Goal: Task Accomplishment & Management: Use online tool/utility

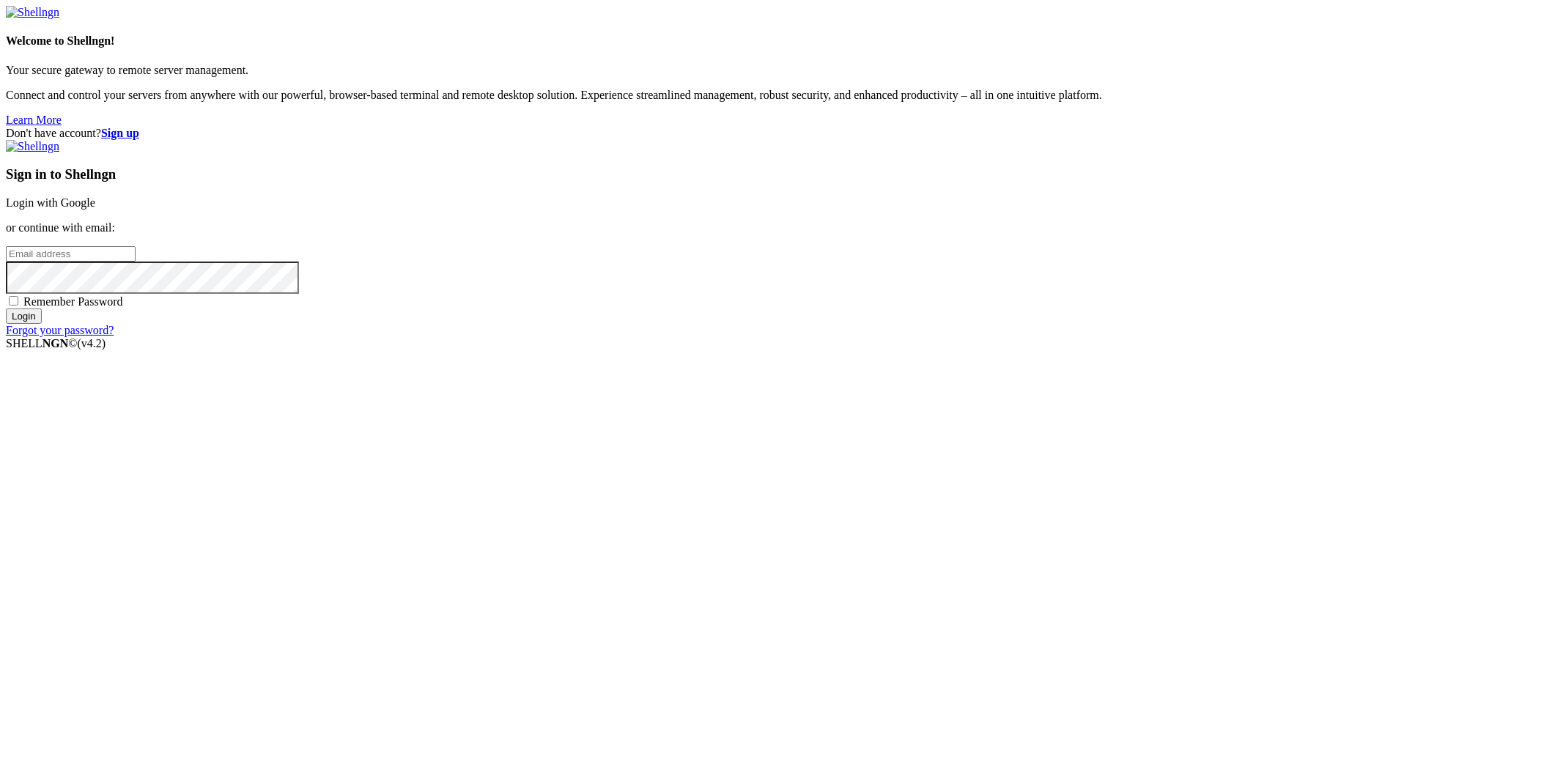
click at [95, 209] on link "Login with Google" at bounding box center [50, 202] width 89 height 13
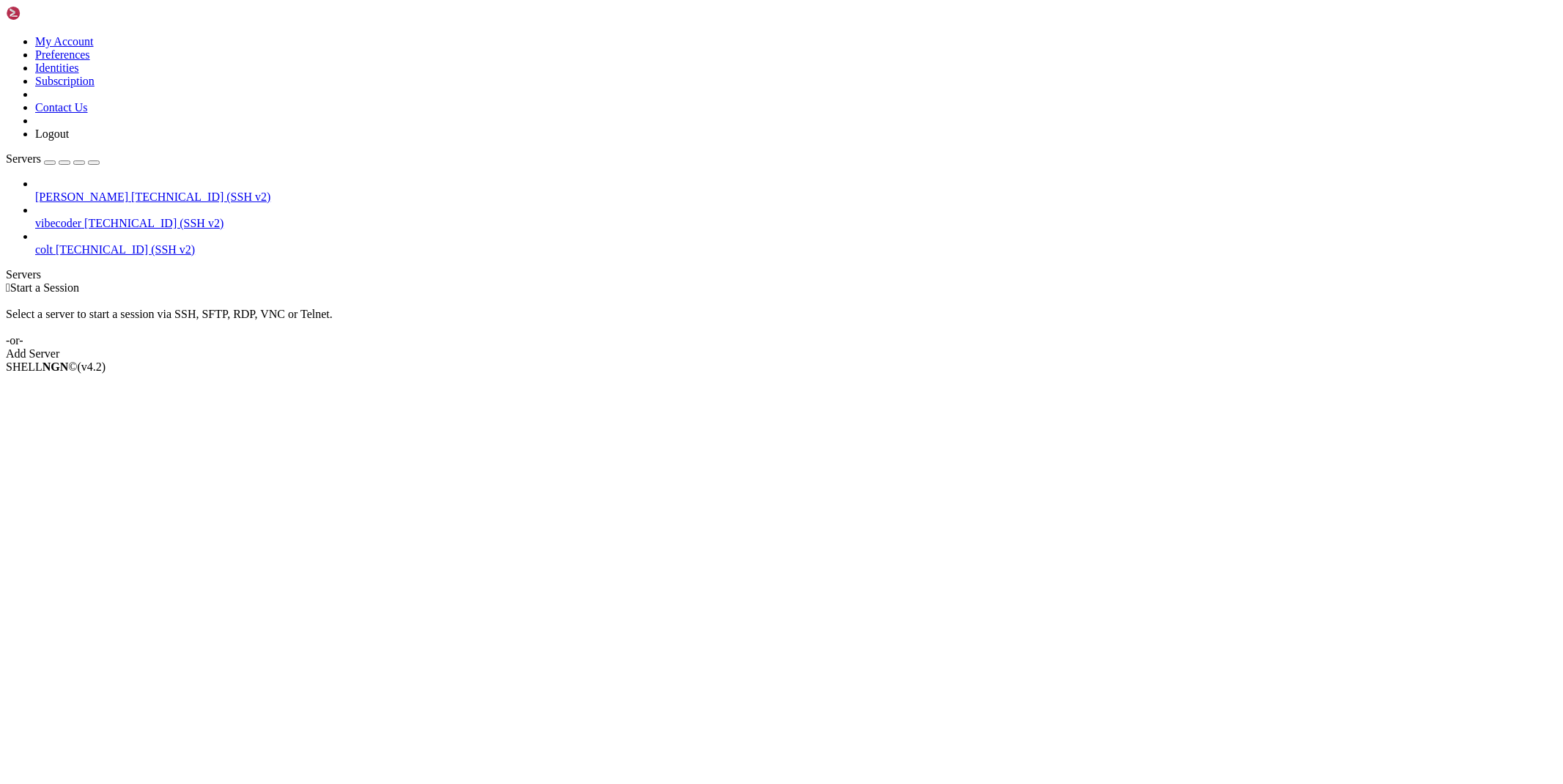
click at [131, 191] on span "[TECHNICAL_ID] (SSH v2)" at bounding box center [201, 196] width 139 height 13
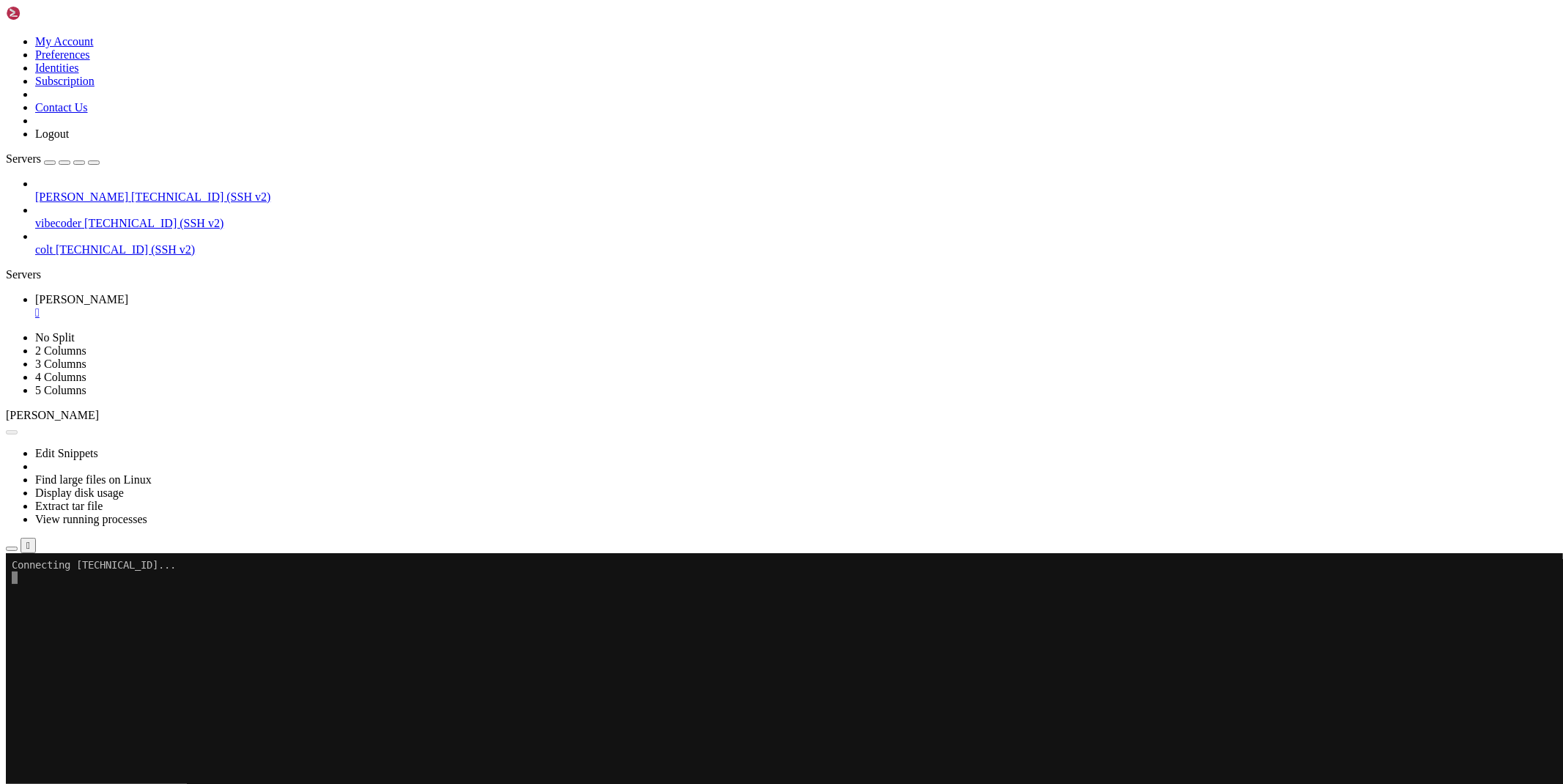
click at [12, 548] on icon "button" at bounding box center [12, 548] width 0 height 0
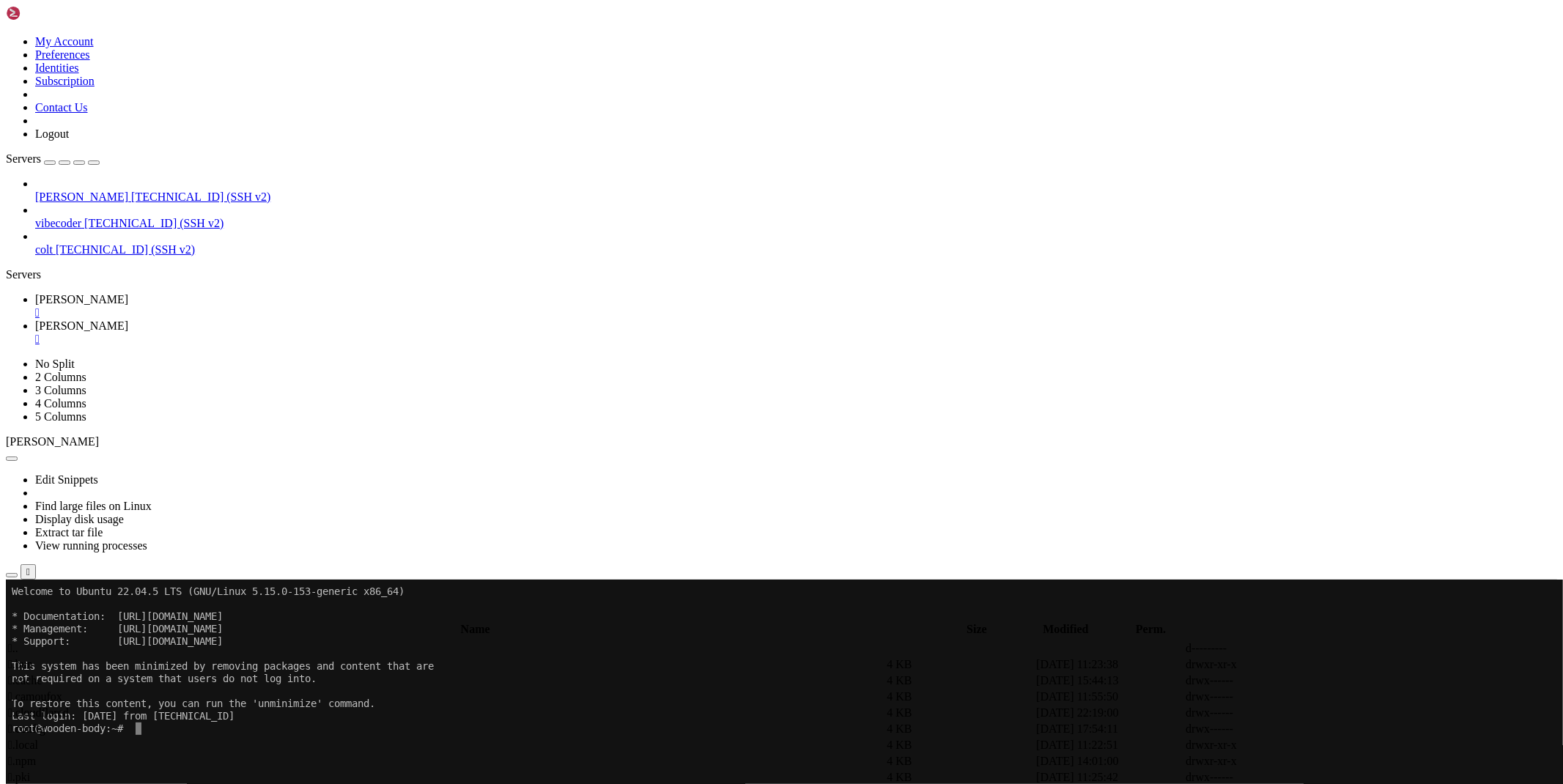
scroll to position [163, 0]
type input "/root/bybsadev"
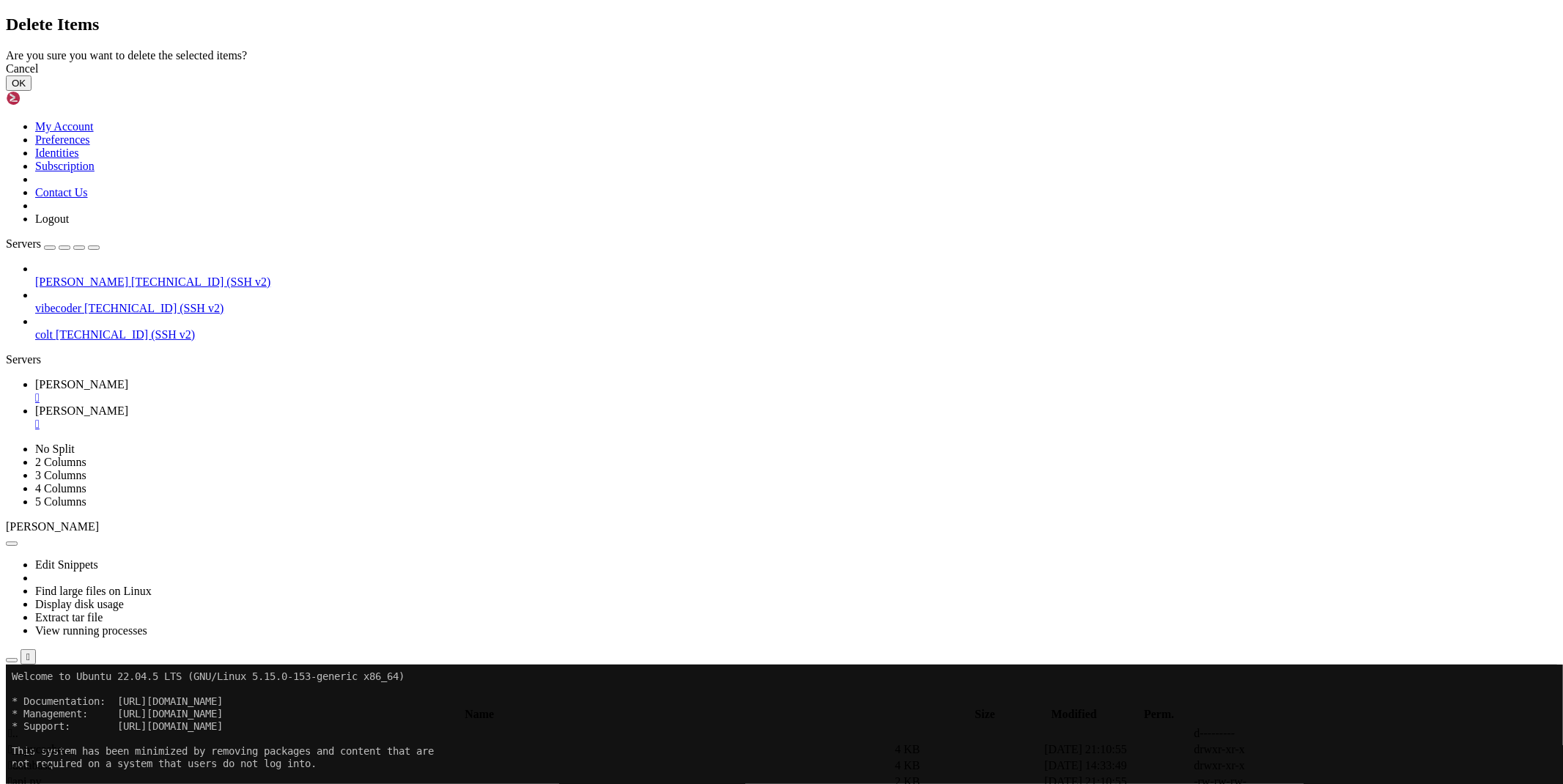
click at [32, 91] on button "OK" at bounding box center [18, 83] width 26 height 15
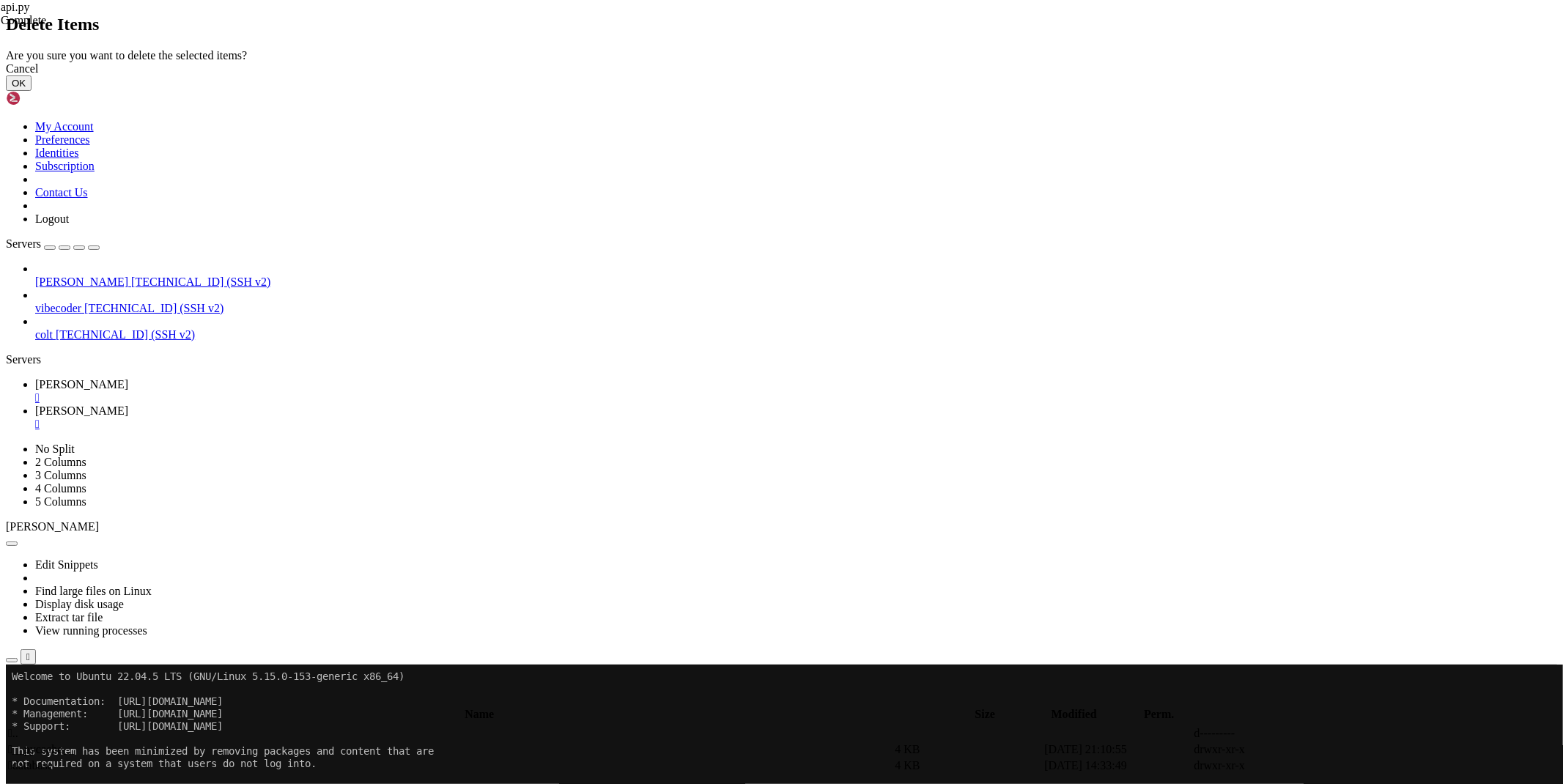
click at [32, 91] on button "OK" at bounding box center [18, 83] width 26 height 15
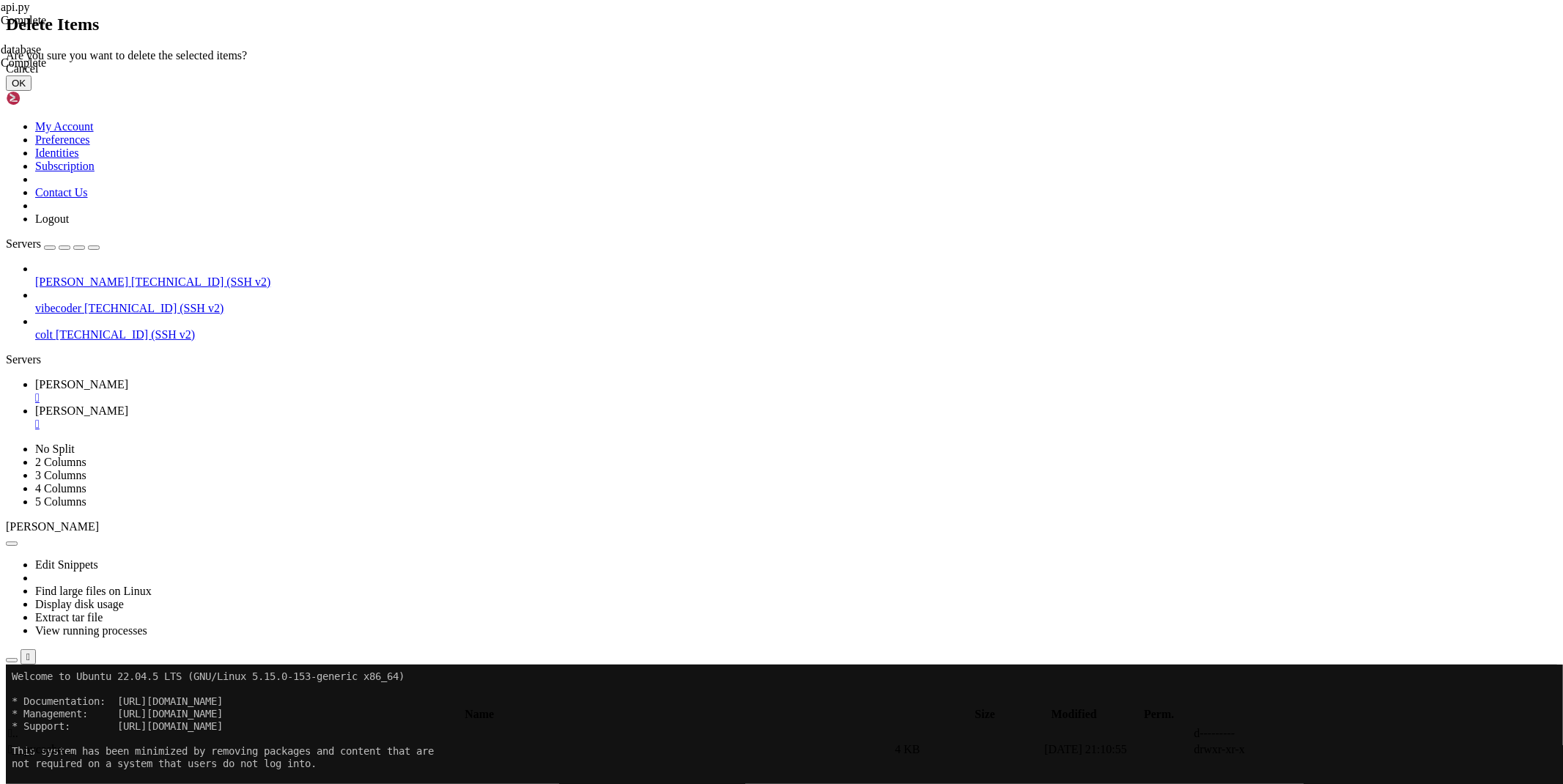
click at [32, 91] on button "OK" at bounding box center [18, 83] width 26 height 15
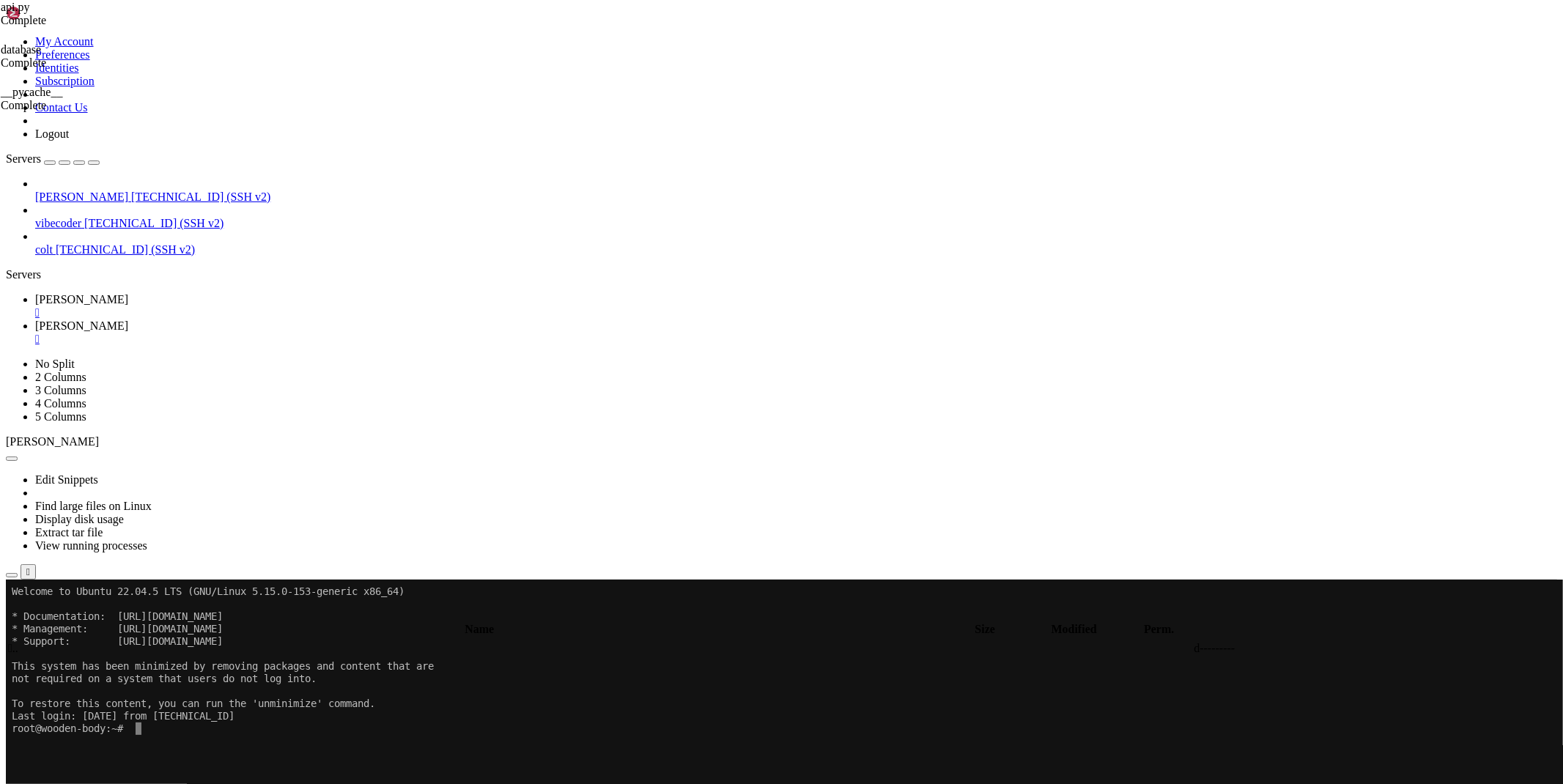
click at [129, 293] on span "[PERSON_NAME]" at bounding box center [81, 299] width 93 height 13
click at [129, 319] on span "[PERSON_NAME]" at bounding box center [81, 325] width 93 height 13
click at [159, 616] on div "submit" at bounding box center [159, 616] width 0 height 0
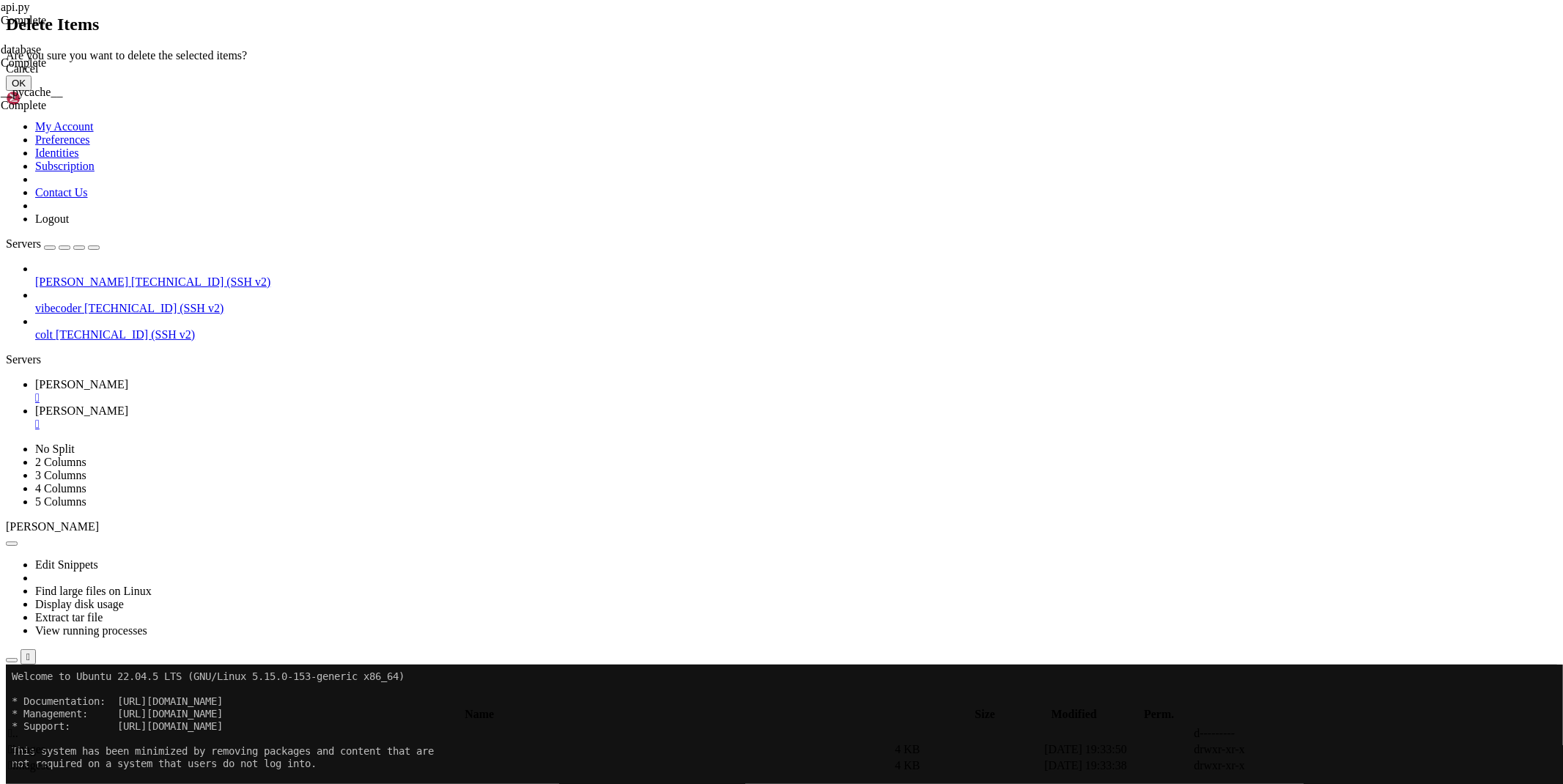
click at [32, 91] on button "OK" at bounding box center [18, 83] width 26 height 15
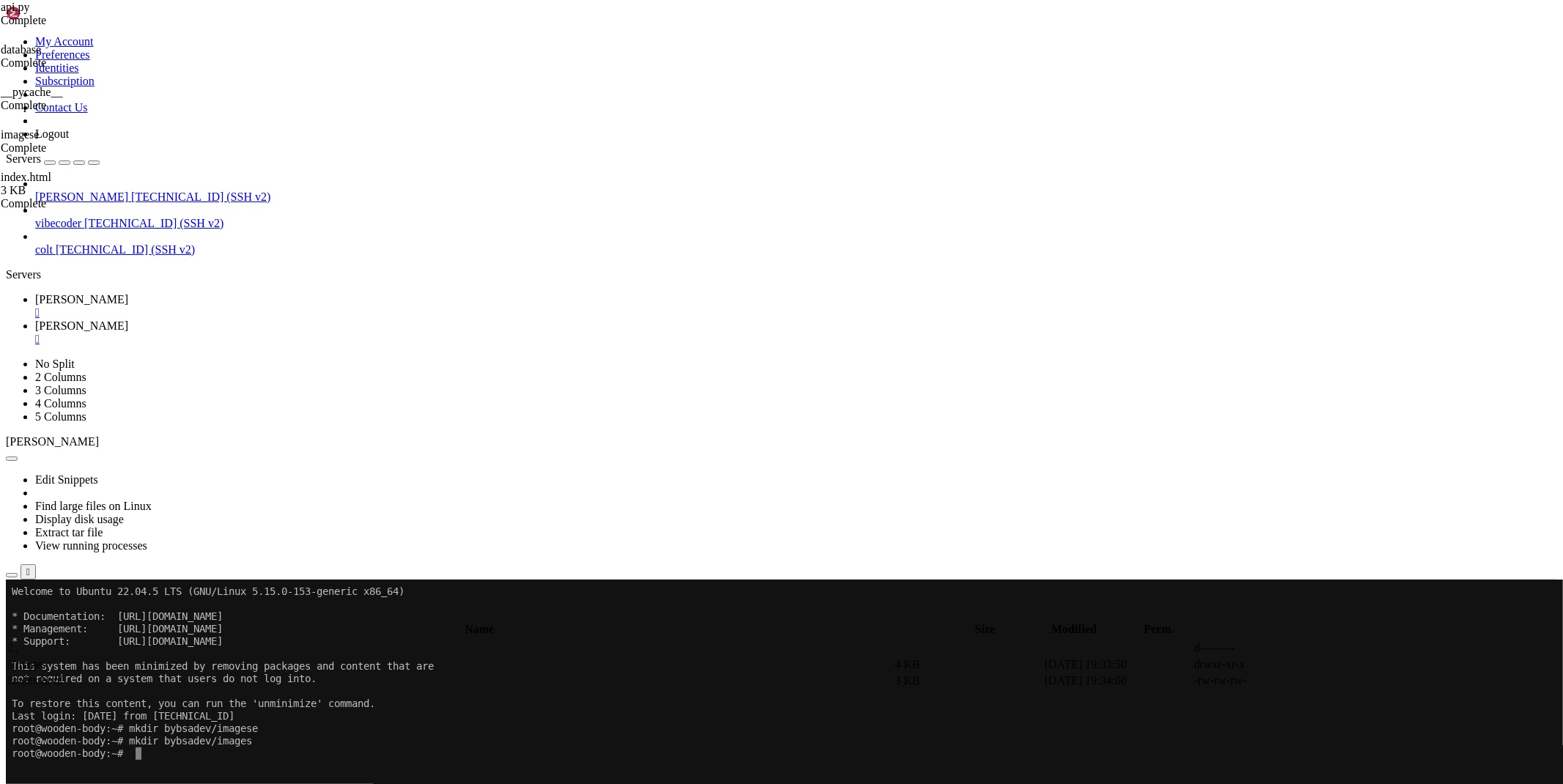
click at [45, 657] on span " images" at bounding box center [27, 663] width 37 height 13
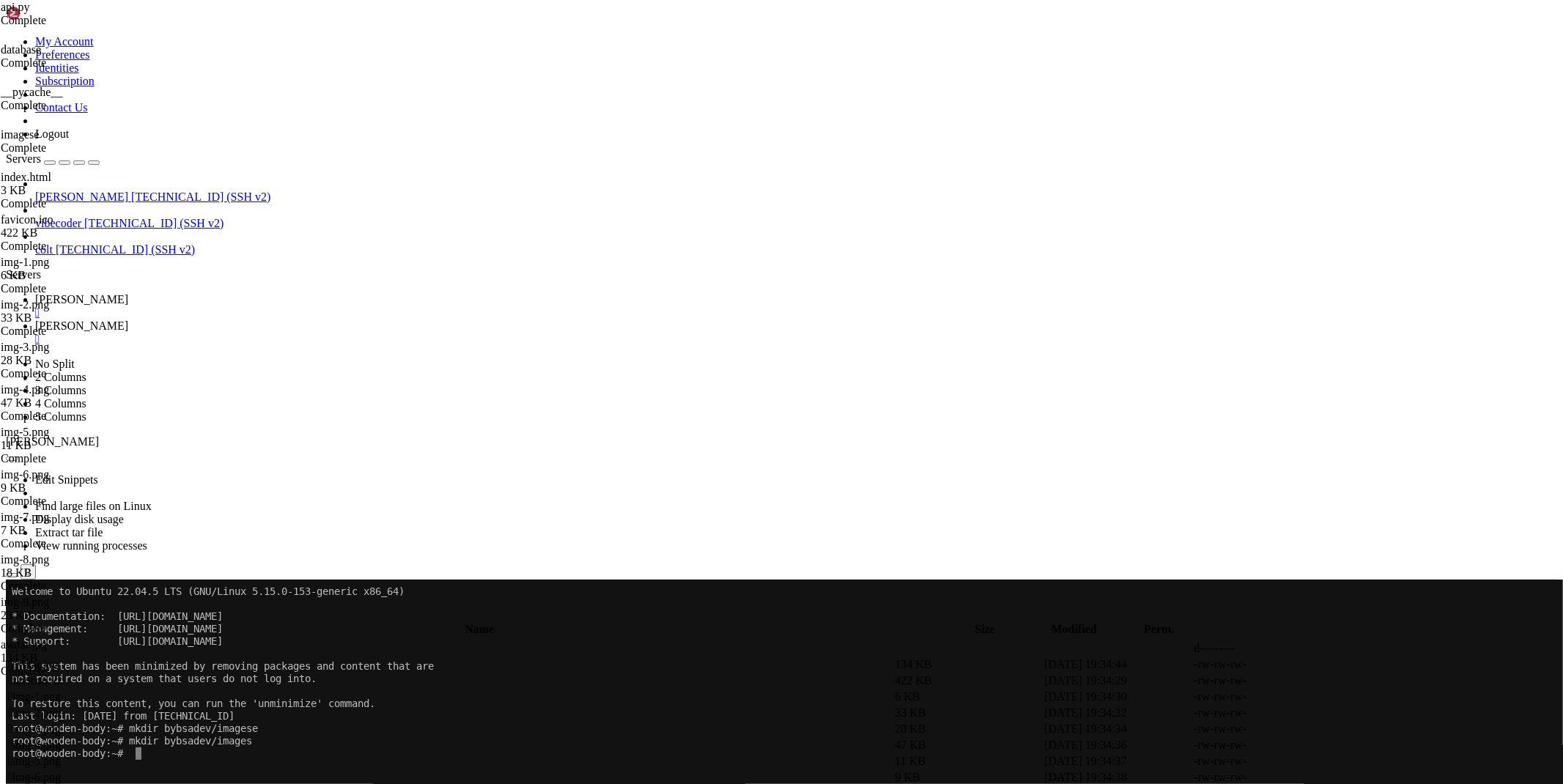
click at [129, 293] on span "[PERSON_NAME]" at bounding box center [81, 299] width 93 height 13
click at [284, 319] on link "maus " at bounding box center [796, 332] width 1522 height 26
click at [18, 641] on span " .." at bounding box center [13, 647] width 10 height 13
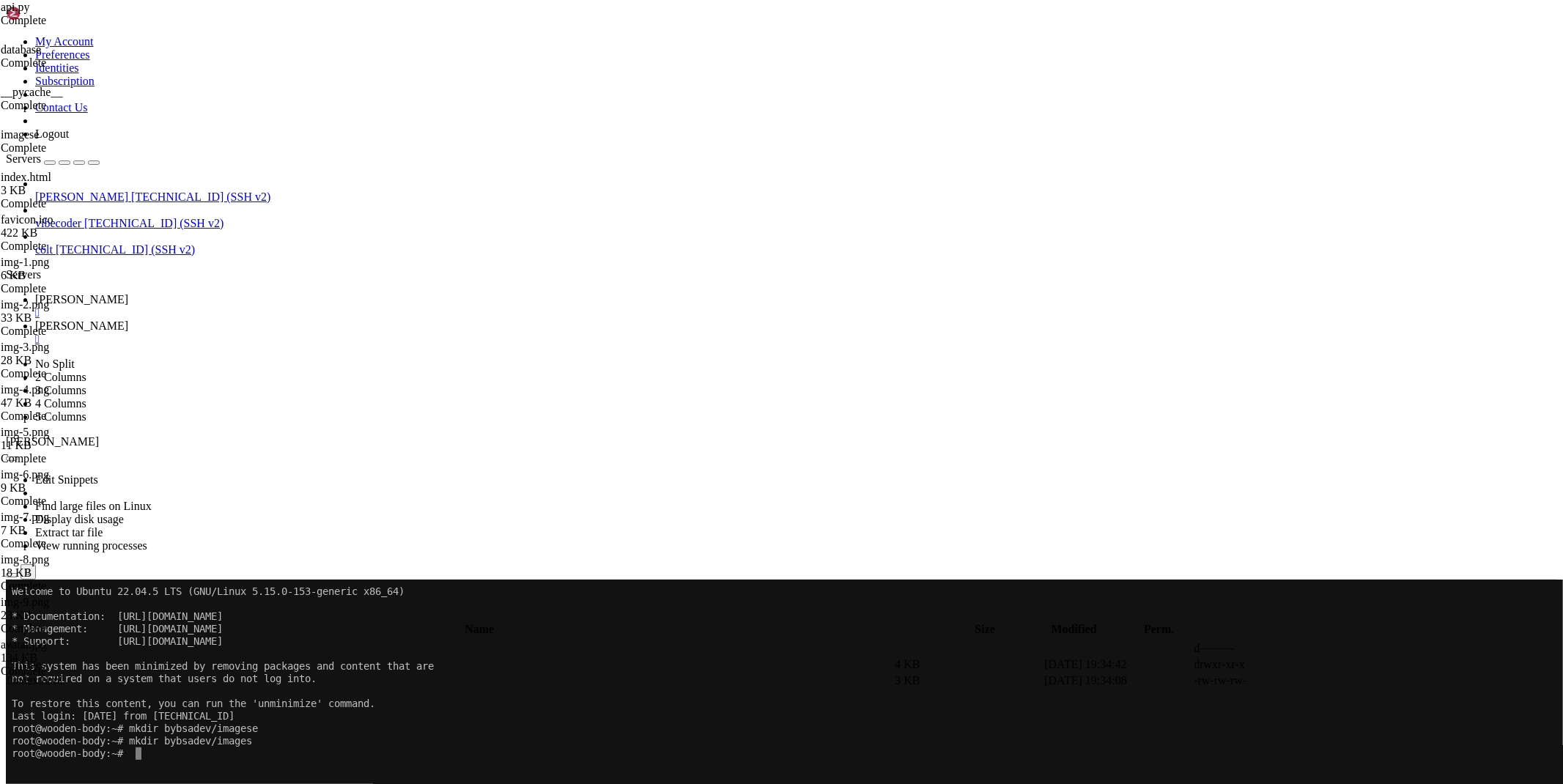
click at [18, 641] on span " .." at bounding box center [13, 647] width 10 height 13
click at [26, 690] on span " etc" at bounding box center [18, 696] width 18 height 13
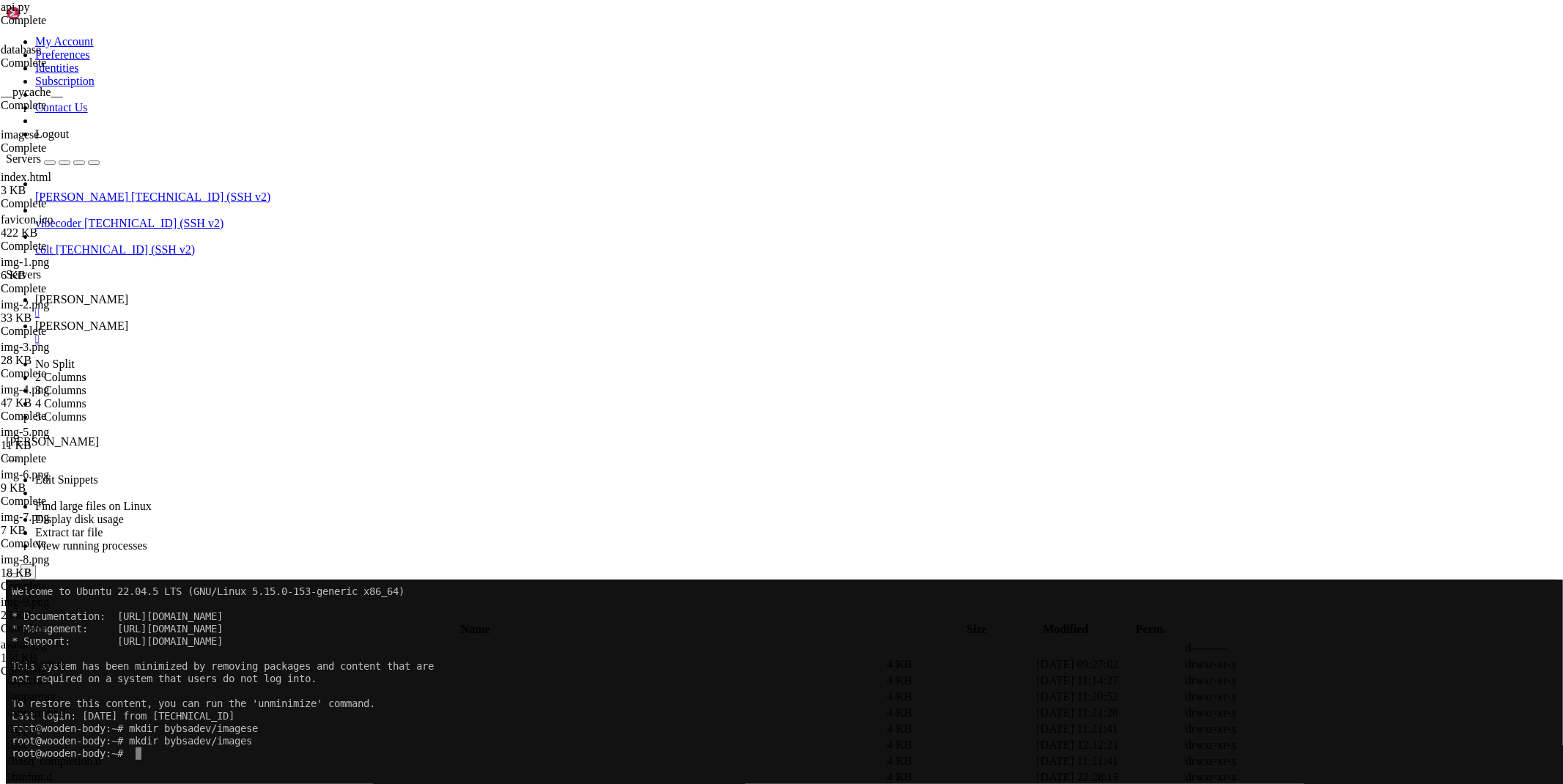
type input "/etc/cloudflared"
click at [1343, 713] on link at bounding box center [1343, 713] width 0 height 0
drag, startPoint x: 382, startPoint y: 151, endPoint x: 180, endPoint y: 139, distance: 202.4
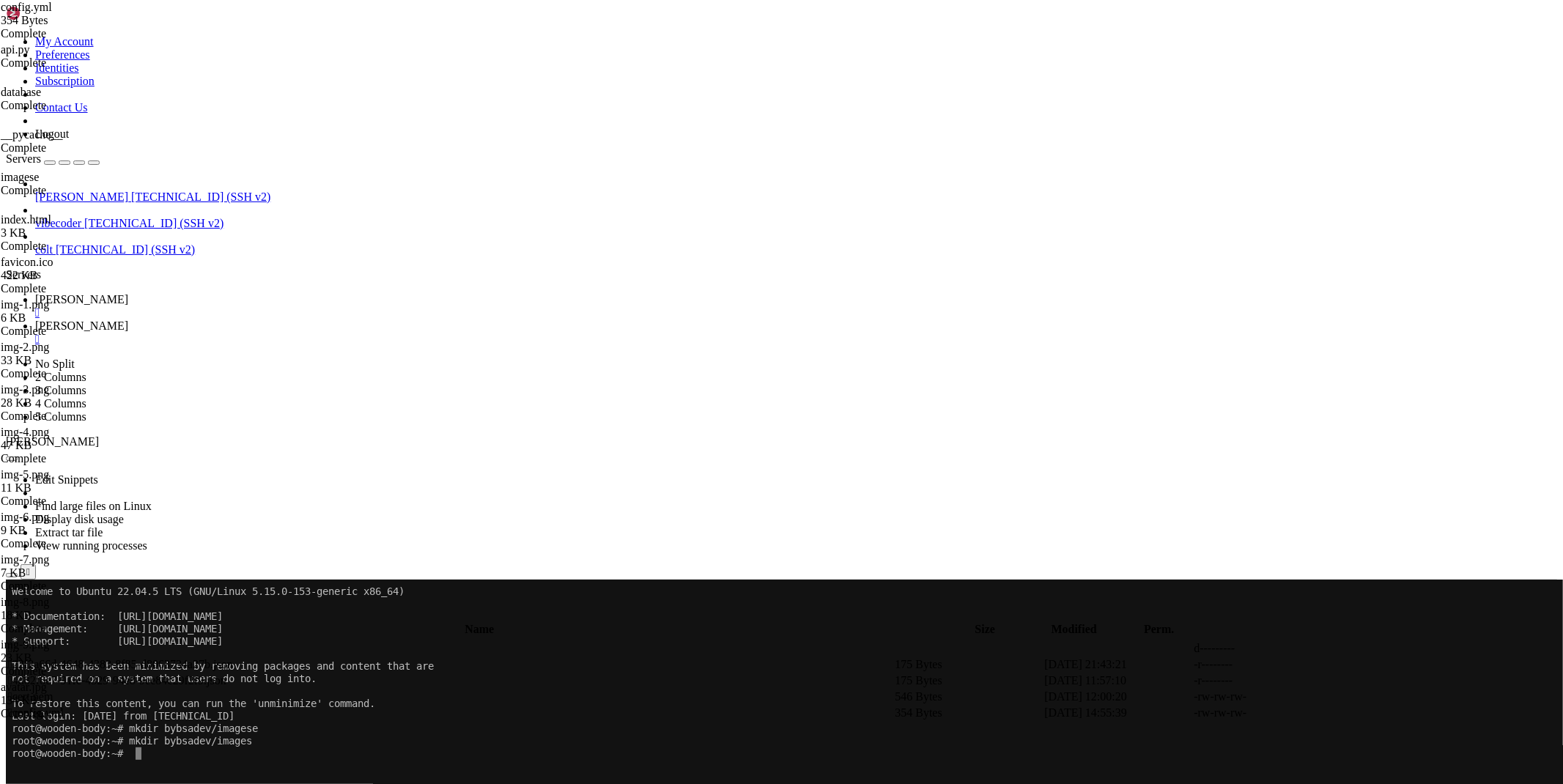
click at [180, 139] on div "My Account Preferences Identities Subscription Contact Us Logout Servers maus 6…" at bounding box center [781, 707] width 1551 height 1403
type textarea "- hostname: "*.bybsa.dev" service: http://localhost:1526"
type textarea "- hostname: bybsa.dev/wepogp"
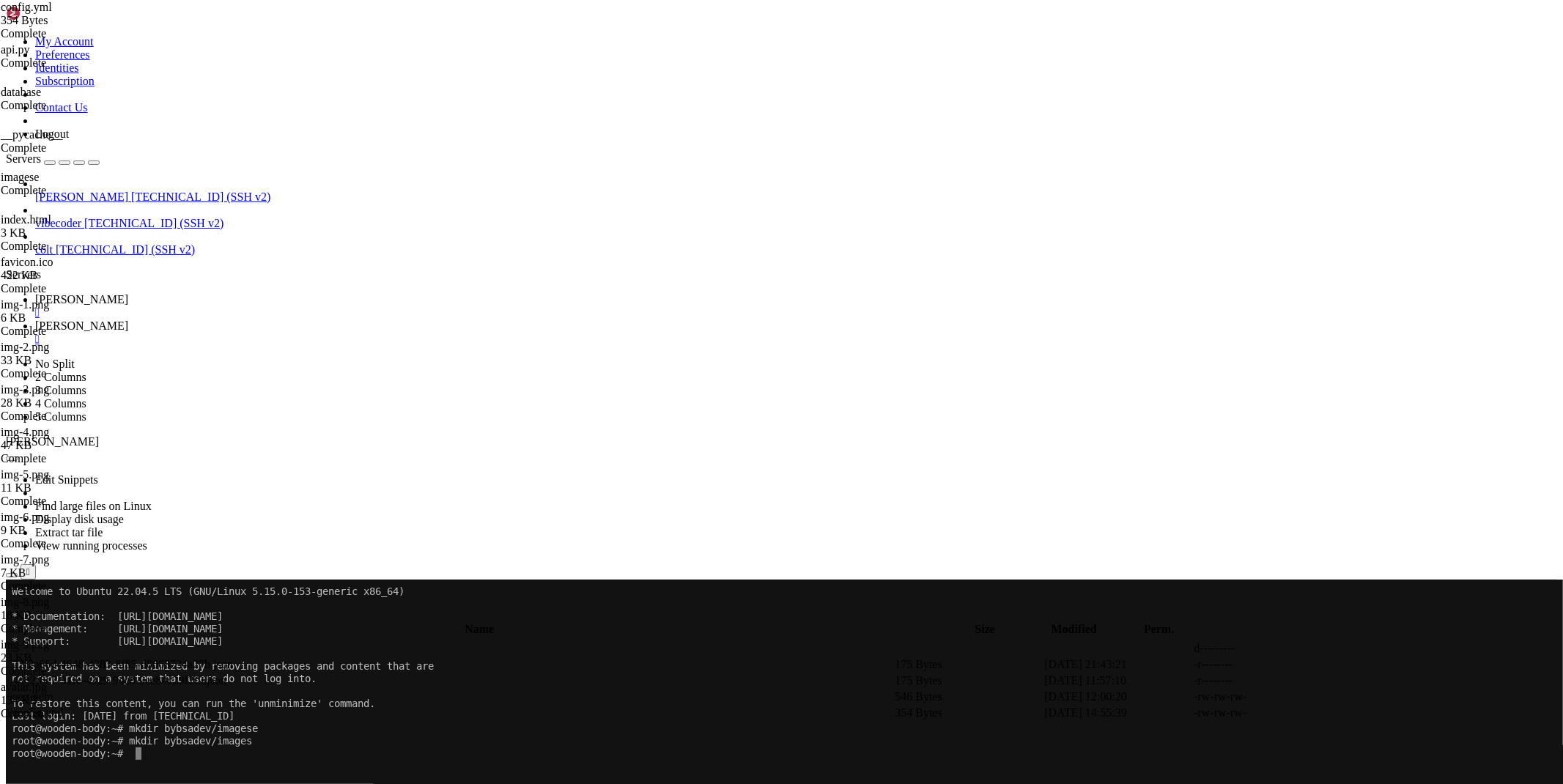
click at [129, 293] on span "[PERSON_NAME]" at bounding box center [81, 299] width 93 height 13
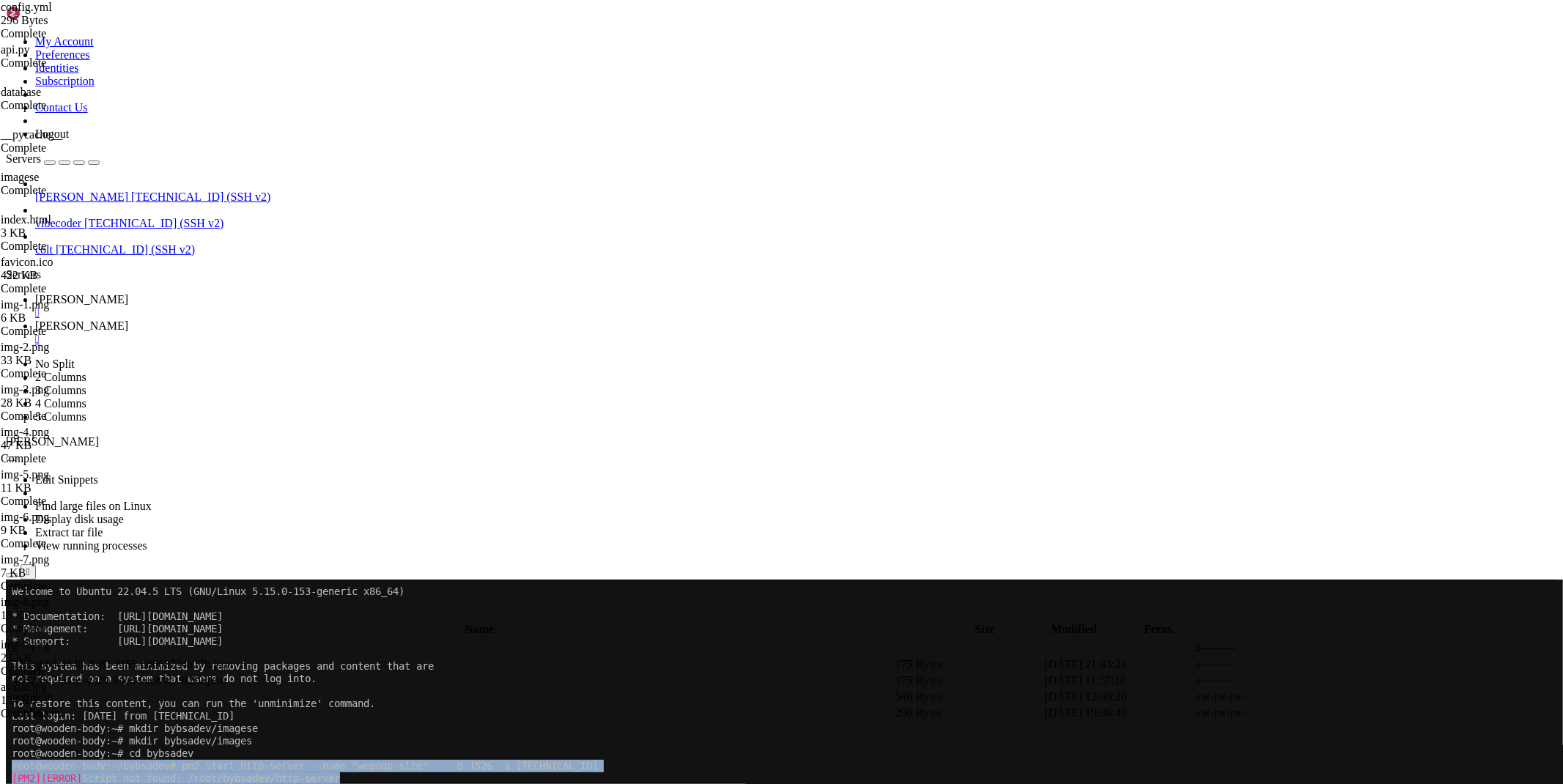
drag, startPoint x: 373, startPoint y: 778, endPoint x: 12, endPoint y: 766, distance: 361.2
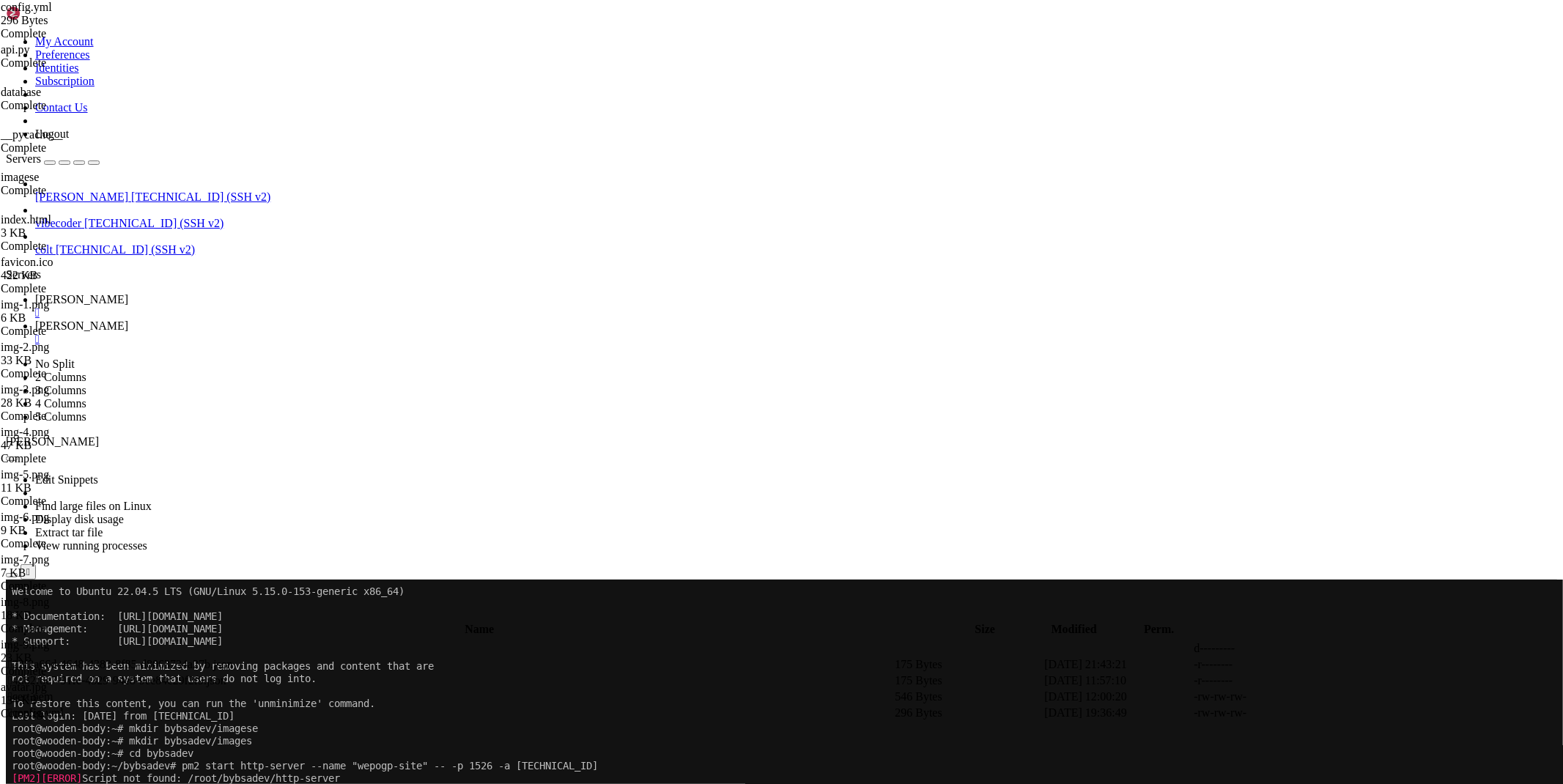
click at [275, 319] on link "maus " at bounding box center [796, 332] width 1522 height 26
click at [1343, 713] on link at bounding box center [1343, 713] width 0 height 0
drag, startPoint x: 378, startPoint y: 133, endPoint x: 208, endPoint y: 100, distance: 173.2
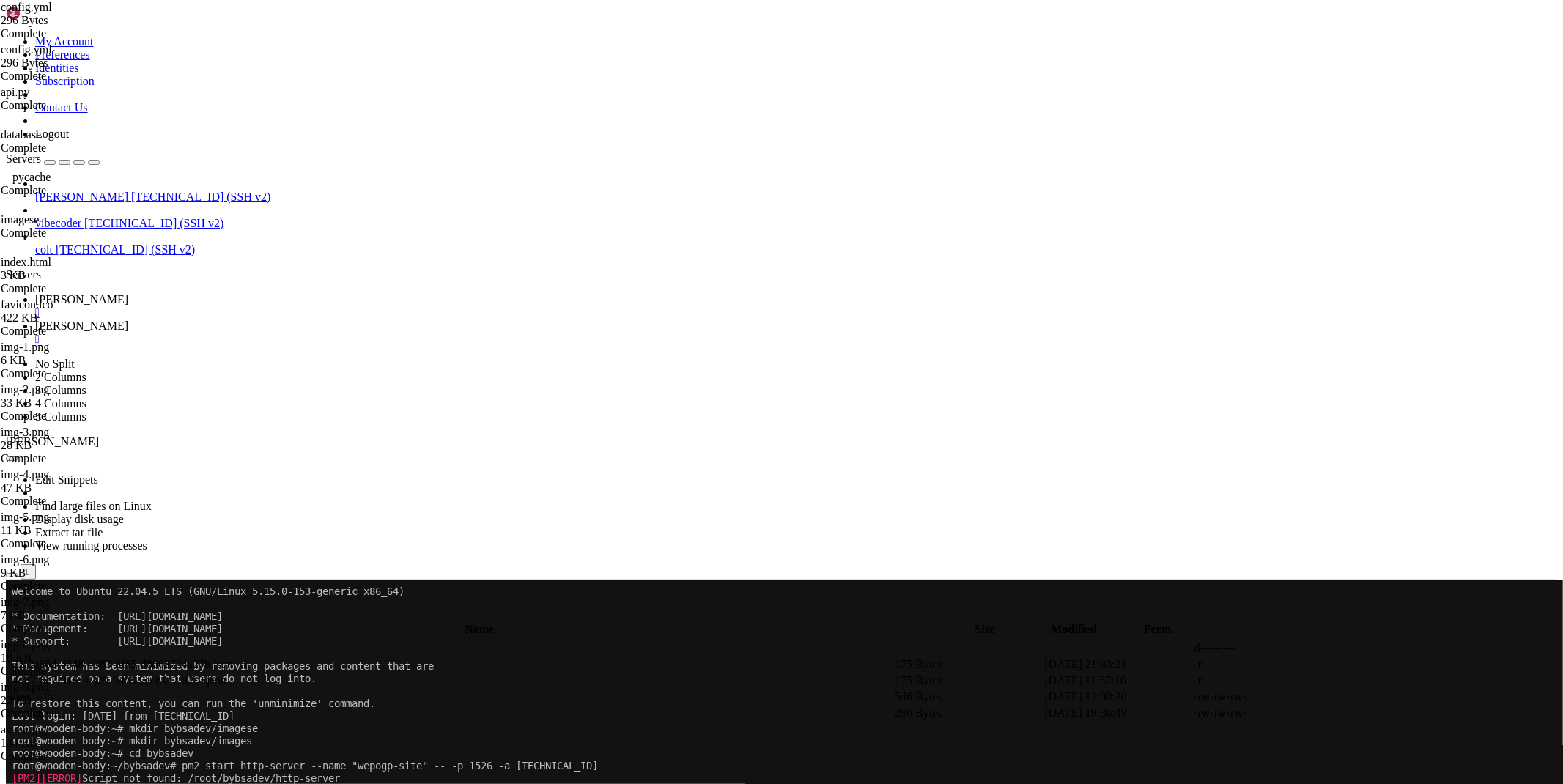
type textarea "- hostname: bybsa.dev"
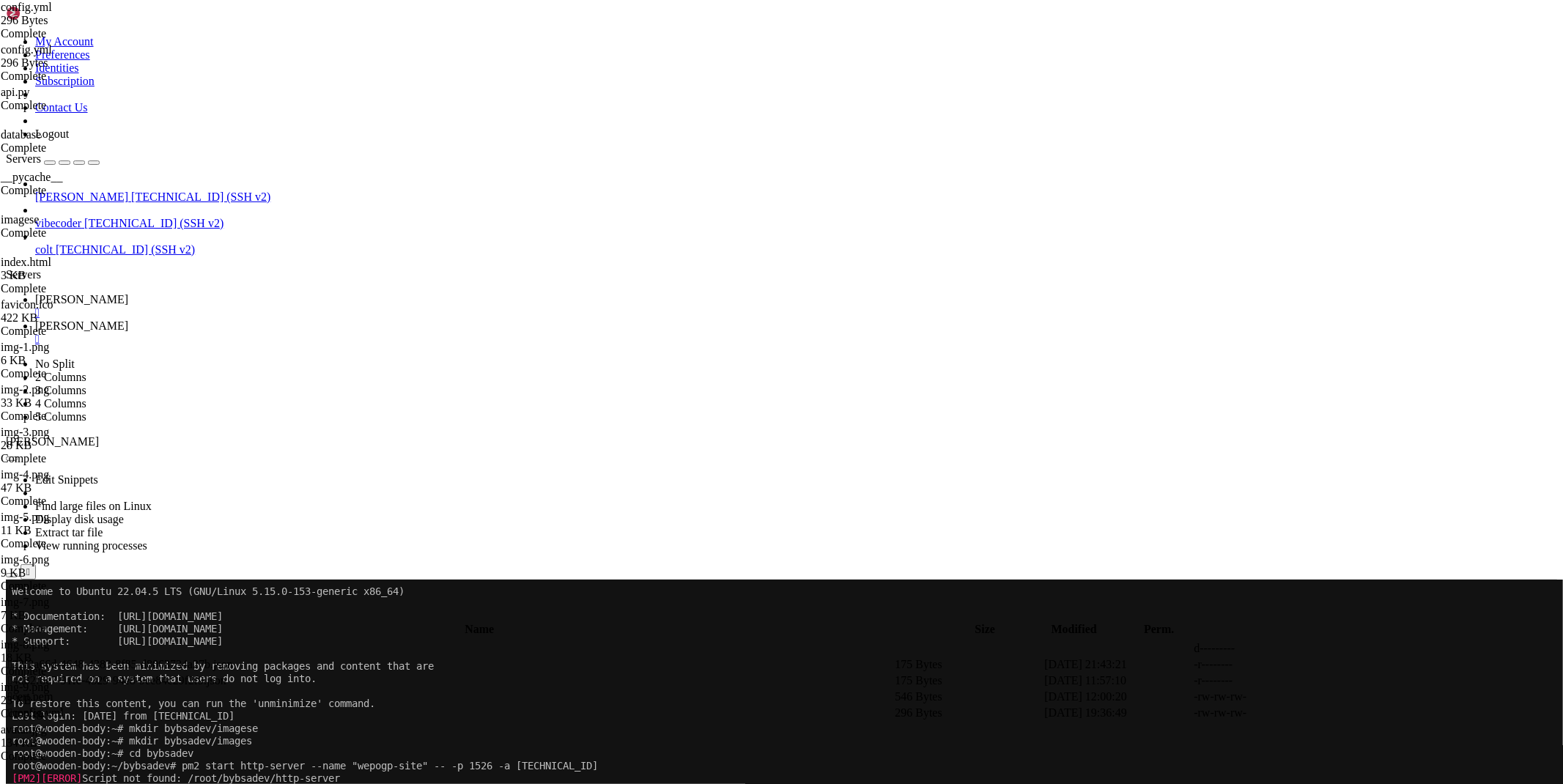
paste textarea "path: /wepogp"
type textarea "path: /wepogp"
click at [129, 293] on span "[PERSON_NAME]" at bounding box center [81, 299] width 93 height 13
drag, startPoint x: 43, startPoint y: 1001, endPoint x: 179, endPoint y: 1003, distance: 136.0
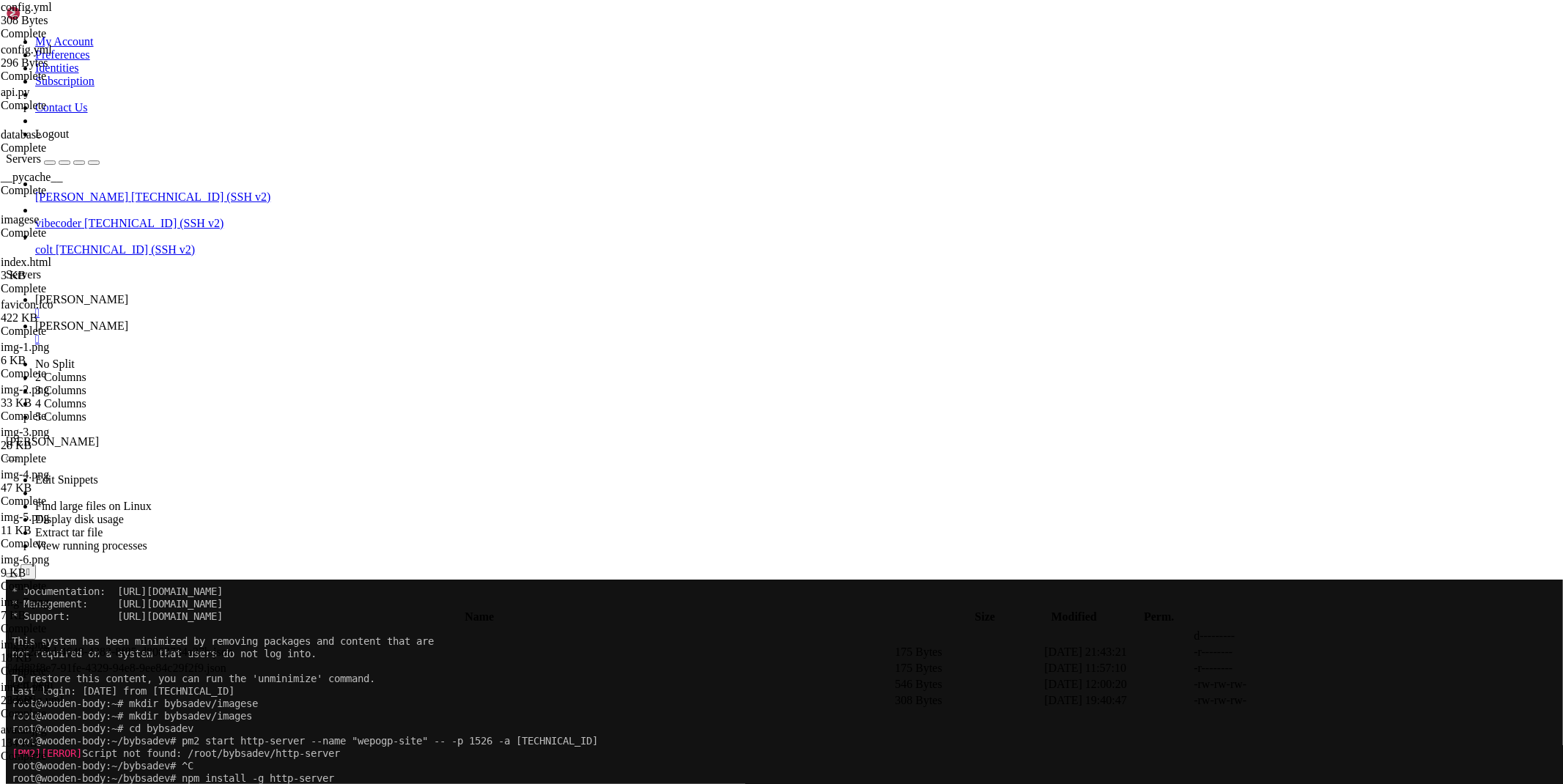
scroll to position [25, 0]
click at [283, 319] on link "maus " at bounding box center [796, 332] width 1522 height 26
click at [1343, 700] on icon at bounding box center [1343, 700] width 0 height 0
paste textarea
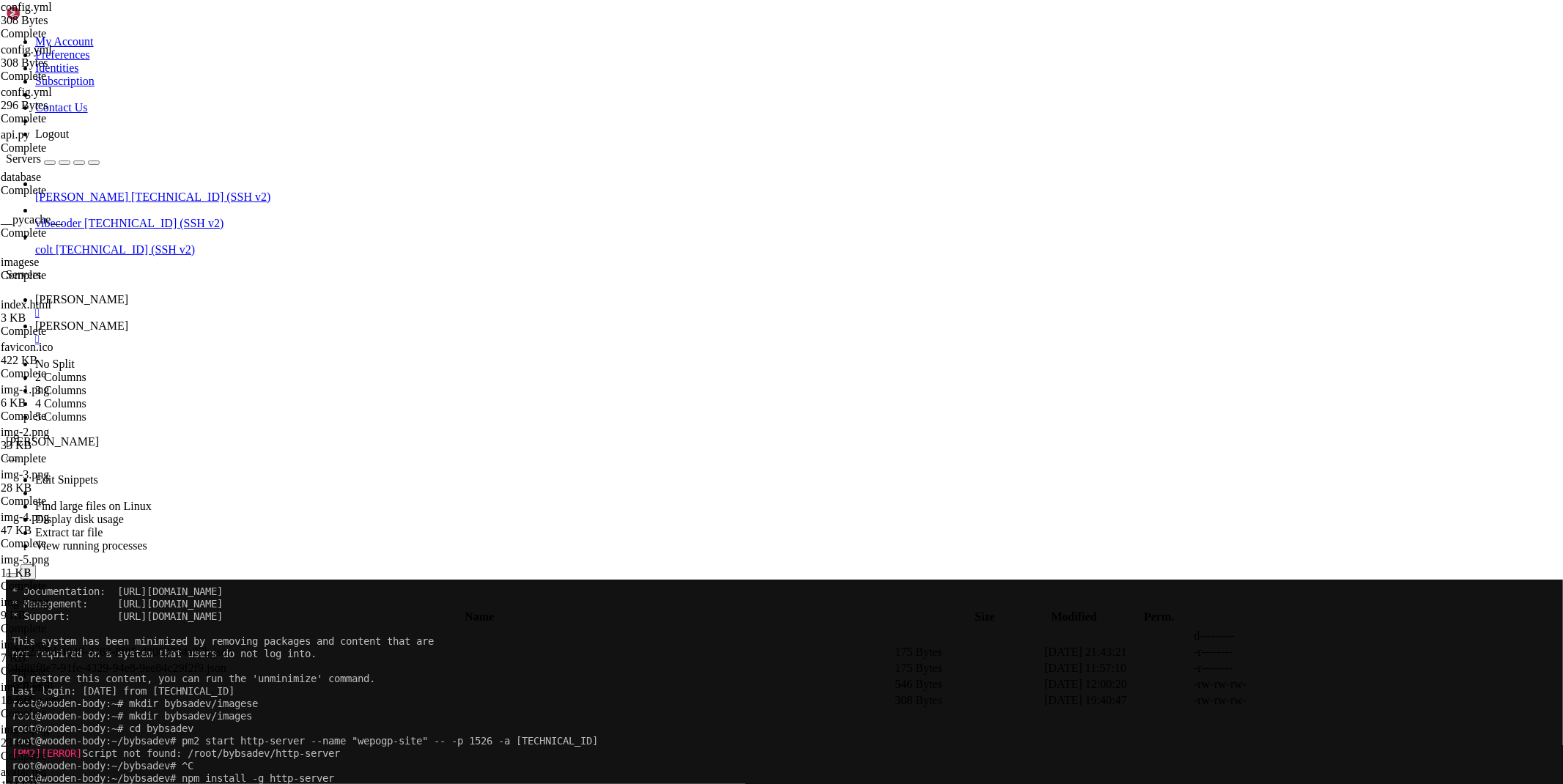
paste textarea
type textarea "service: http_status:404"
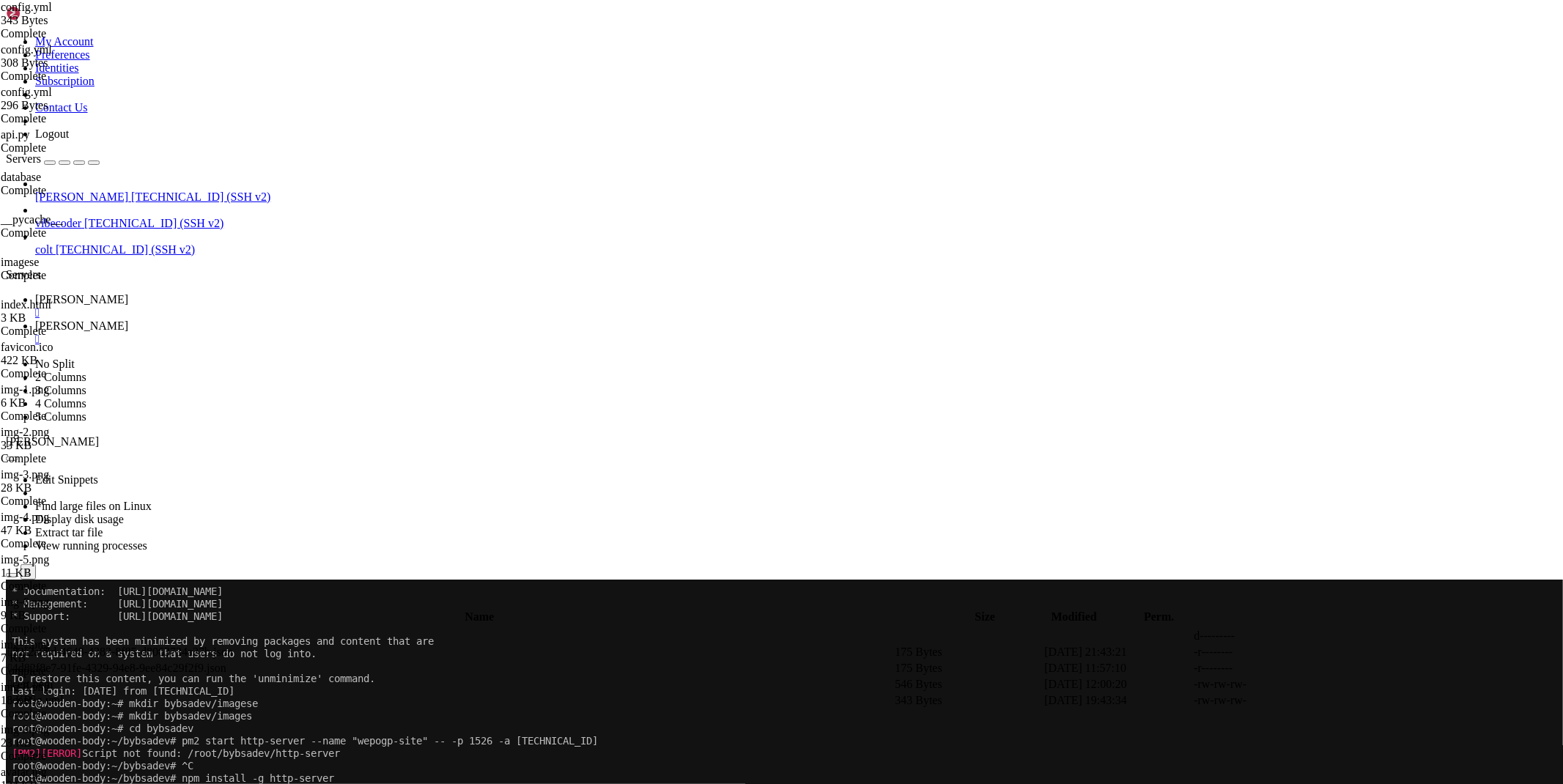
click at [129, 293] on span "[PERSON_NAME]" at bounding box center [81, 299] width 93 height 13
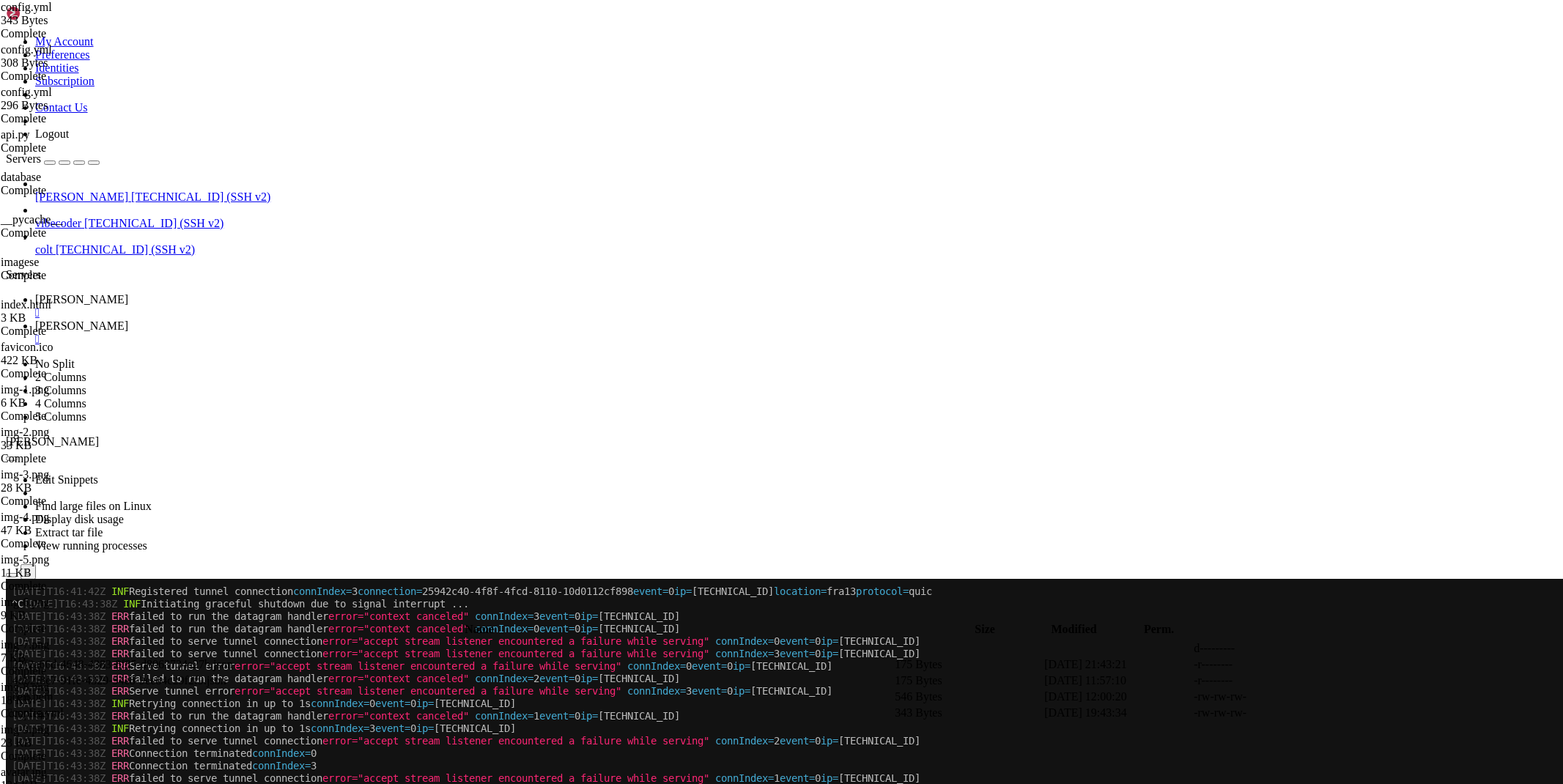
scroll to position [784, 0]
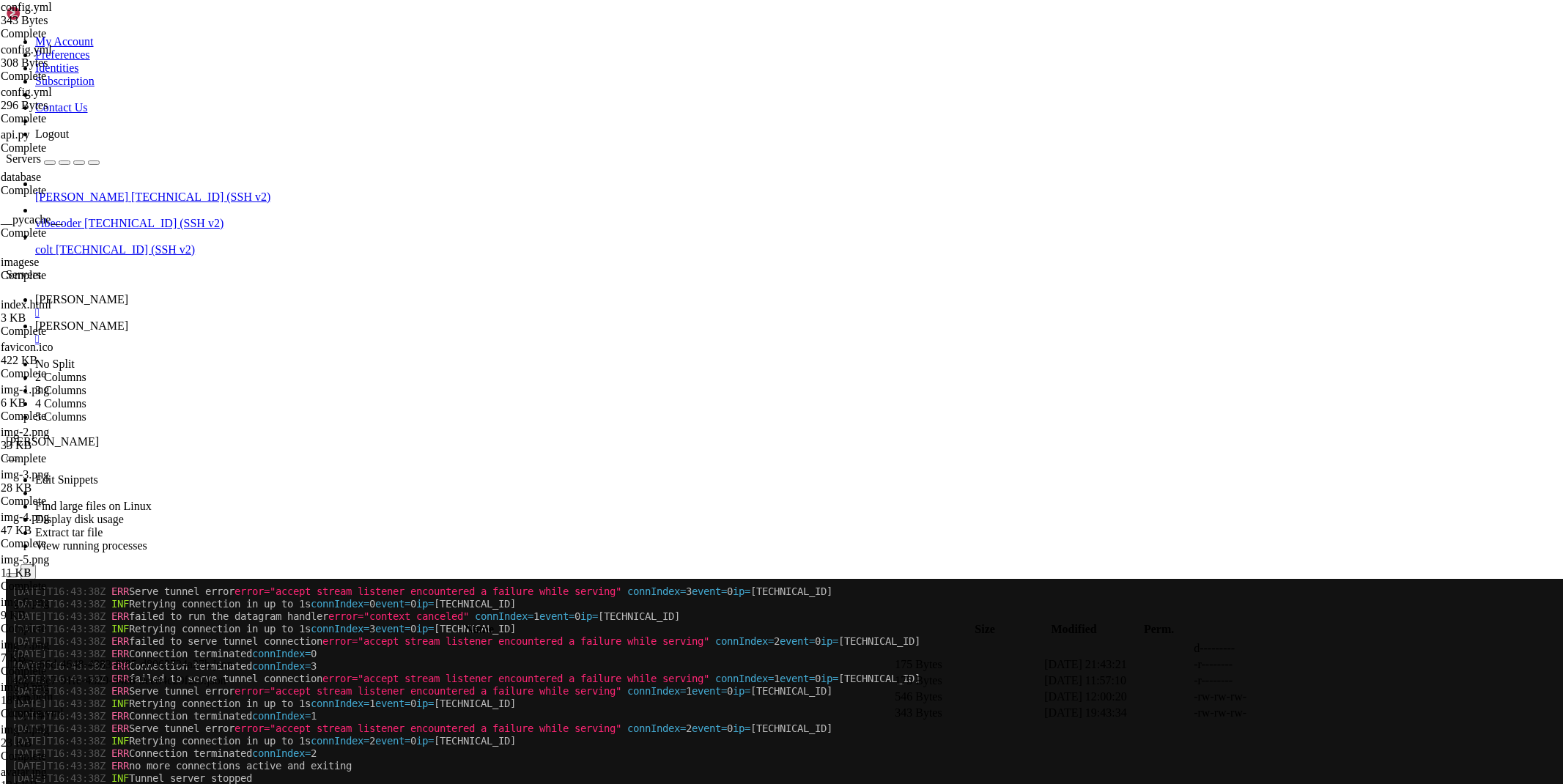
drag, startPoint x: 221, startPoint y: 1266, endPoint x: 12, endPoint y: 1128, distance: 250.4
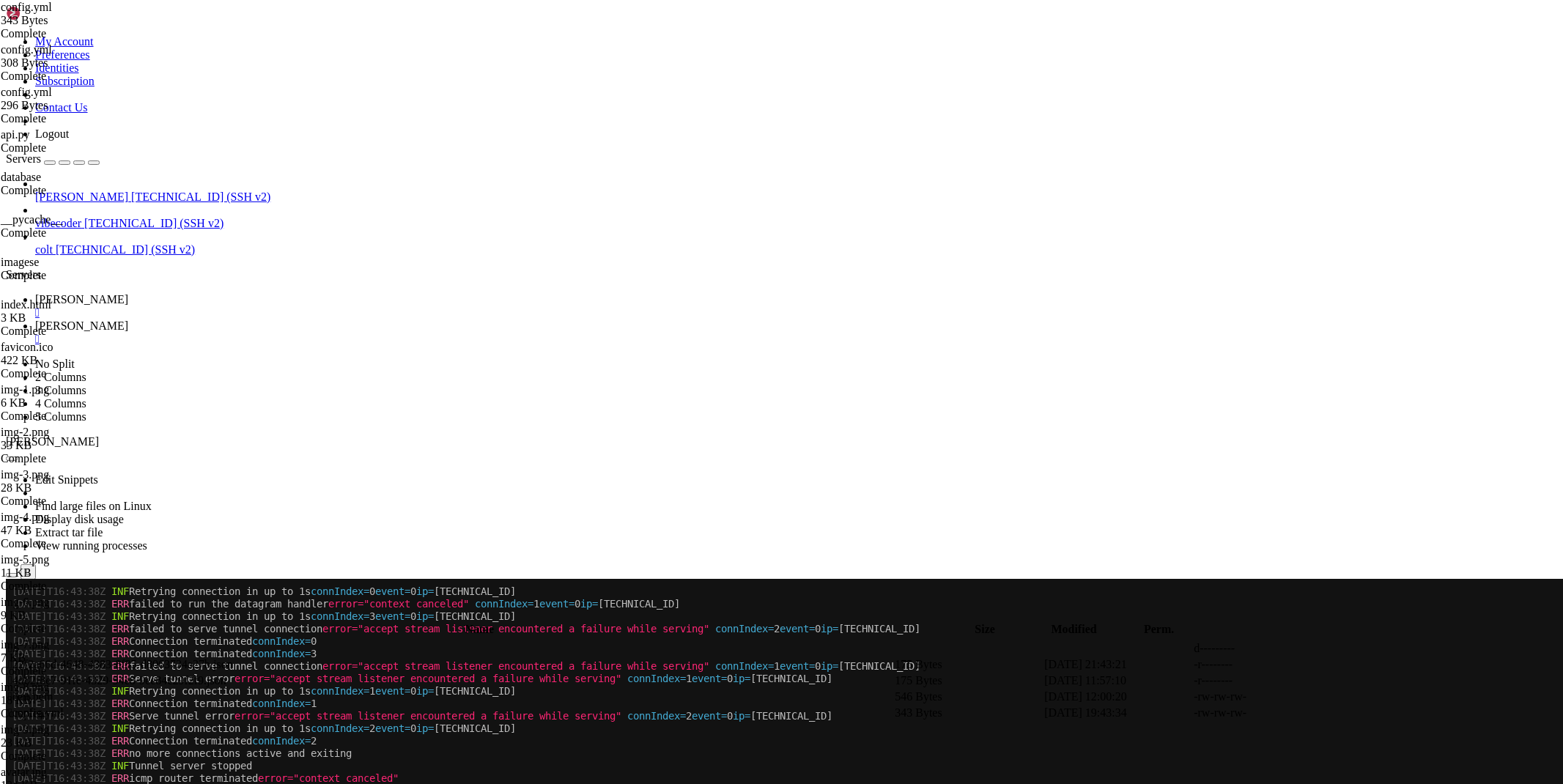
scroll to position [796, 0]
click at [129, 319] on span "[PERSON_NAME]" at bounding box center [81, 325] width 93 height 13
click at [1343, 713] on icon at bounding box center [1343, 713] width 0 height 0
drag, startPoint x: 405, startPoint y: 170, endPoint x: 202, endPoint y: 165, distance: 203.1
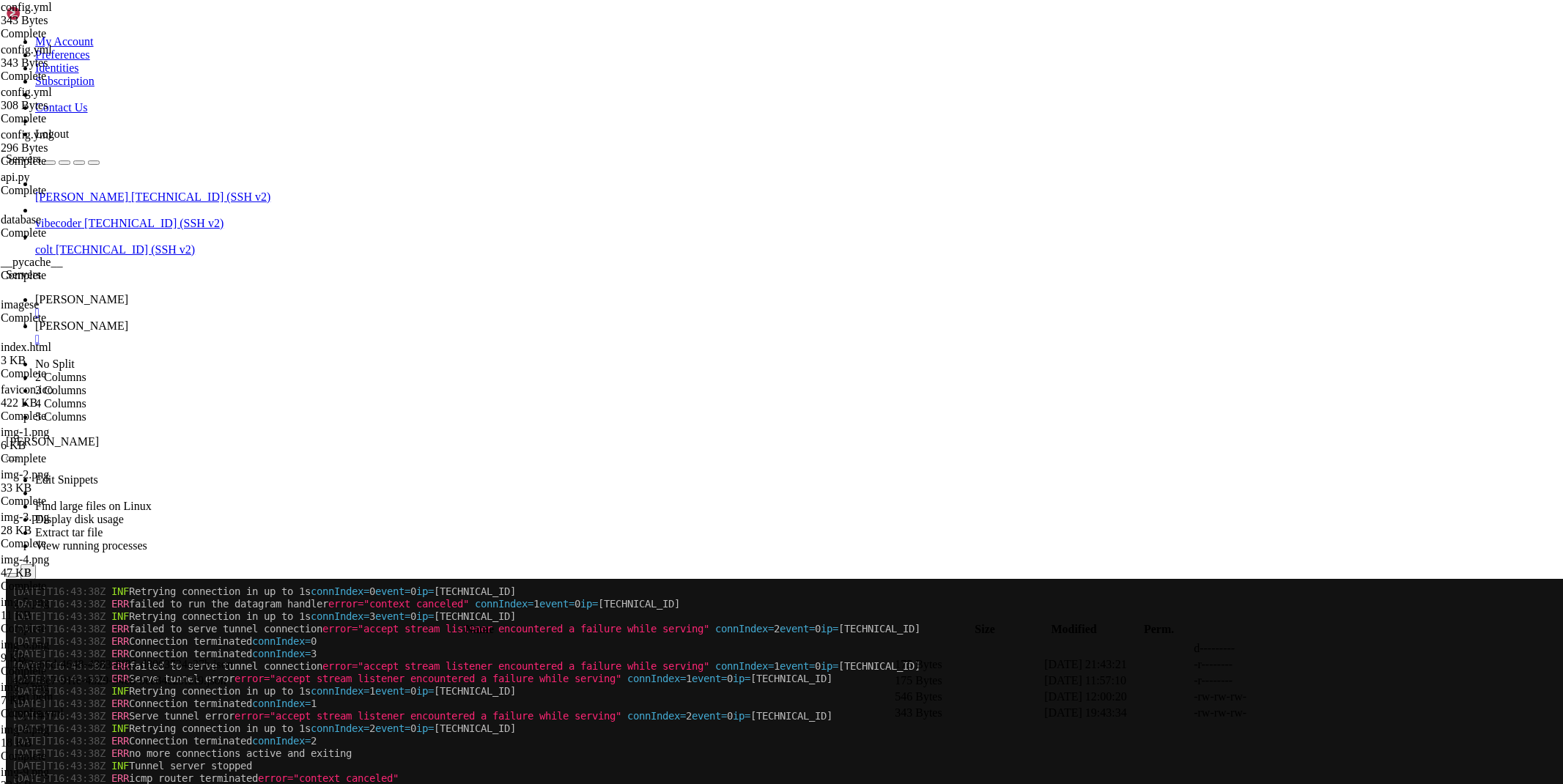
type textarea "# ЭТО ПРАВИЛО ДОЛЖНО БЫТЬ ПОСЛЕДНИМ!"
drag, startPoint x: 239, startPoint y: 166, endPoint x: 173, endPoint y: 171, distance: 66.2
click at [174, 171] on div "My Account Preferences Identities Subscription Contact Us Logout Servers maus 6…" at bounding box center [781, 707] width 1551 height 1403
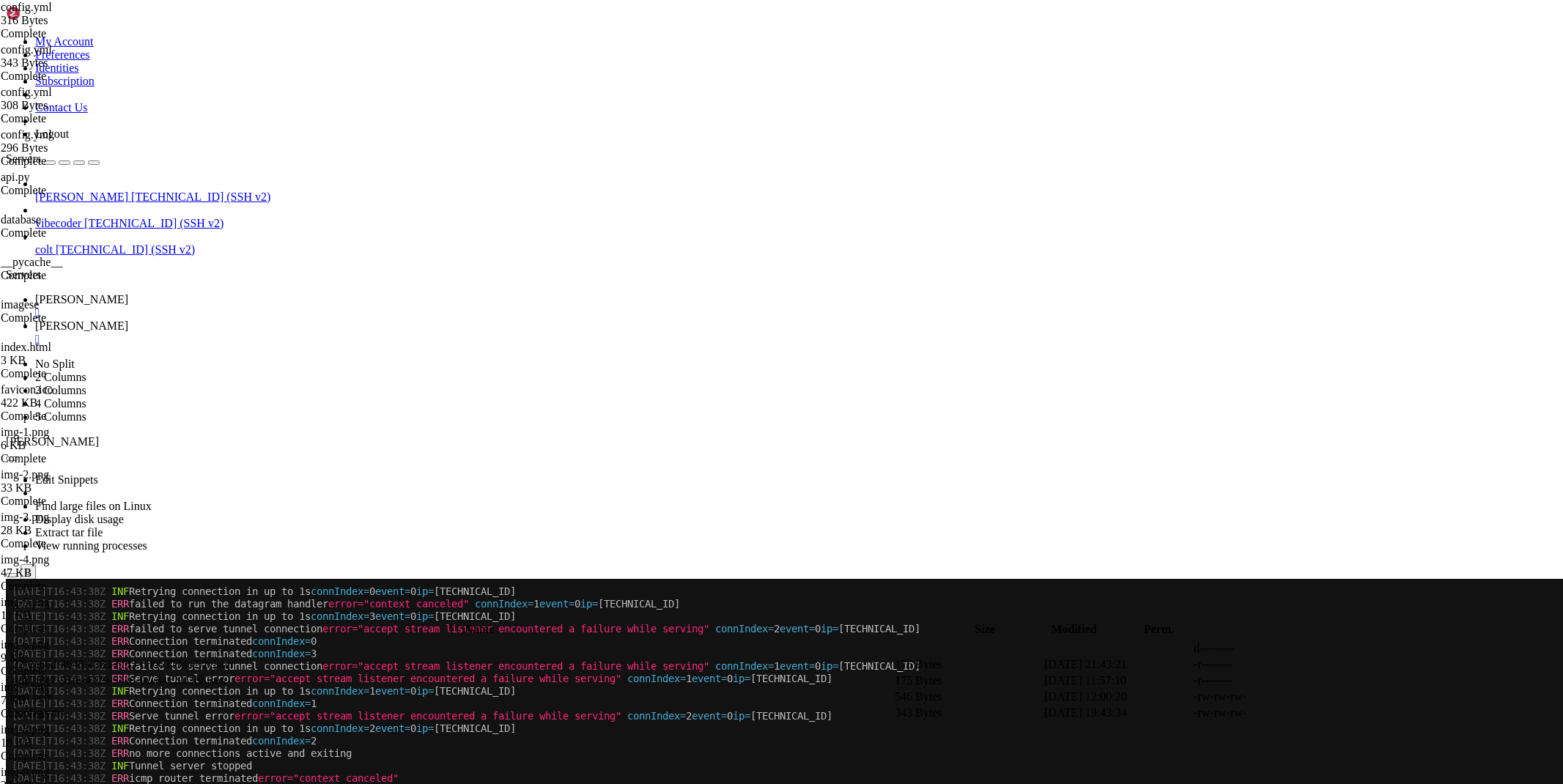
click at [129, 293] on span "[PERSON_NAME]" at bounding box center [81, 299] width 93 height 13
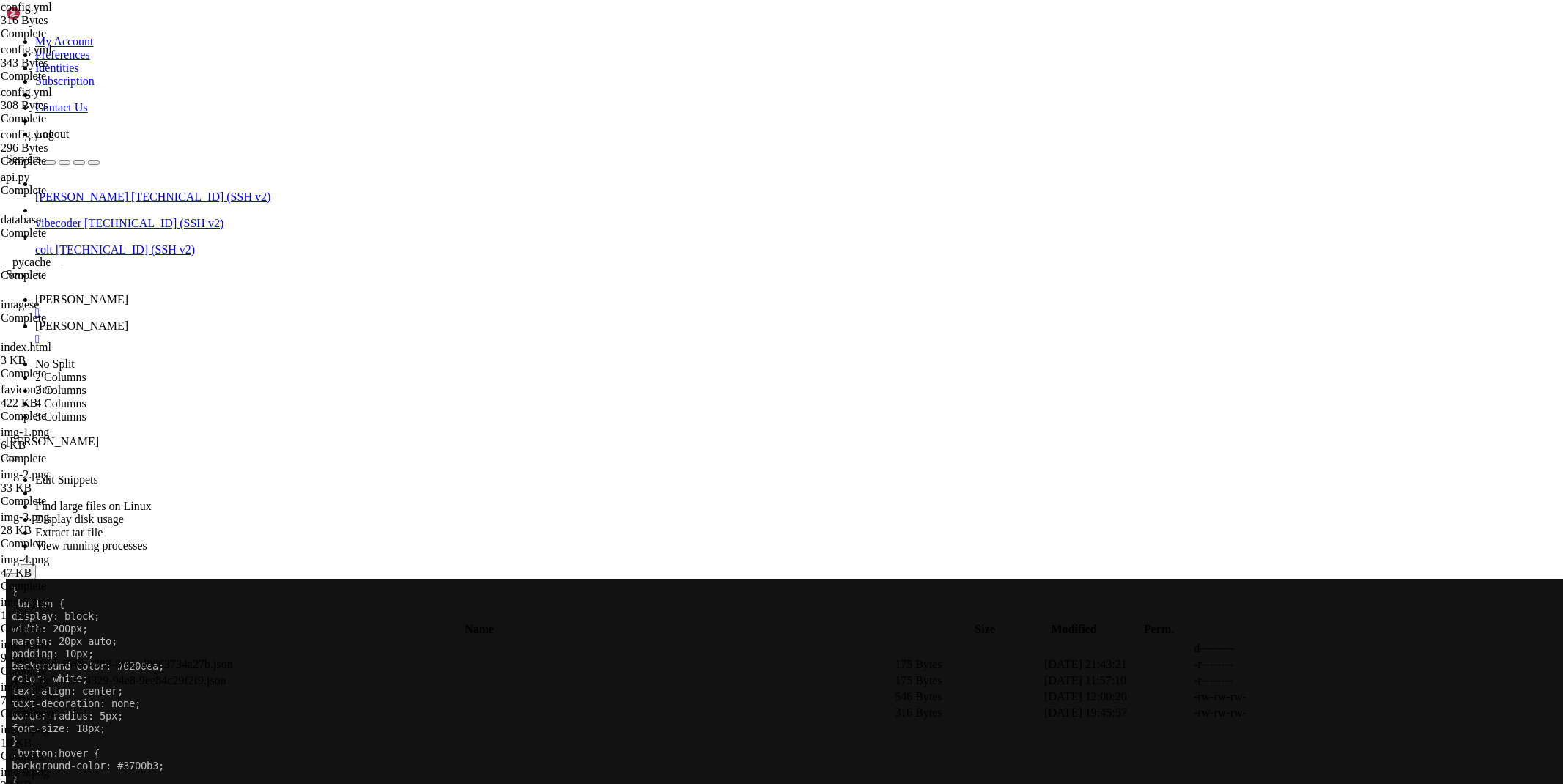
scroll to position [2726, 0]
drag, startPoint x: 244, startPoint y: 1266, endPoint x: 89, endPoint y: 1224, distance: 160.6
drag, startPoint x: 616, startPoint y: 1152, endPoint x: 364, endPoint y: 915, distance: 345.9
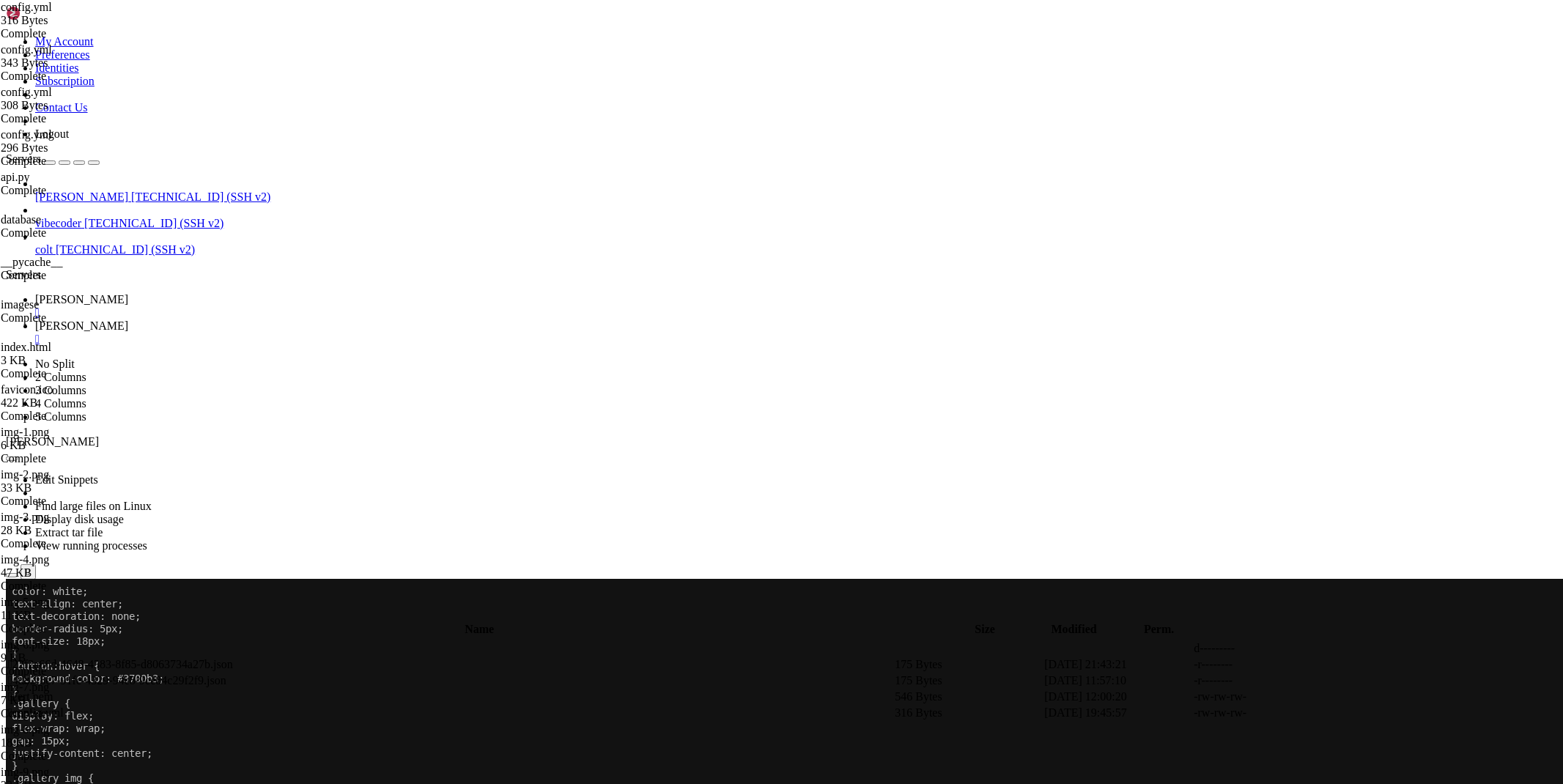
scroll to position [2764, 0]
drag, startPoint x: 240, startPoint y: 1268, endPoint x: 14, endPoint y: 1226, distance: 229.9
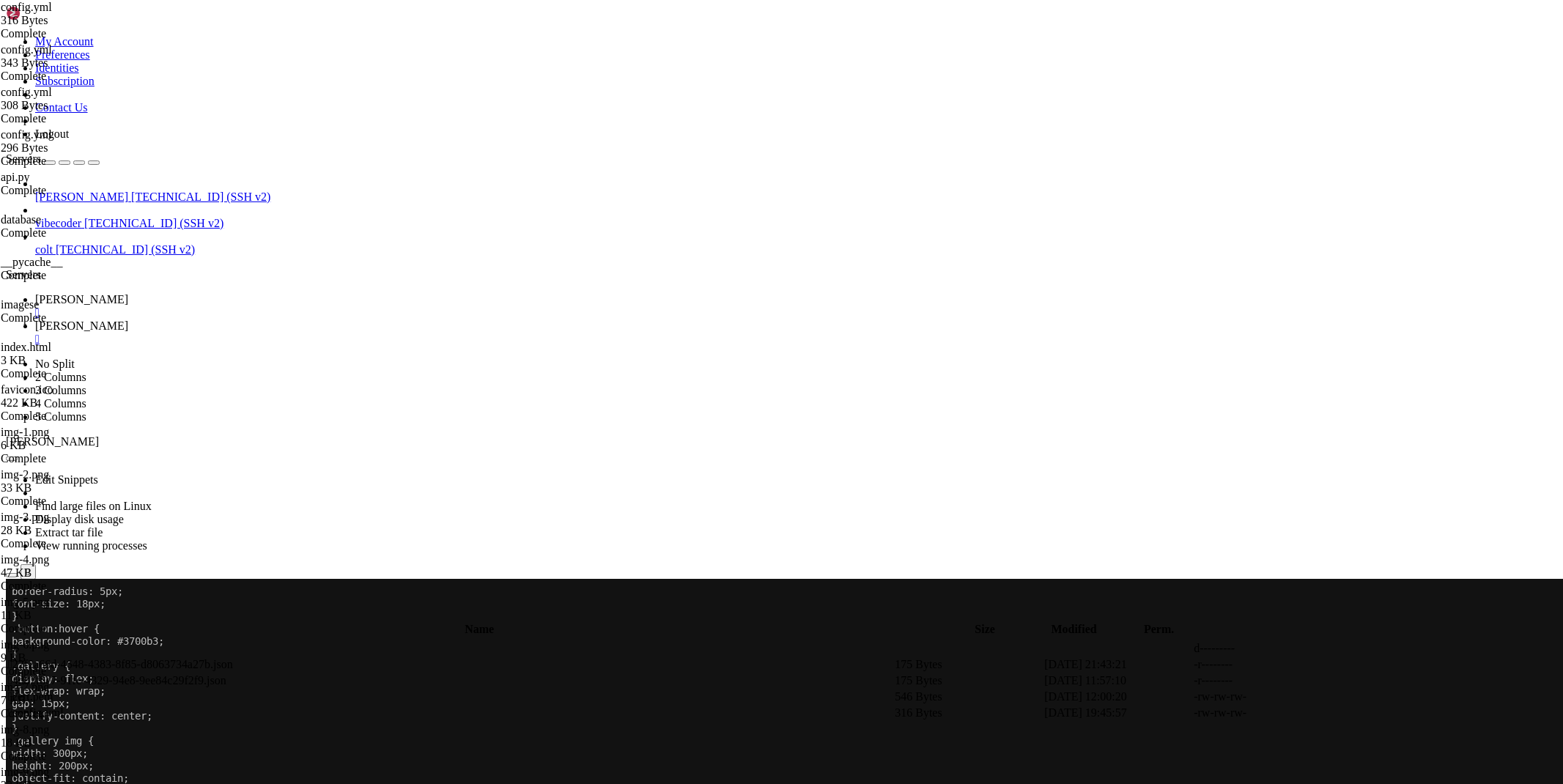
drag, startPoint x: 221, startPoint y: 1247, endPoint x: 12, endPoint y: 1217, distance: 211.1
drag, startPoint x: 212, startPoint y: 1252, endPoint x: 12, endPoint y: 1215, distance: 203.4
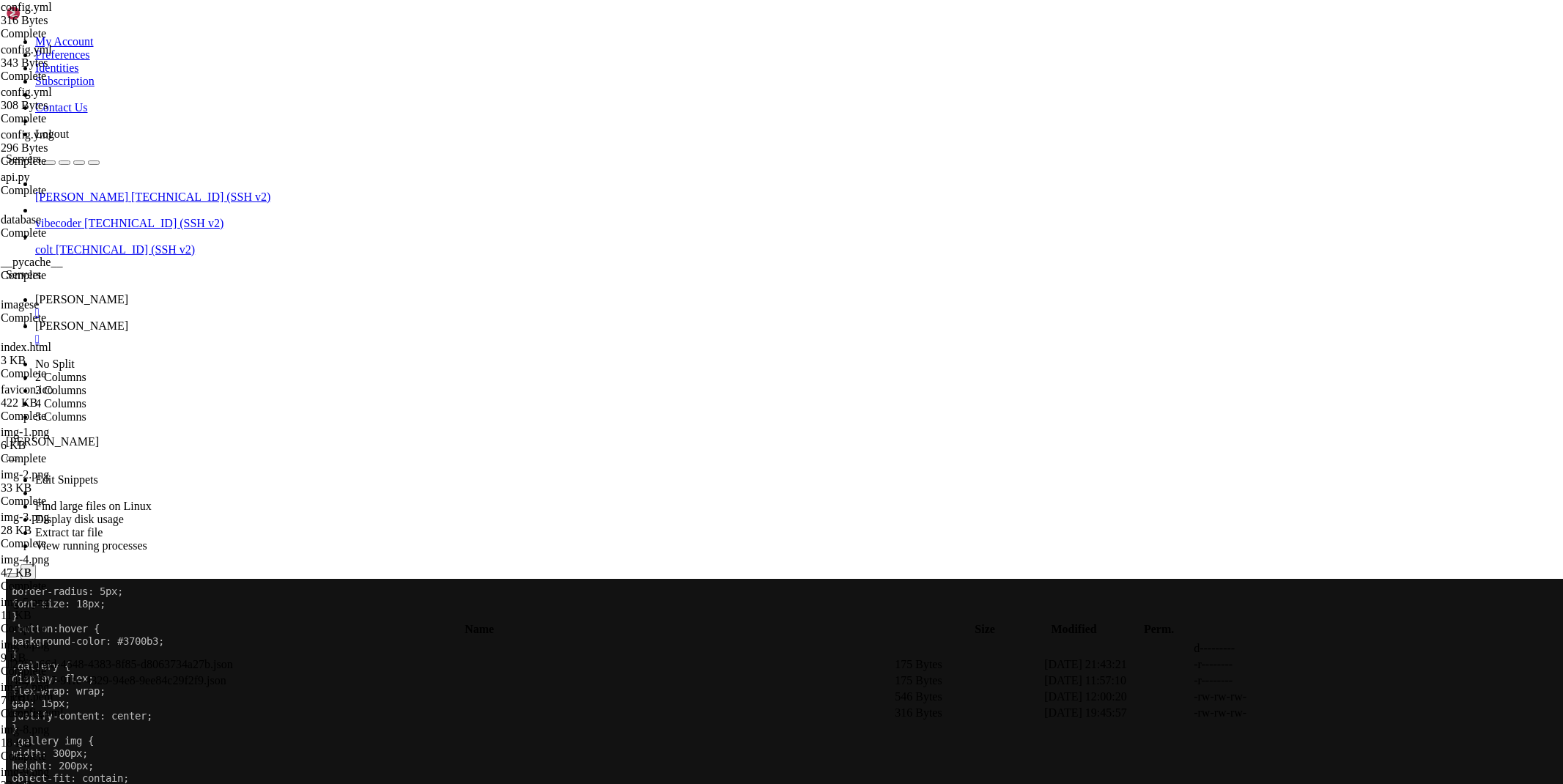
click at [312, 319] on link "maus " at bounding box center [796, 332] width 1522 height 26
click at [245, 640] on td " .." at bounding box center [450, 647] width 885 height 14
click at [18, 641] on span " .." at bounding box center [13, 647] width 10 height 13
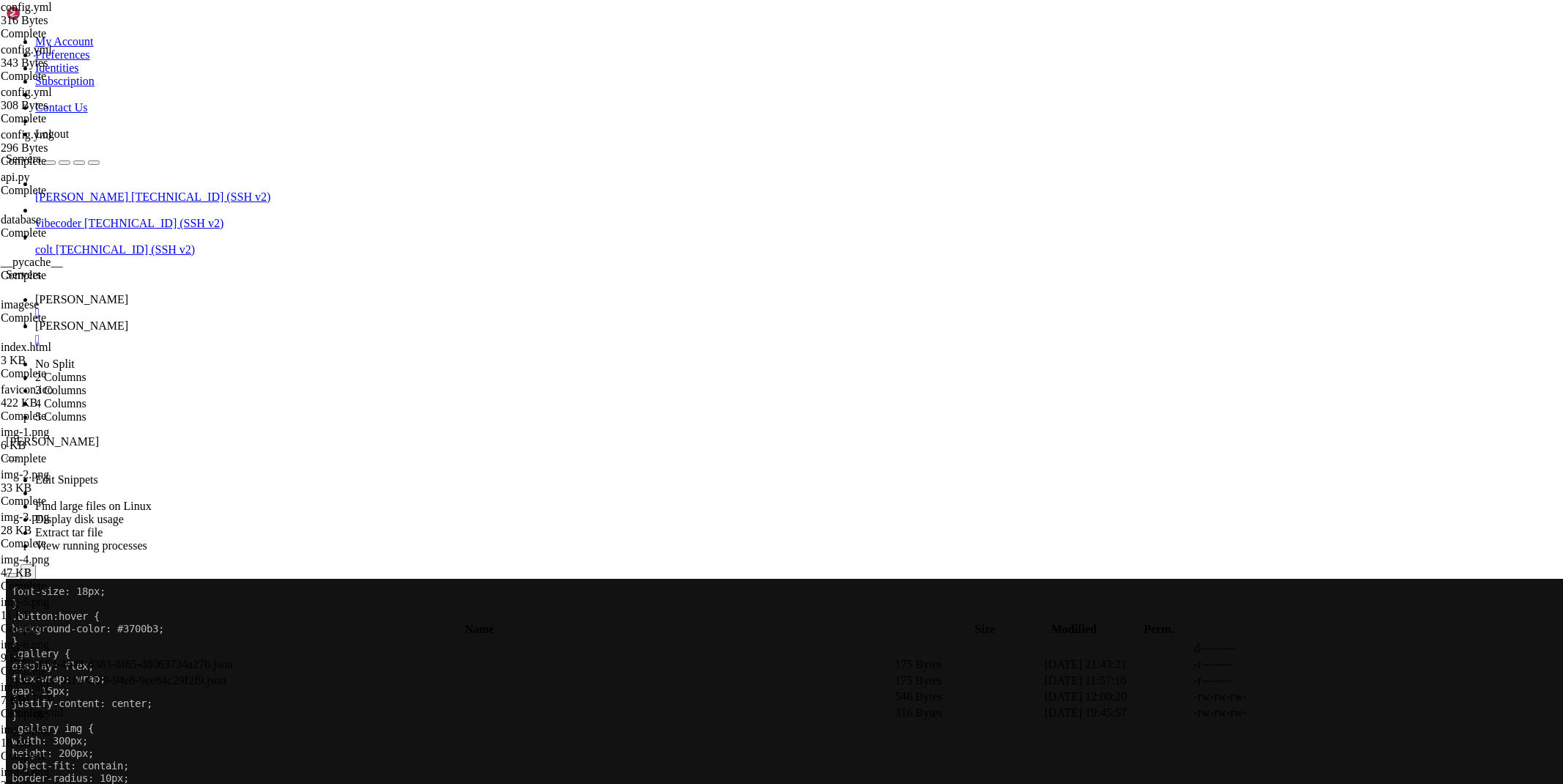
click at [18, 641] on span " .." at bounding box center [13, 647] width 10 height 13
click at [129, 293] on span "[PERSON_NAME]" at bounding box center [81, 299] width 93 height 13
click at [35, 319] on icon at bounding box center [35, 325] width 0 height 13
click at [220, 293] on link "maus " at bounding box center [796, 306] width 1522 height 26
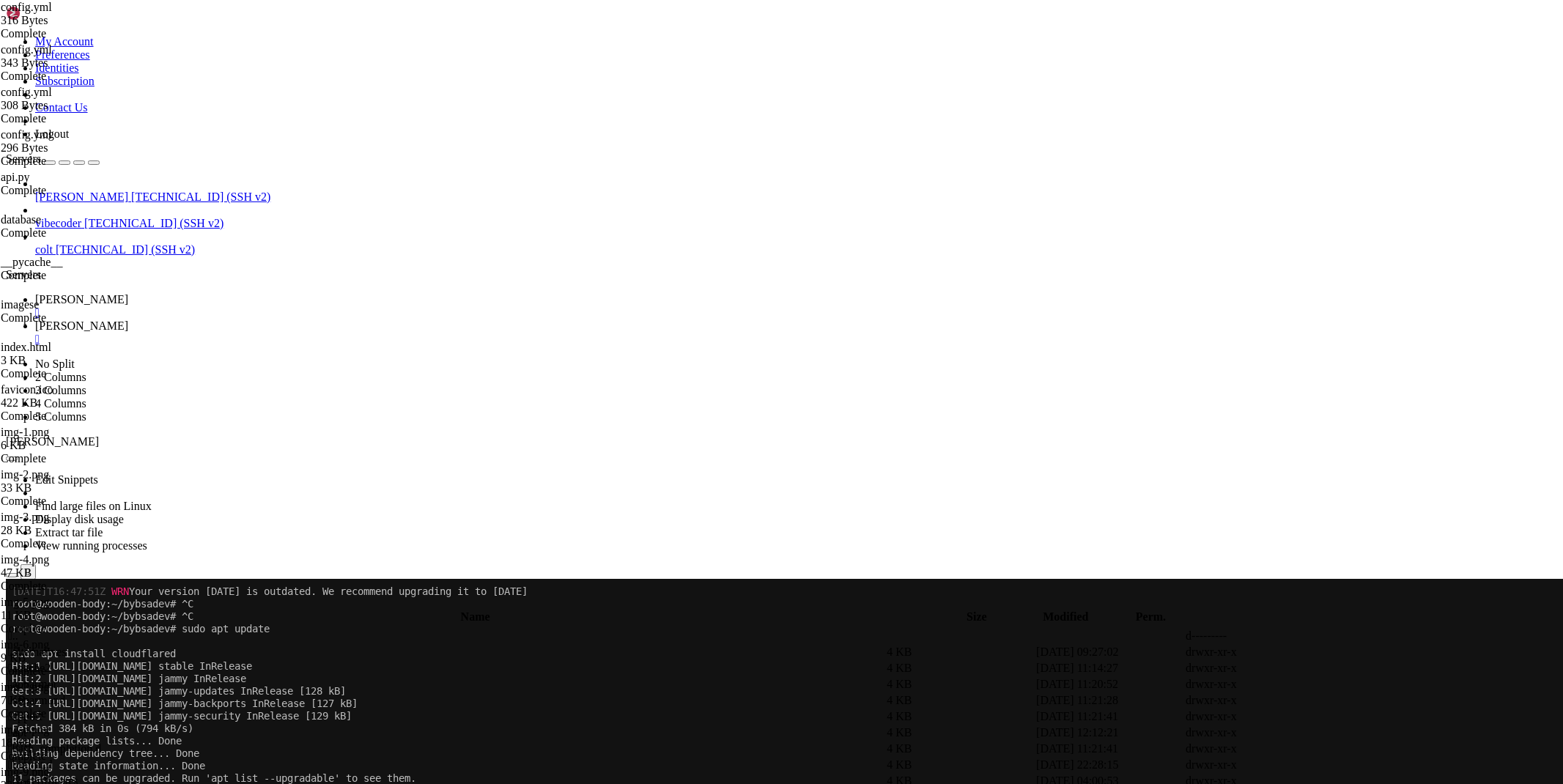
scroll to position [3424, 0]
click at [283, 319] on link "maus " at bounding box center [796, 332] width 1522 height 26
click at [216, 293] on link "maus " at bounding box center [796, 306] width 1522 height 26
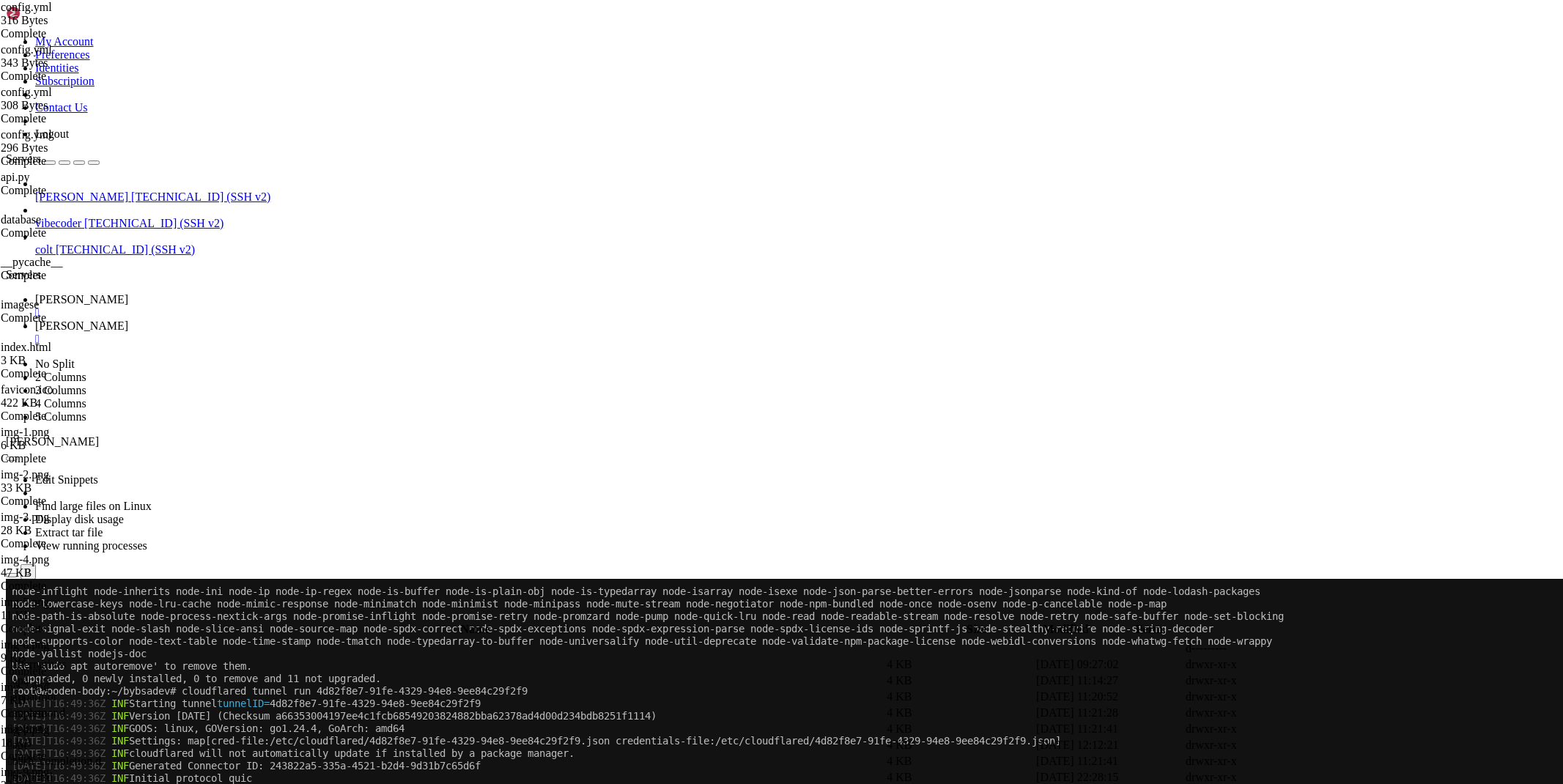
click at [295, 319] on link "maus " at bounding box center [796, 332] width 1522 height 26
type input "/etc/cloudflared"
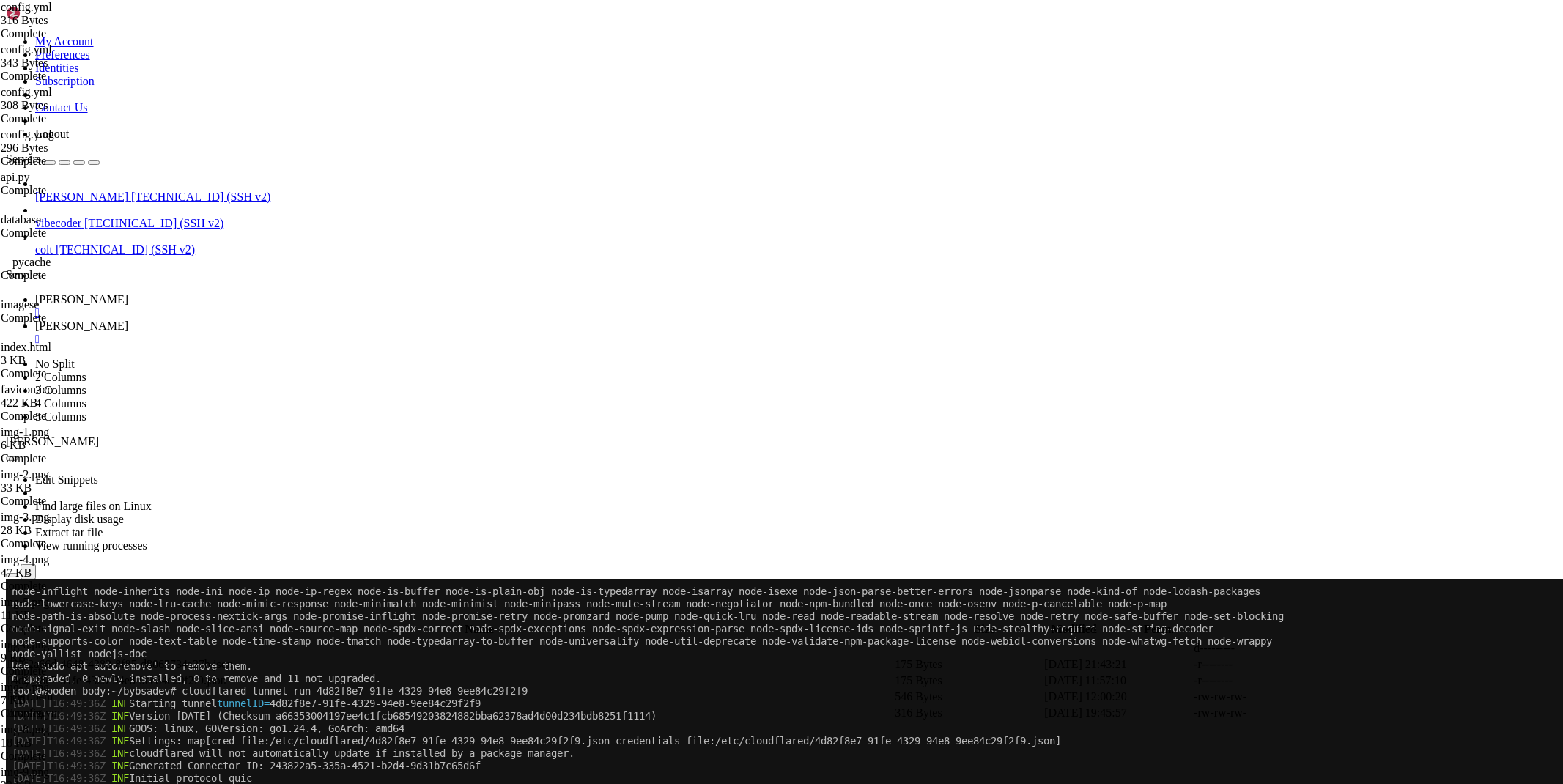
click at [1343, 713] on icon at bounding box center [1343, 713] width 0 height 0
drag, startPoint x: 338, startPoint y: 141, endPoint x: 197, endPoint y: 140, distance: 141.0
type textarea "path: /wepogp/*"
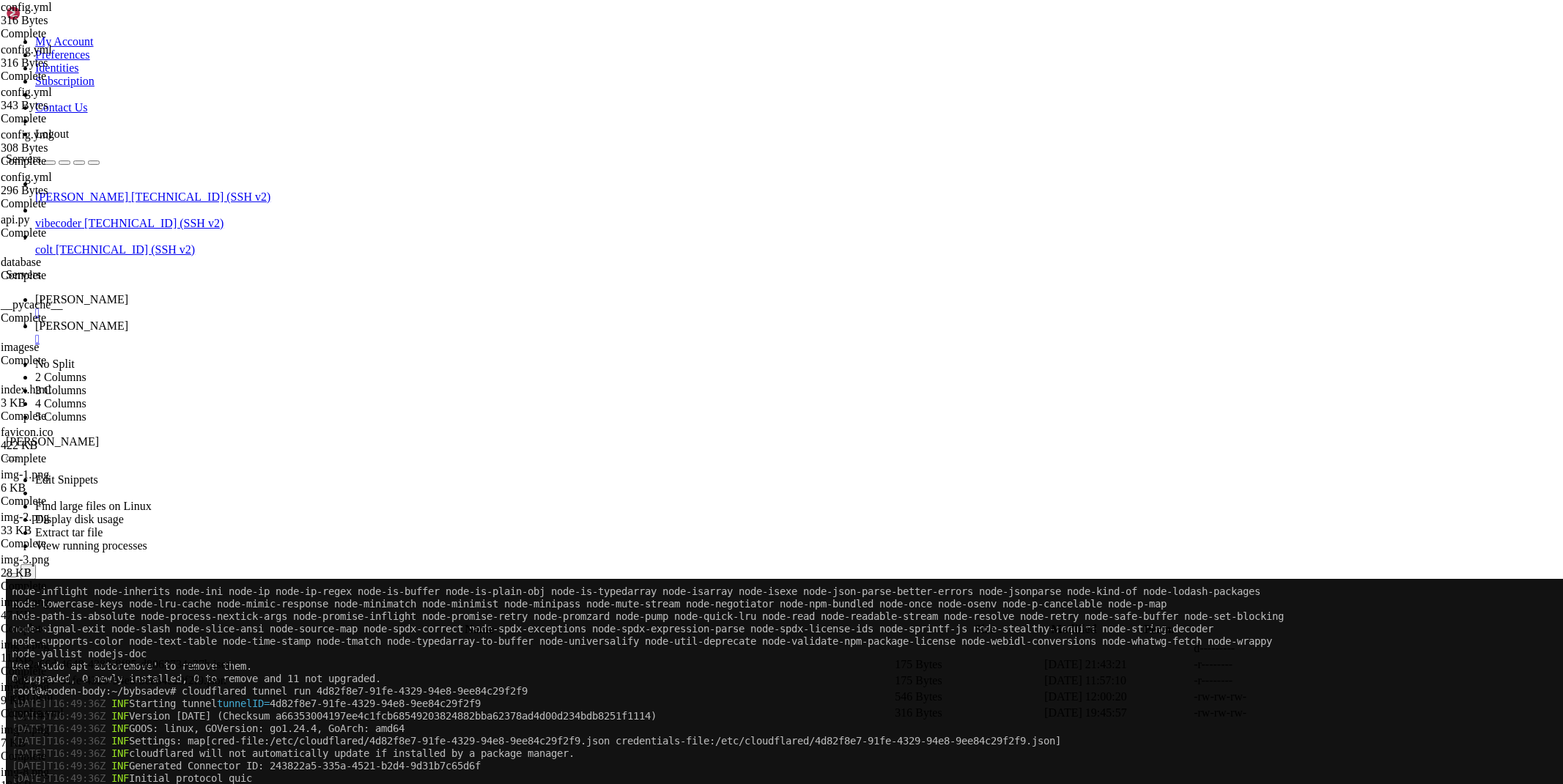
type textarea "service: http://localhost:1526"
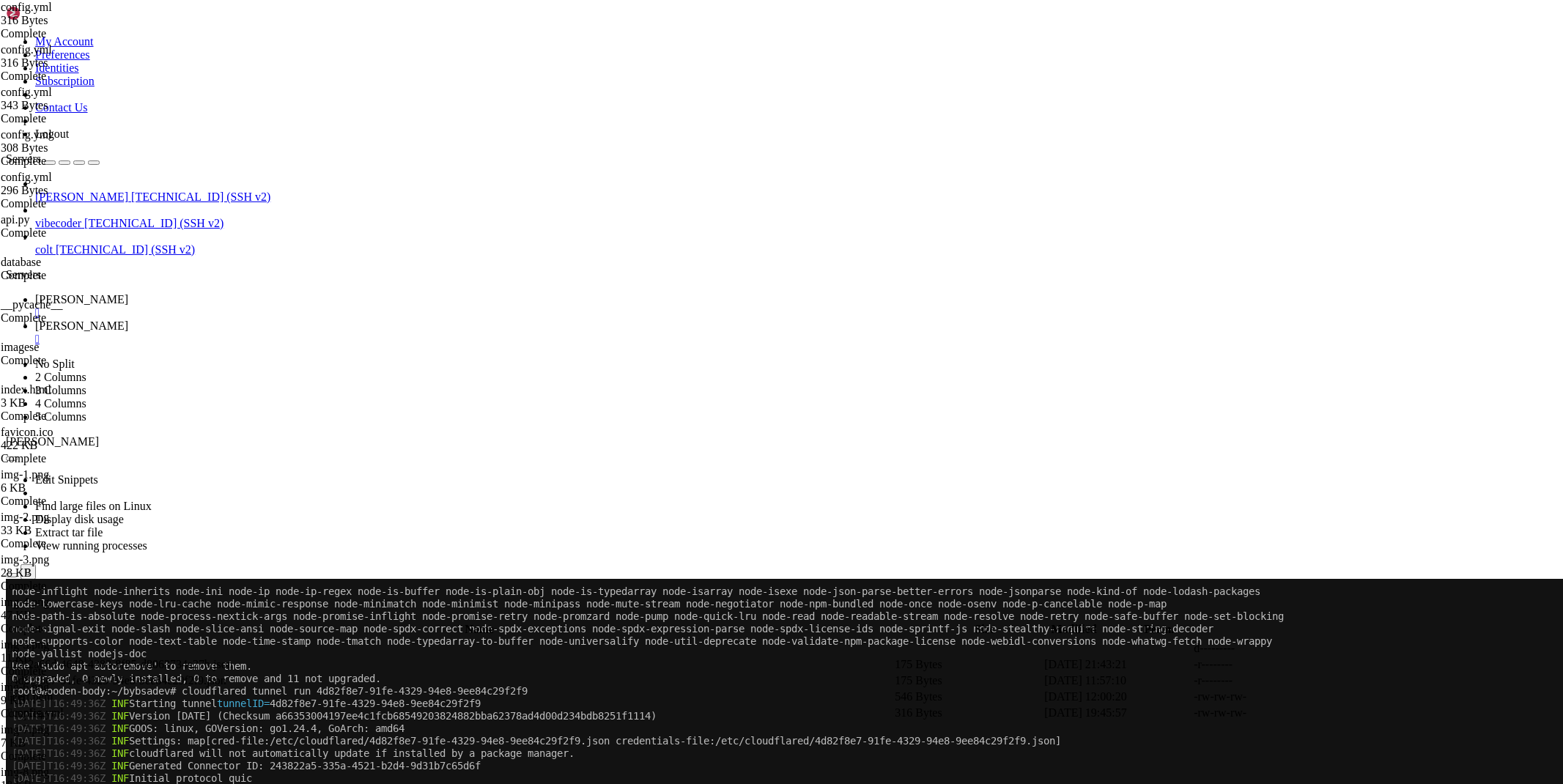
type textarea "service: http://localhost:10000"
click at [129, 293] on span "[PERSON_NAME]" at bounding box center [81, 299] width 93 height 13
click at [129, 319] on span "[PERSON_NAME]" at bounding box center [81, 325] width 93 height 13
click at [18, 641] on span " .." at bounding box center [13, 647] width 10 height 13
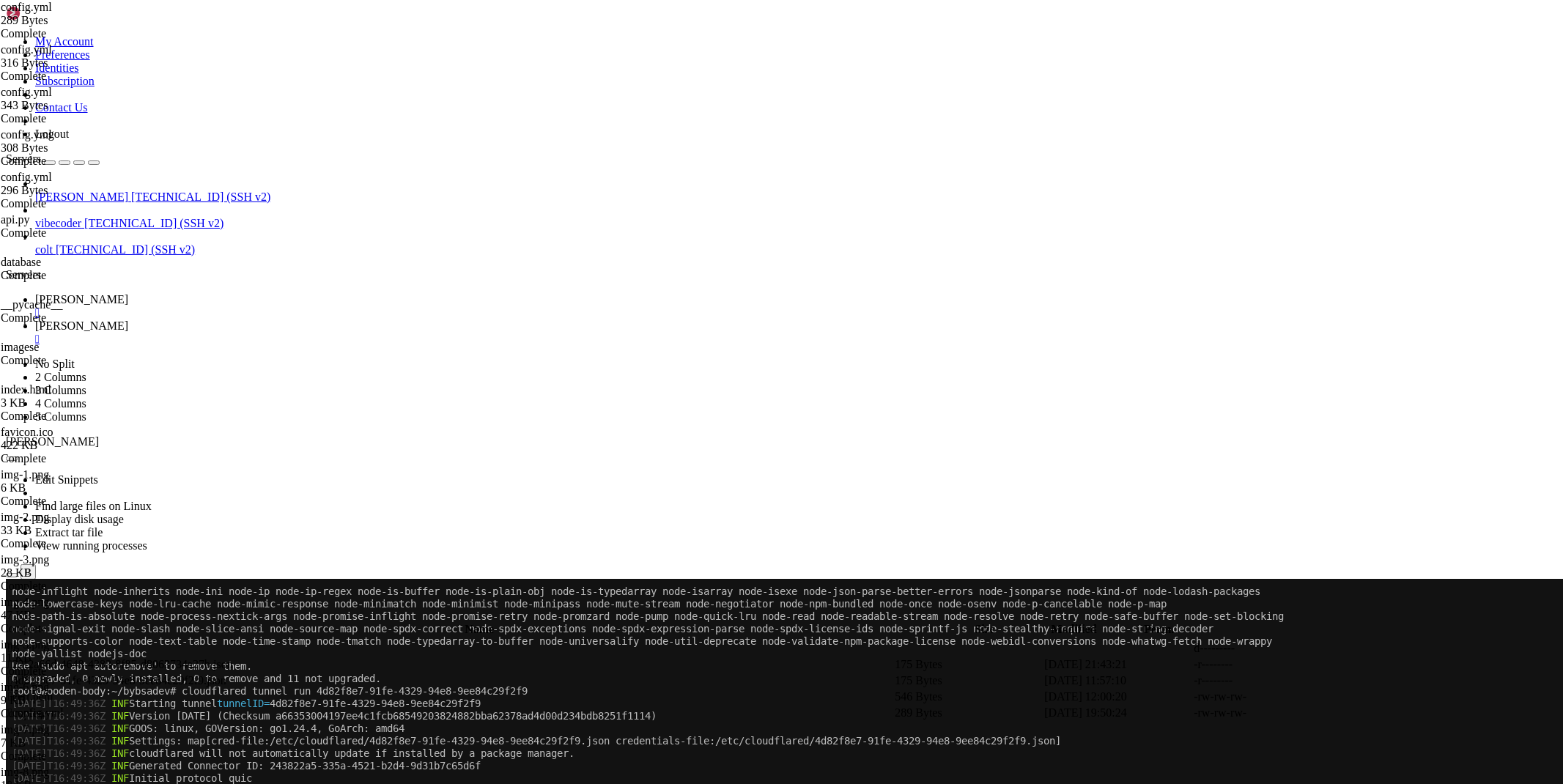
click at [18, 641] on span " .." at bounding box center [13, 647] width 10 height 13
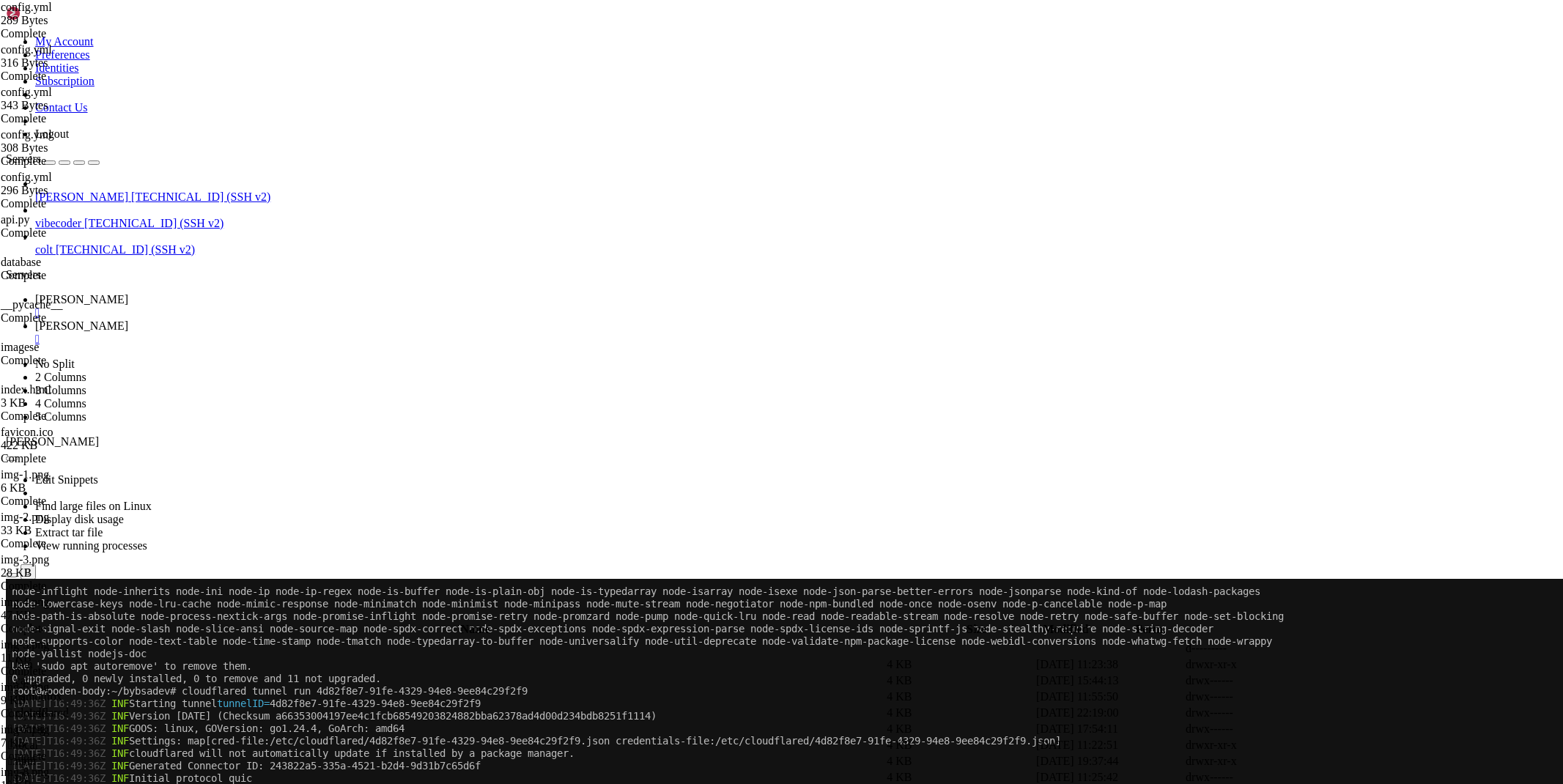
click at [221, 293] on link "maus " at bounding box center [796, 306] width 1522 height 26
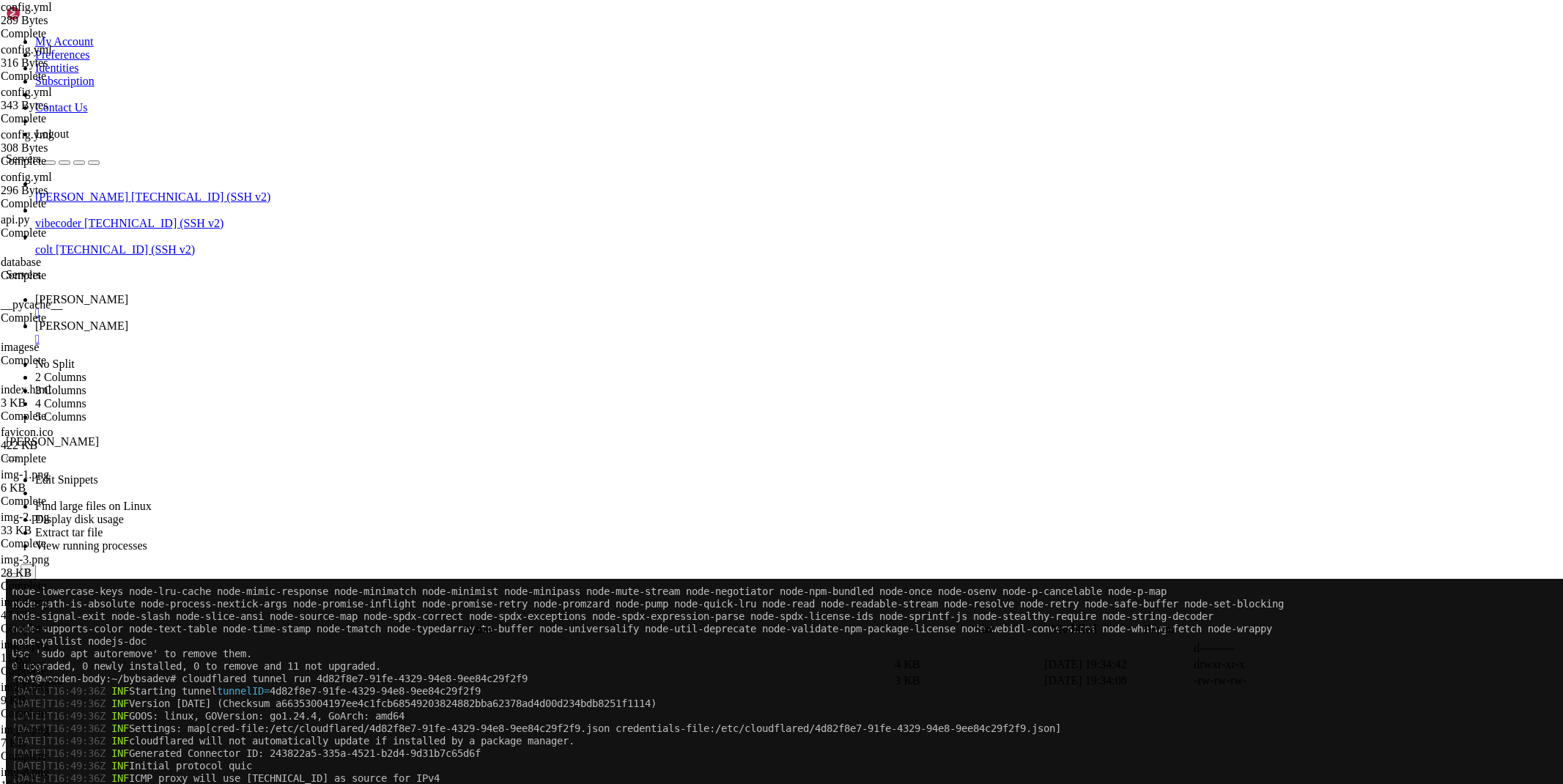
click at [129, 319] on span "[PERSON_NAME]" at bounding box center [81, 325] width 93 height 13
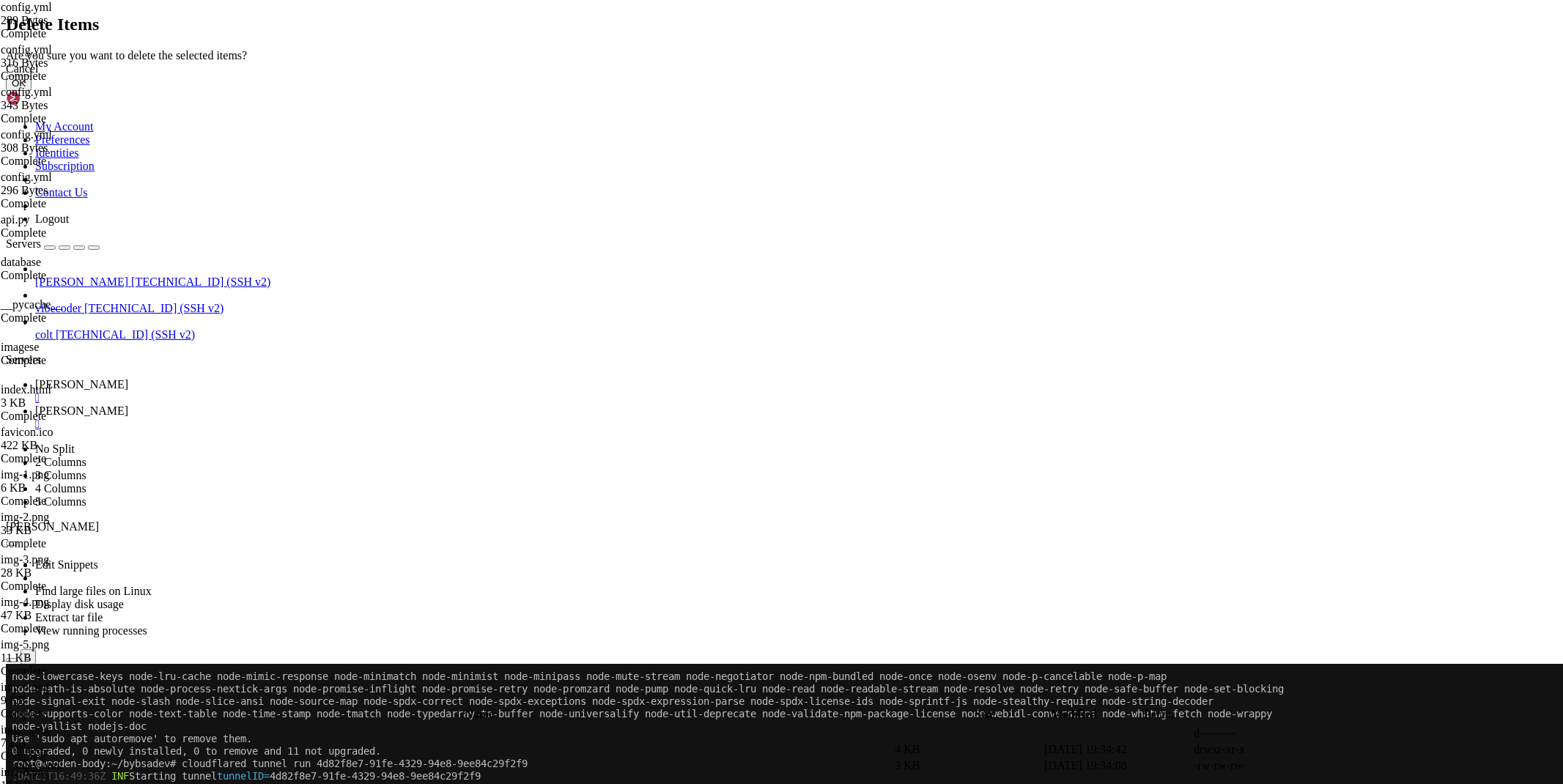
click at [32, 91] on button "OK" at bounding box center [18, 83] width 26 height 15
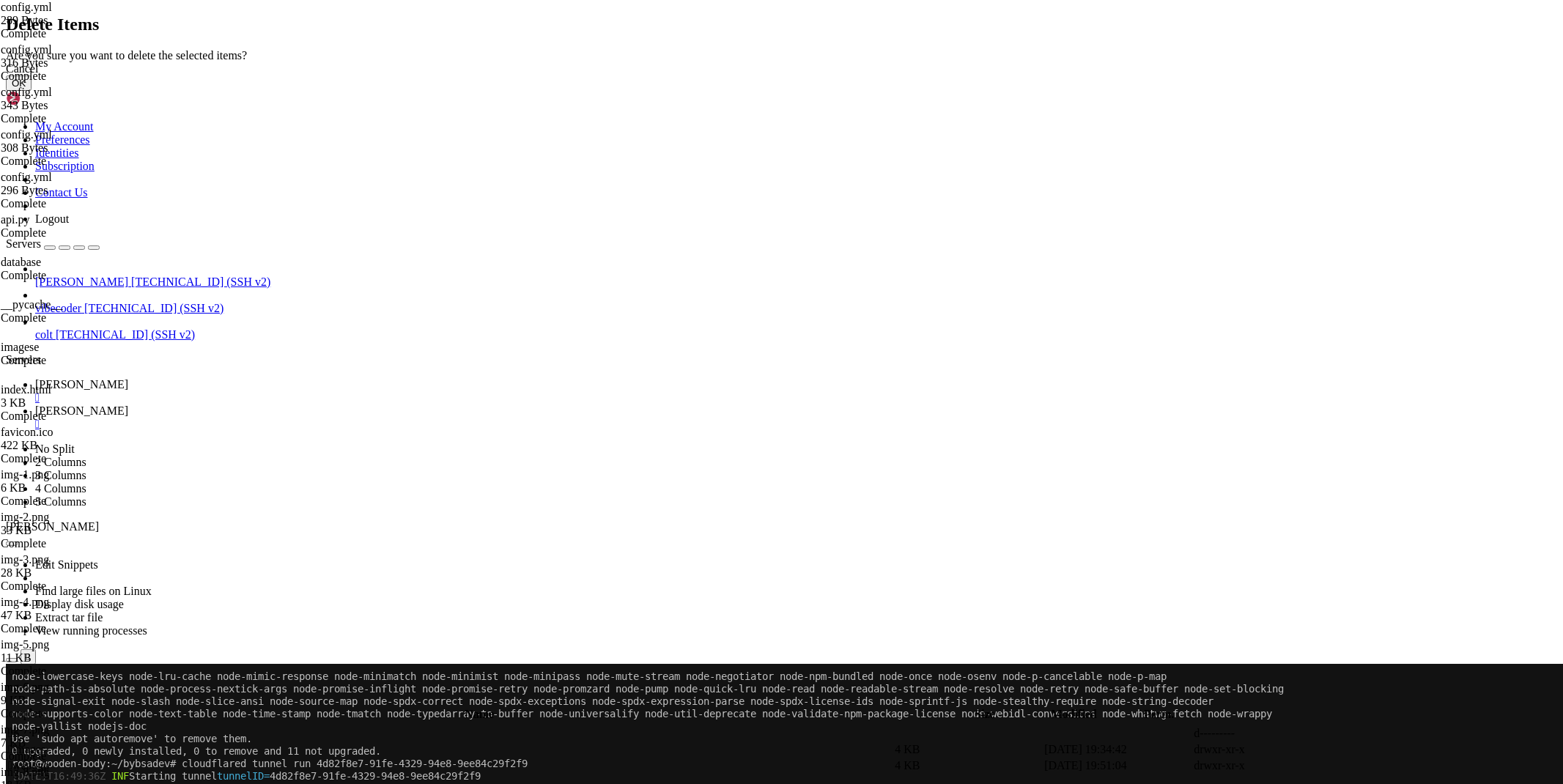
click at [32, 91] on button "OK" at bounding box center [18, 83] width 26 height 15
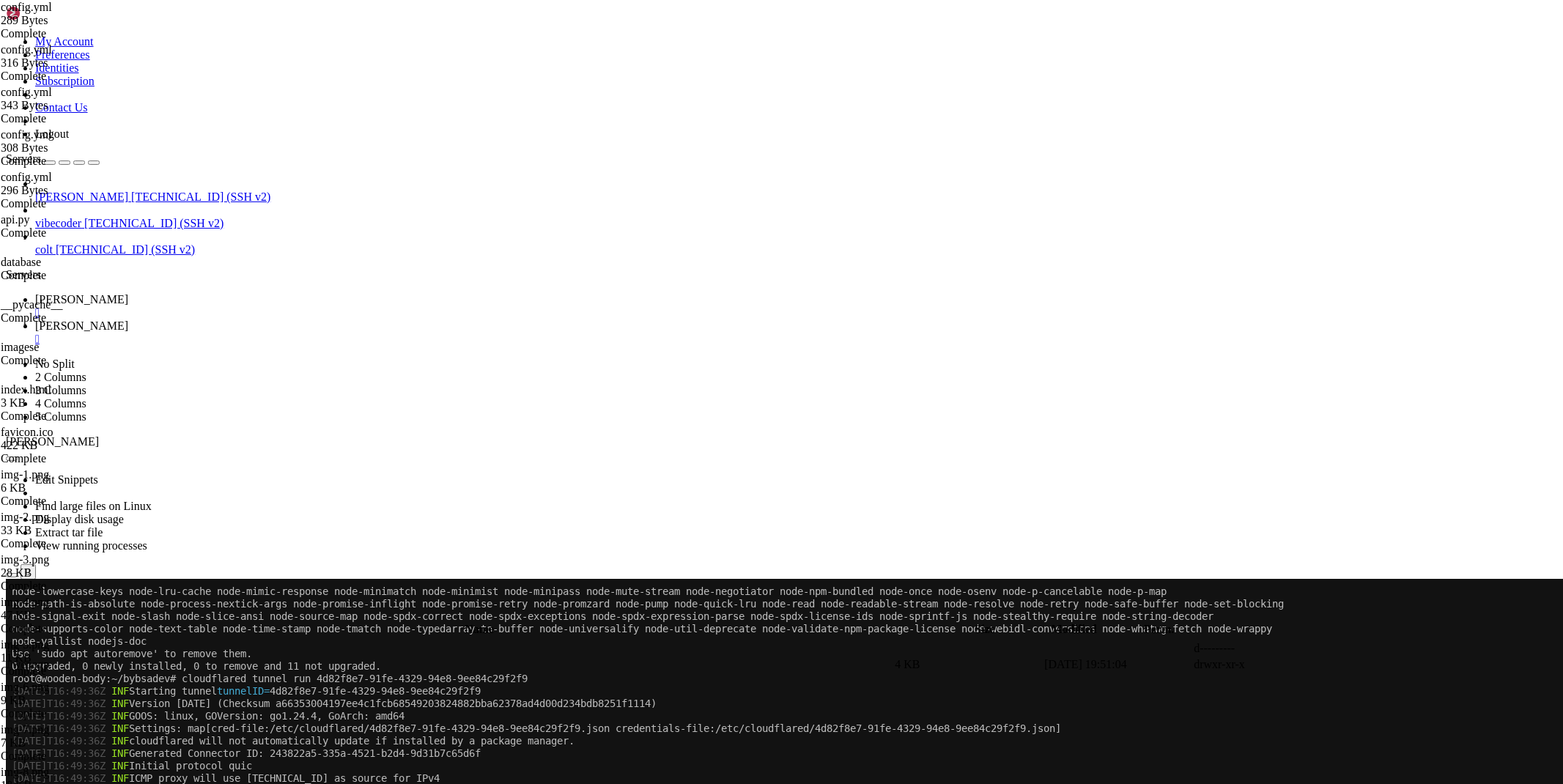
click at [129, 293] on span "[PERSON_NAME]" at bounding box center [81, 299] width 93 height 13
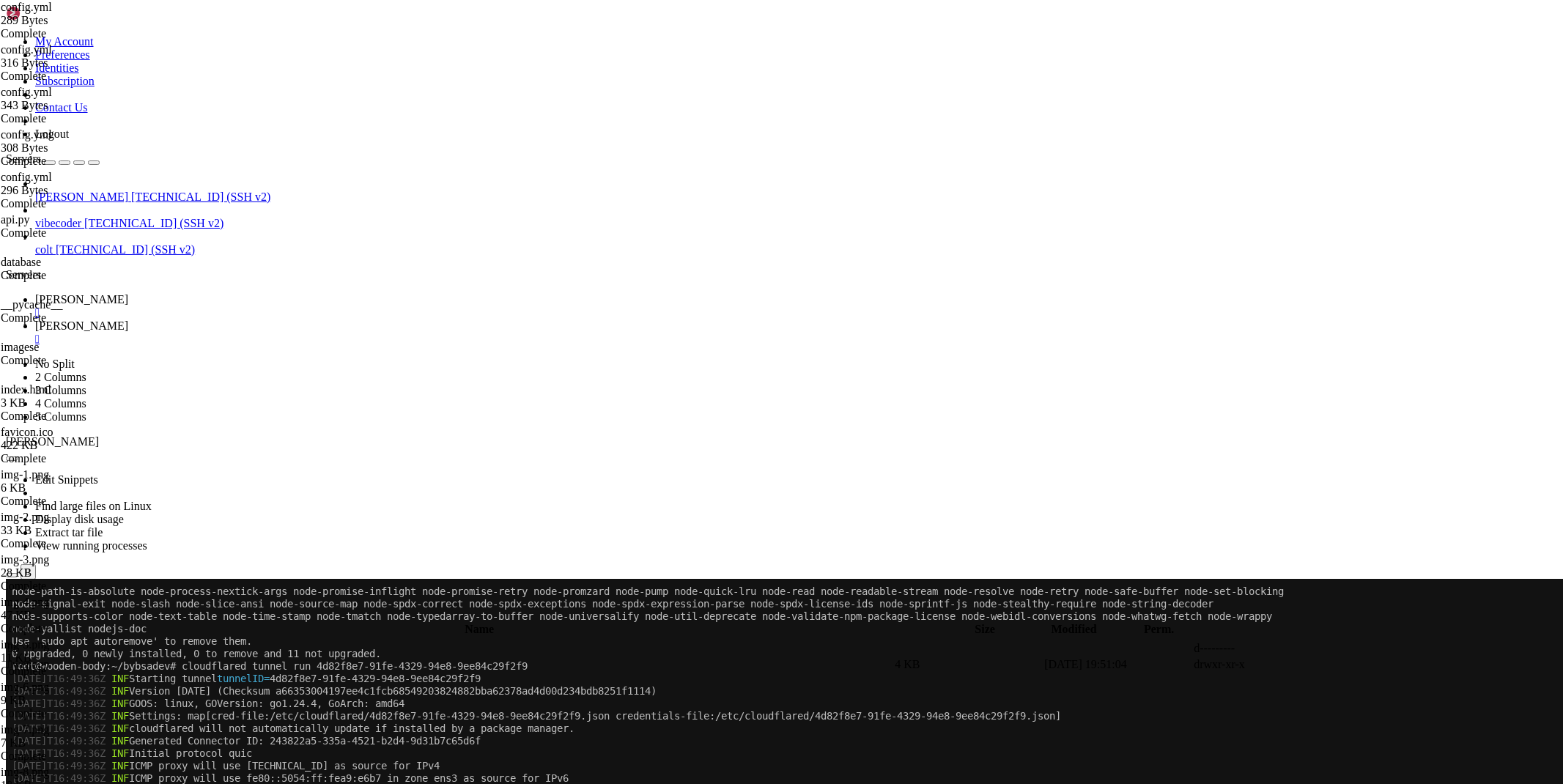
click at [129, 319] on span "[PERSON_NAME]" at bounding box center [81, 325] width 93 height 13
click at [50, 657] on span " wepogp" at bounding box center [29, 663] width 42 height 13
click at [45, 657] on span " images" at bounding box center [27, 663] width 37 height 13
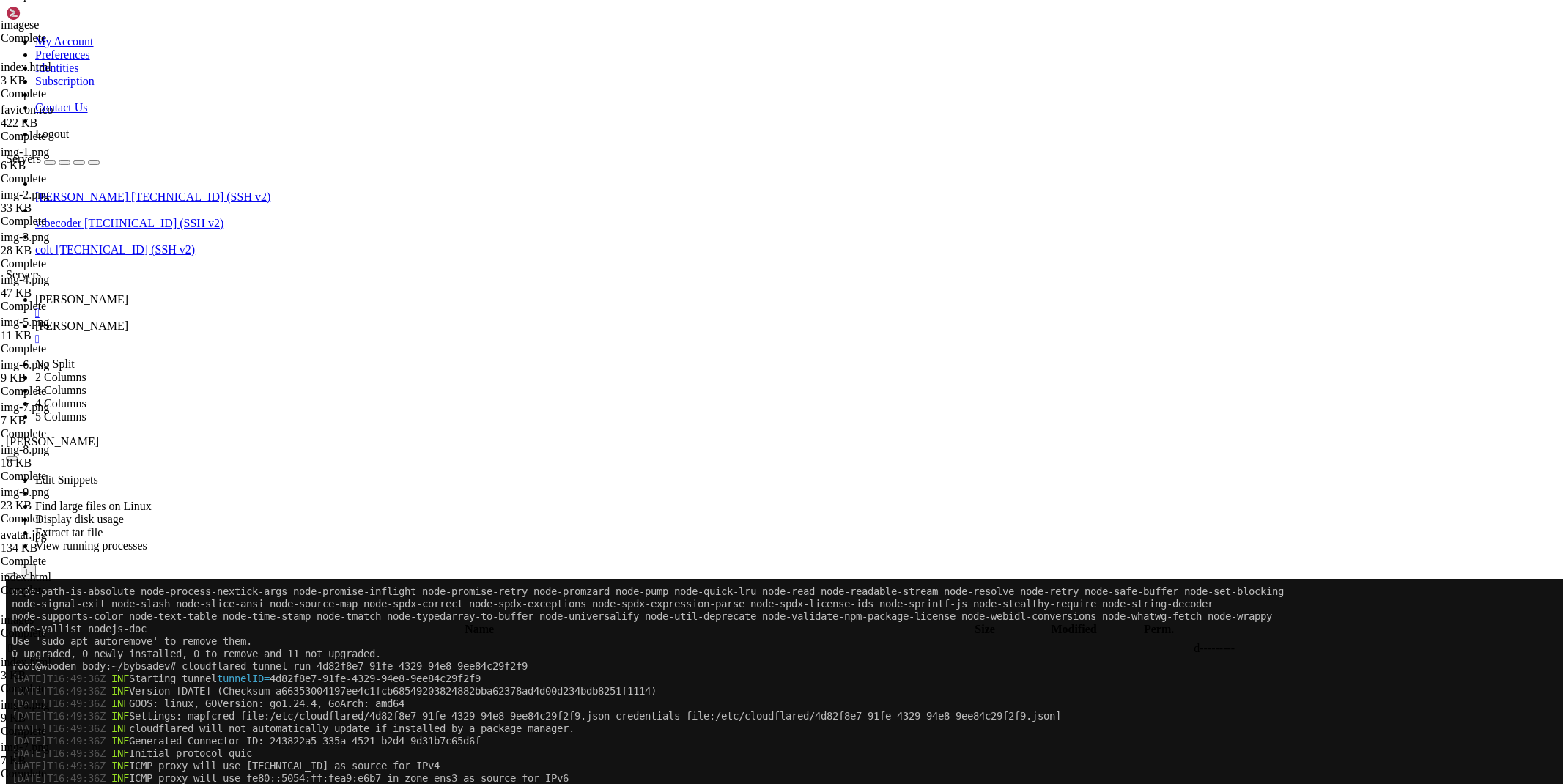
scroll to position [790, 0]
click at [222, 640] on td " .." at bounding box center [450, 647] width 885 height 14
type input "/root/bybsadev/wepogp"
click at [220, 293] on link "maus " at bounding box center [796, 306] width 1522 height 26
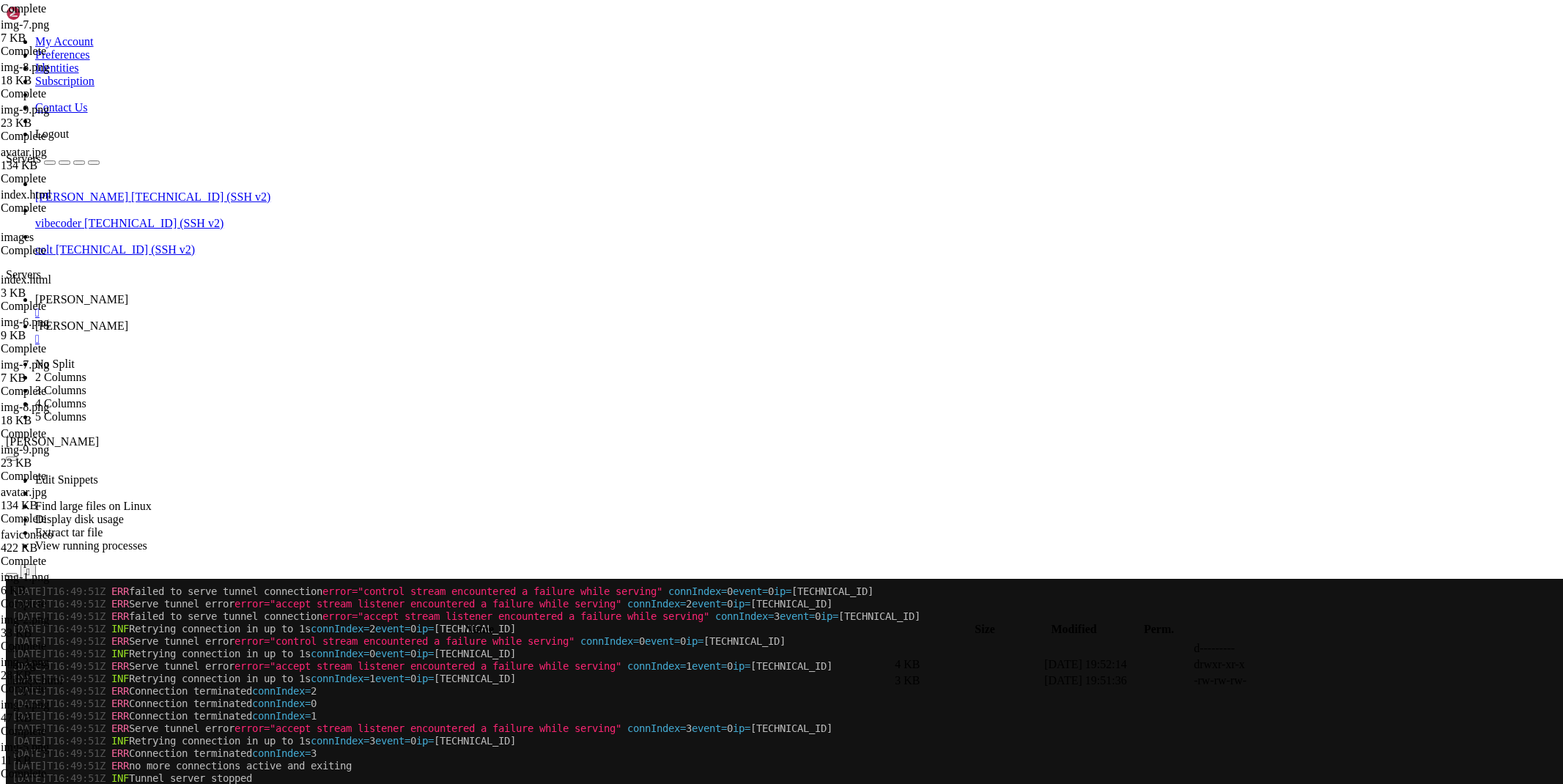
scroll to position [4184, 0]
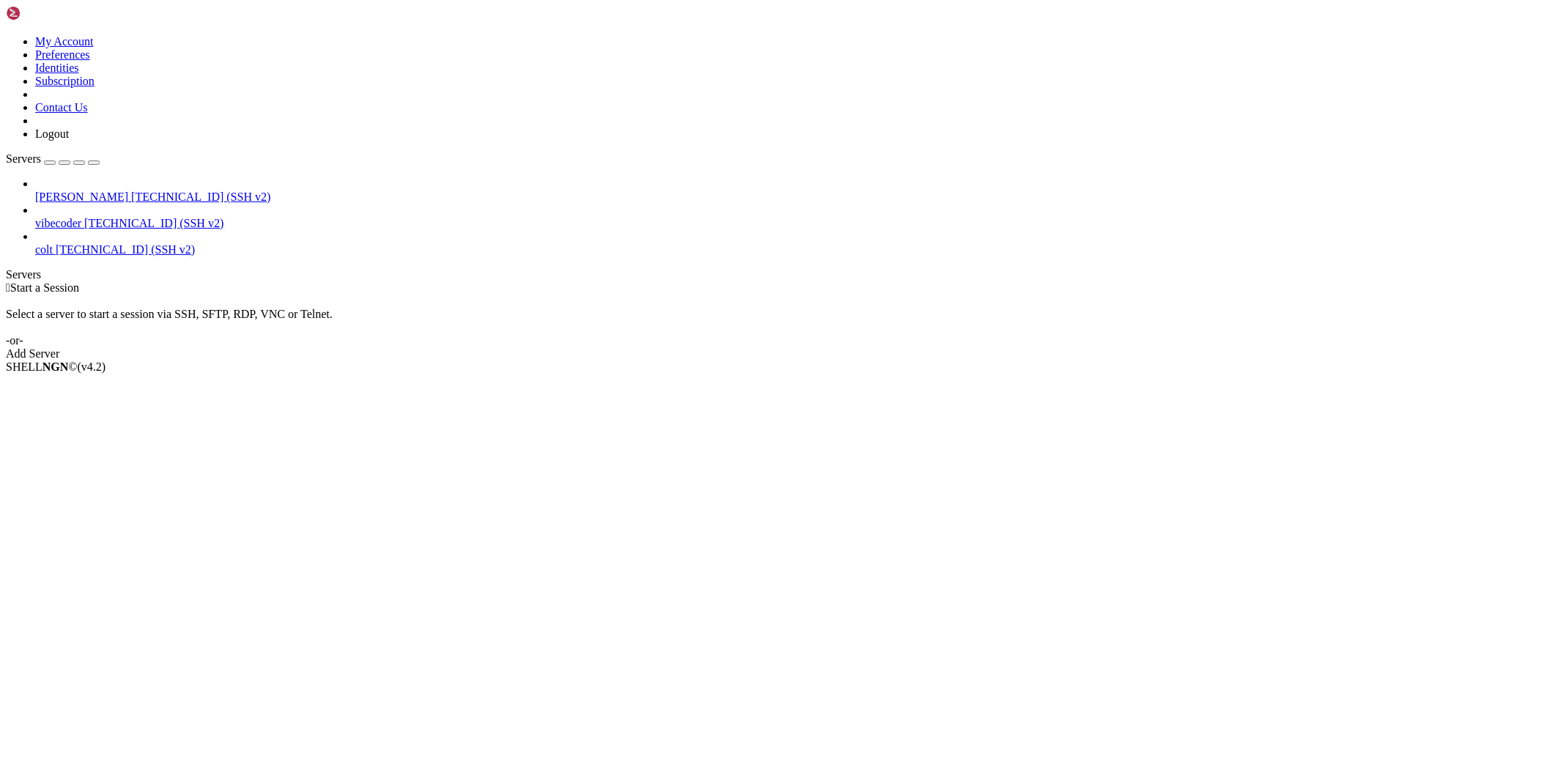
click at [131, 191] on span "[TECHNICAL_ID] (SSH v2)" at bounding box center [201, 196] width 139 height 13
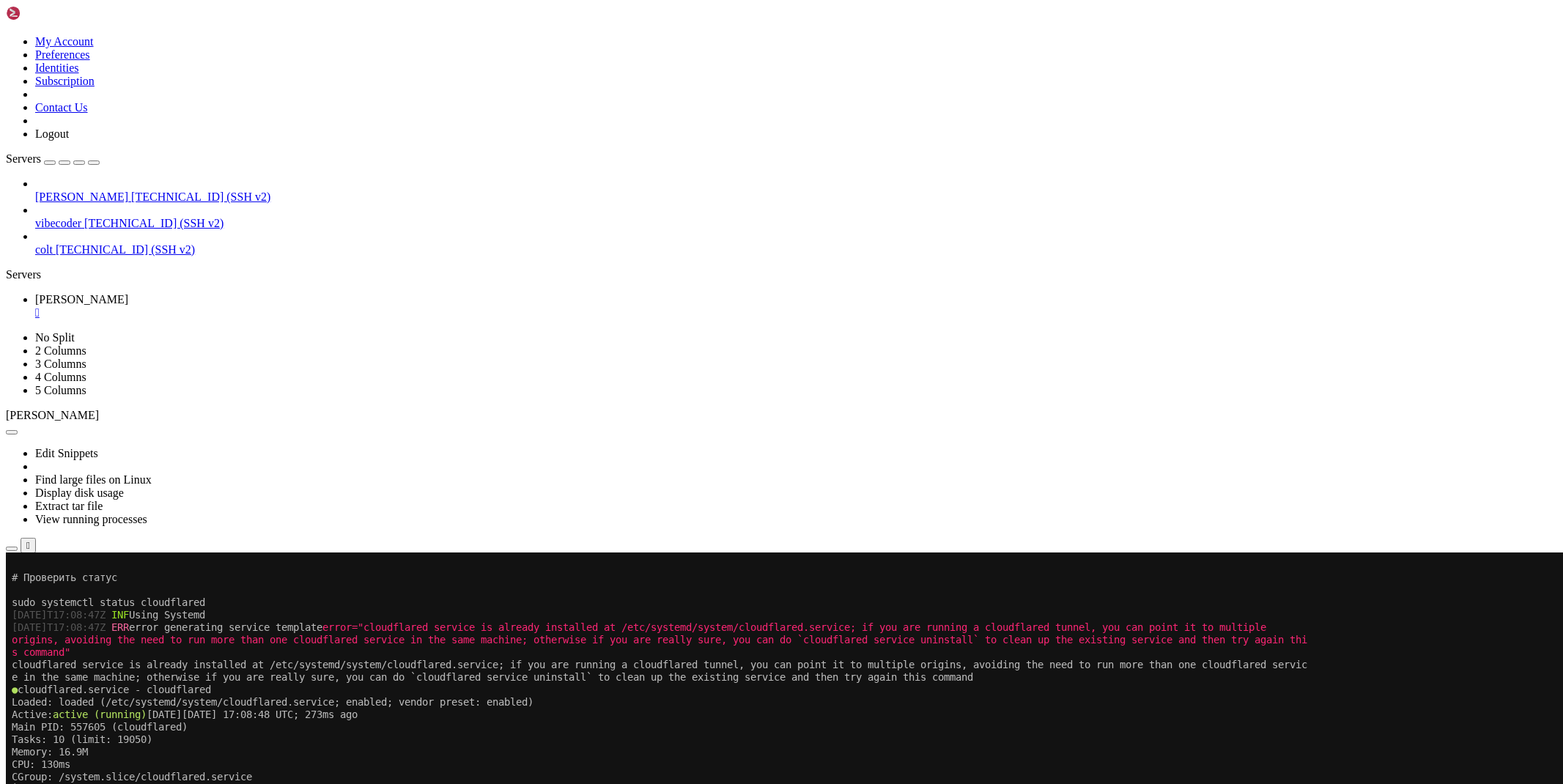
scroll to position [399, 0]
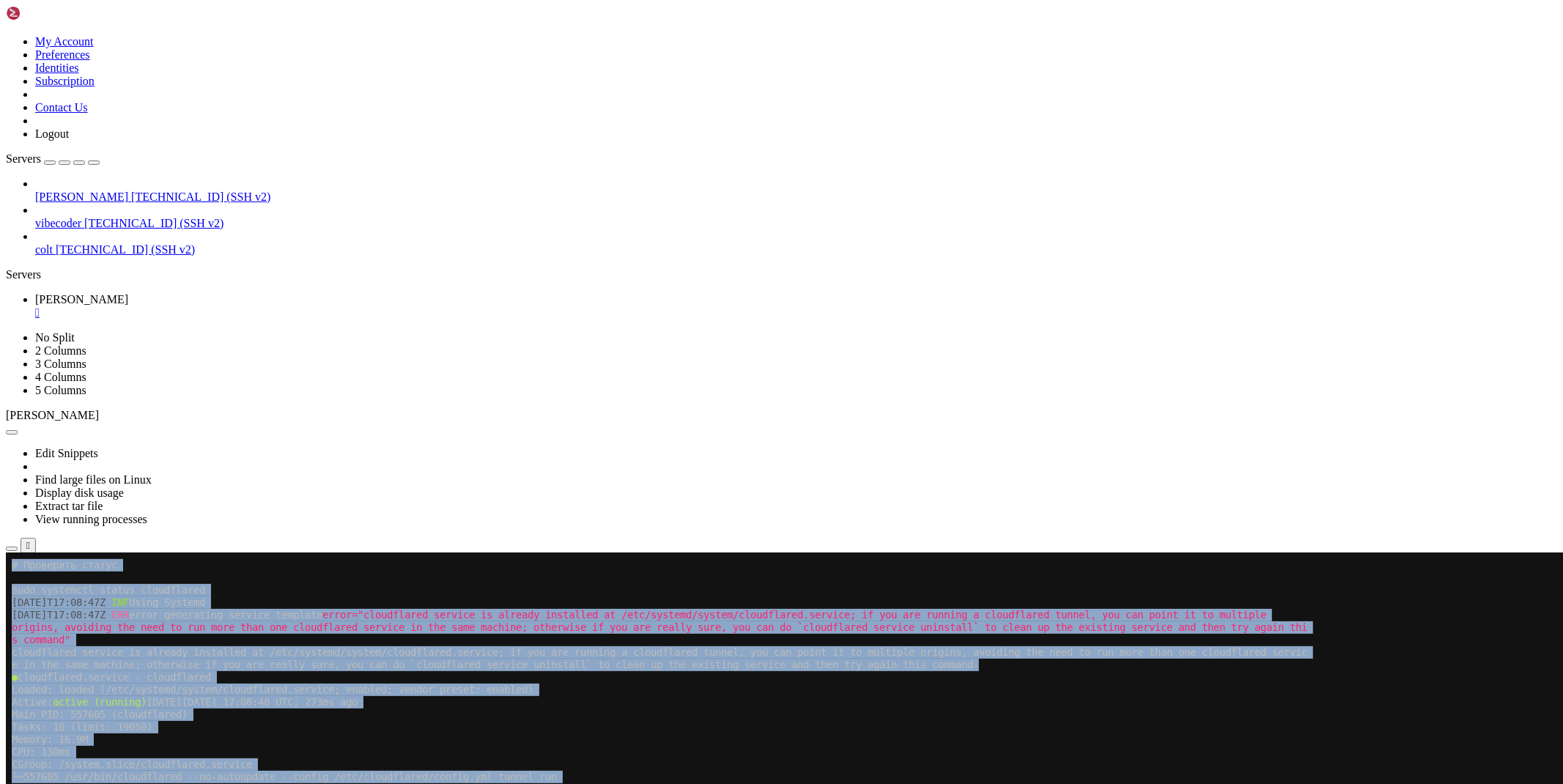
drag, startPoint x: 171, startPoint y: 1247, endPoint x: 74, endPoint y: 1030, distance: 237.7
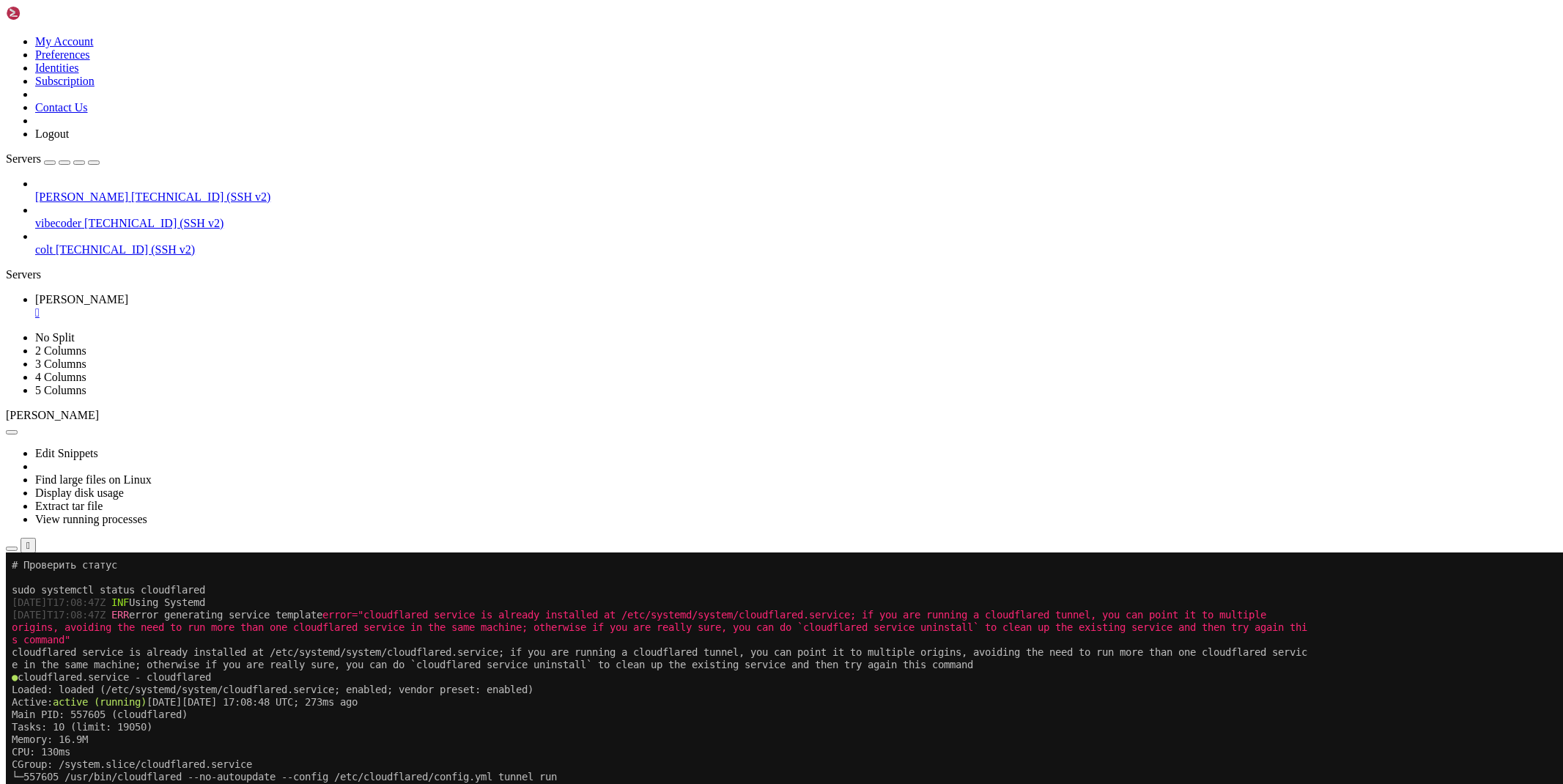
drag, startPoint x: 166, startPoint y: 1234, endPoint x: 14, endPoint y: 936, distance: 334.5
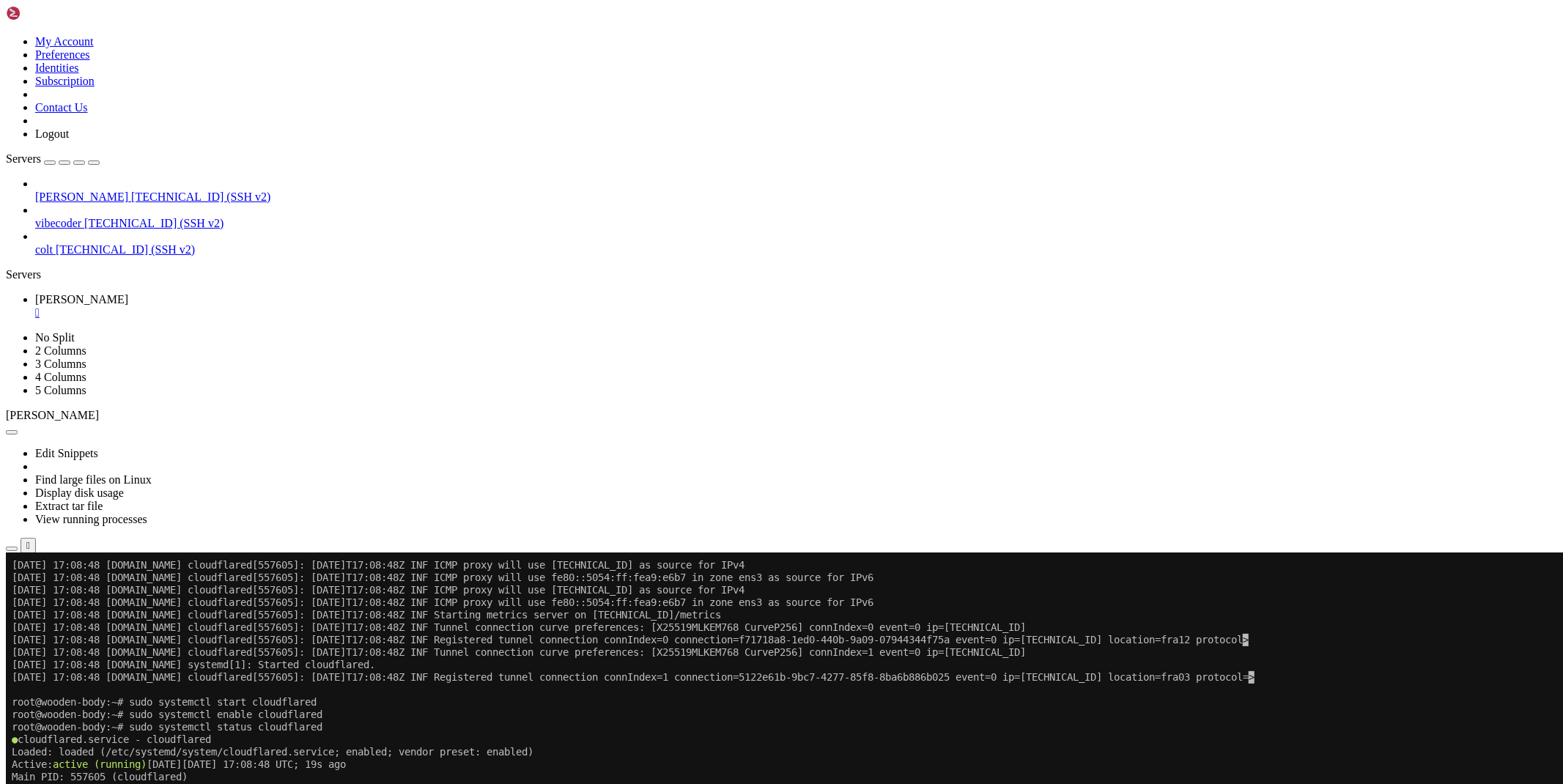
scroll to position [784, 0]
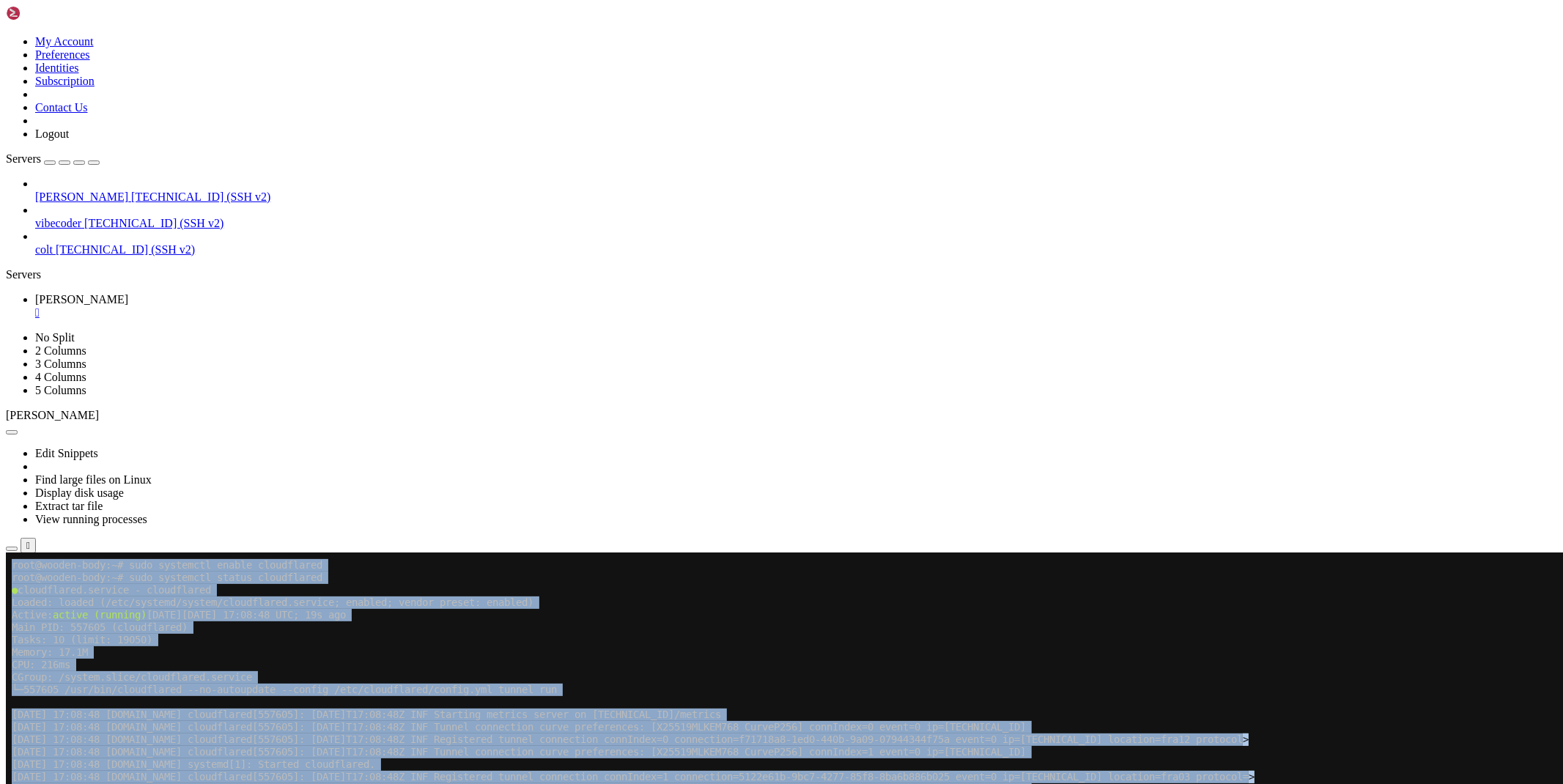
drag, startPoint x: 39, startPoint y: 1236, endPoint x: 8, endPoint y: 864, distance: 373.3
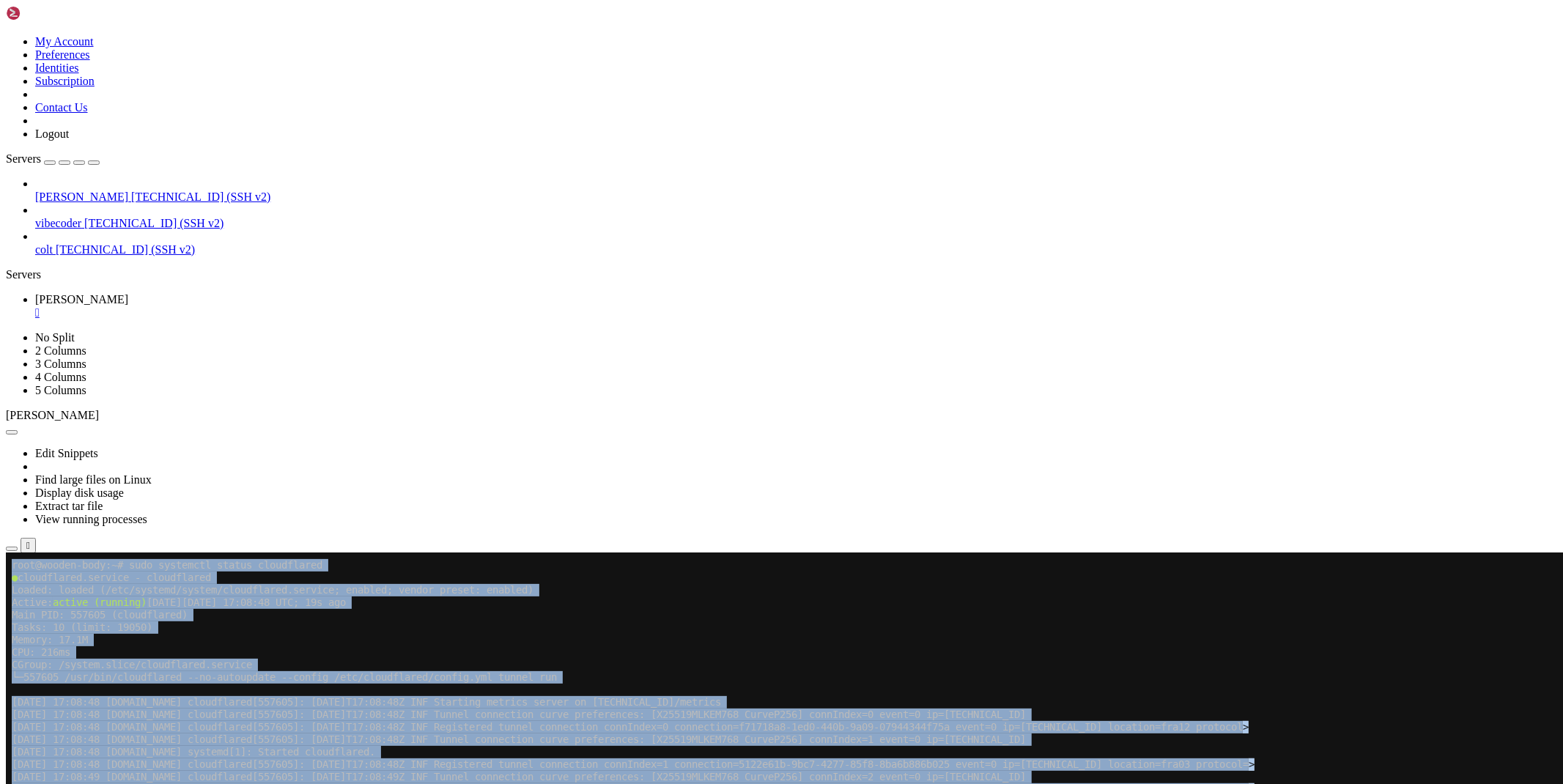
scroll to position [796, 0]
drag, startPoint x: 90, startPoint y: 1214, endPoint x: 72, endPoint y: 1203, distance: 21.1
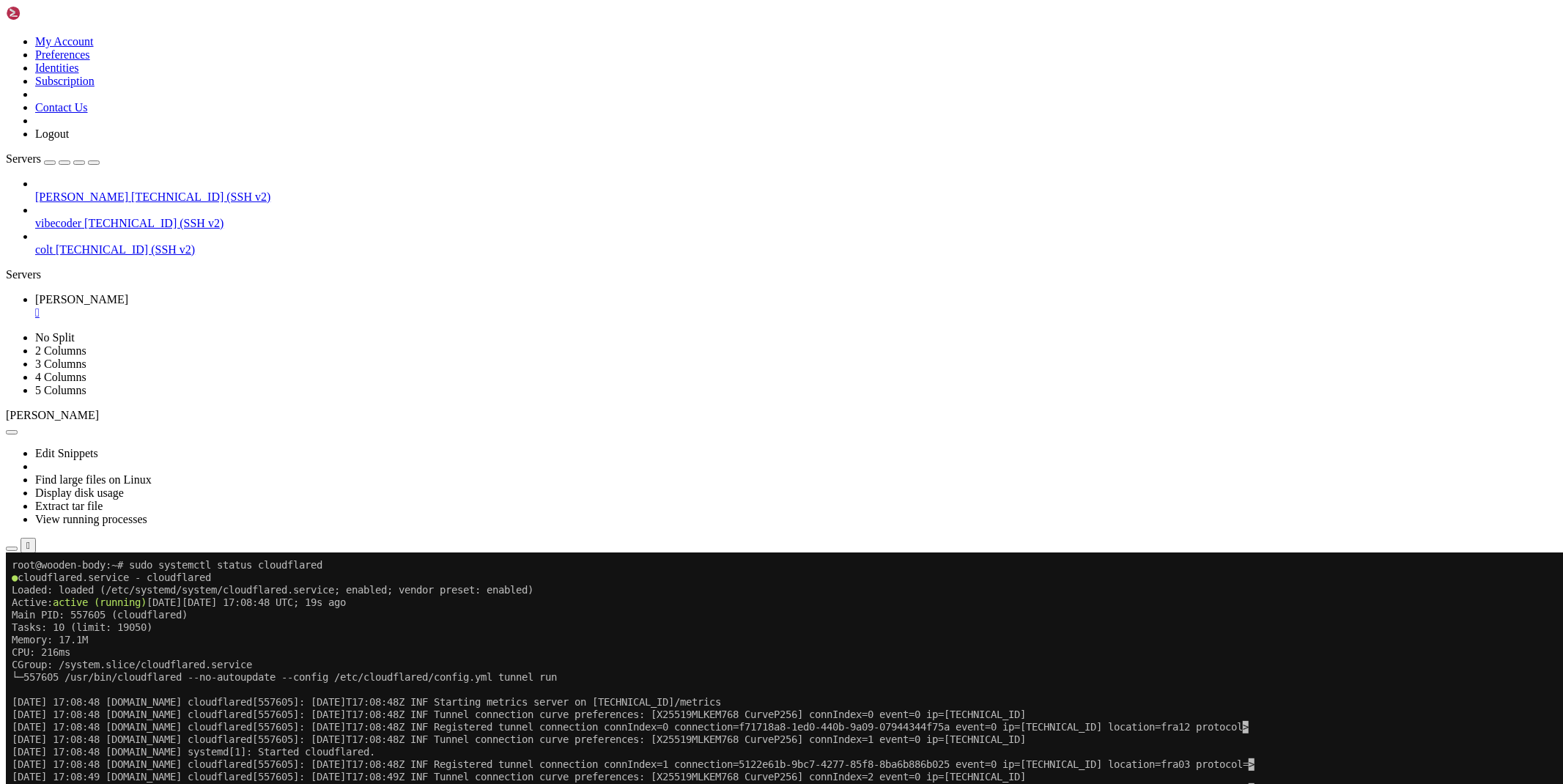
drag, startPoint x: 108, startPoint y: 1195, endPoint x: 13, endPoint y: 838, distance: 369.4
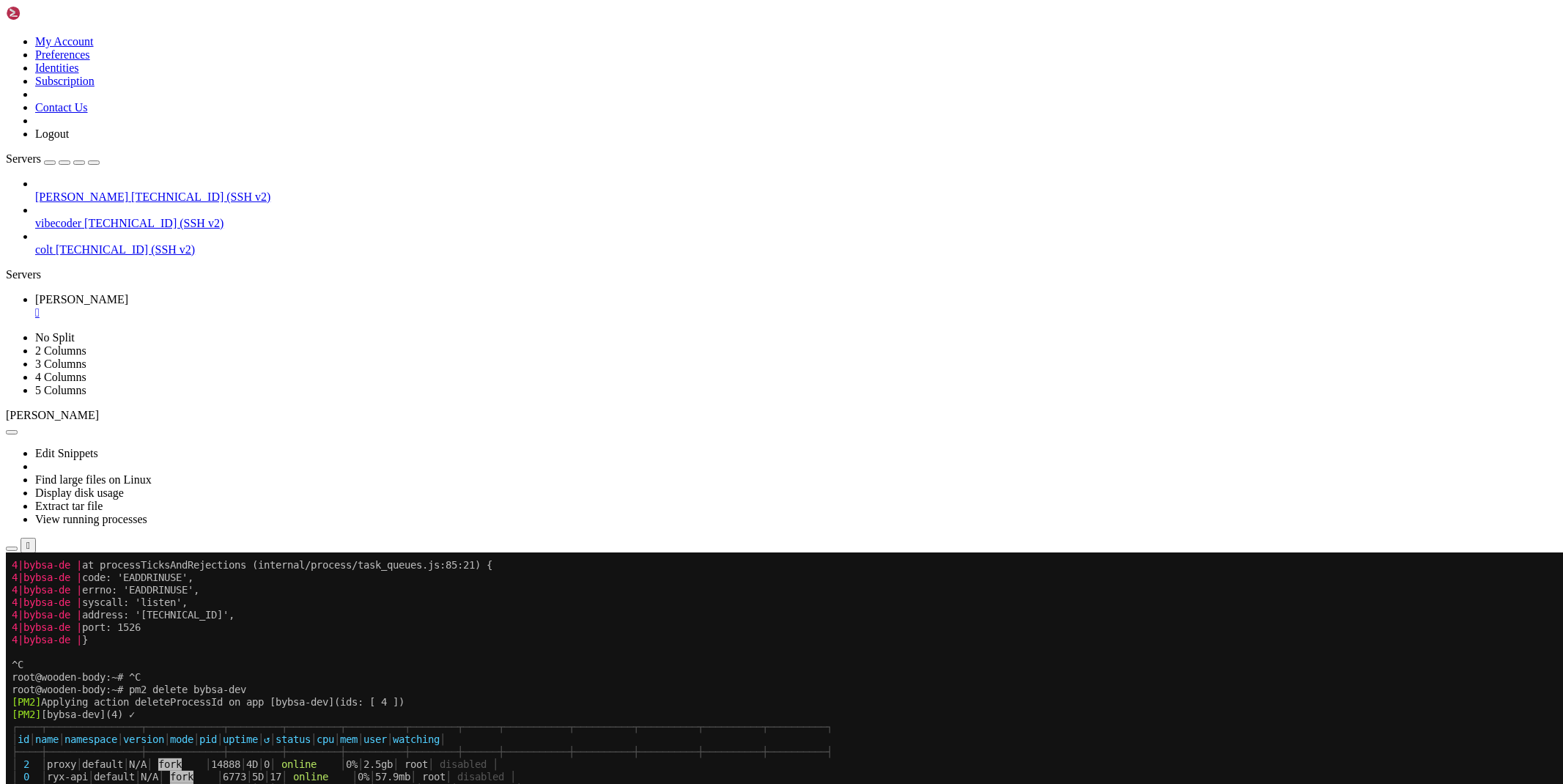
scroll to position [1494, 0]
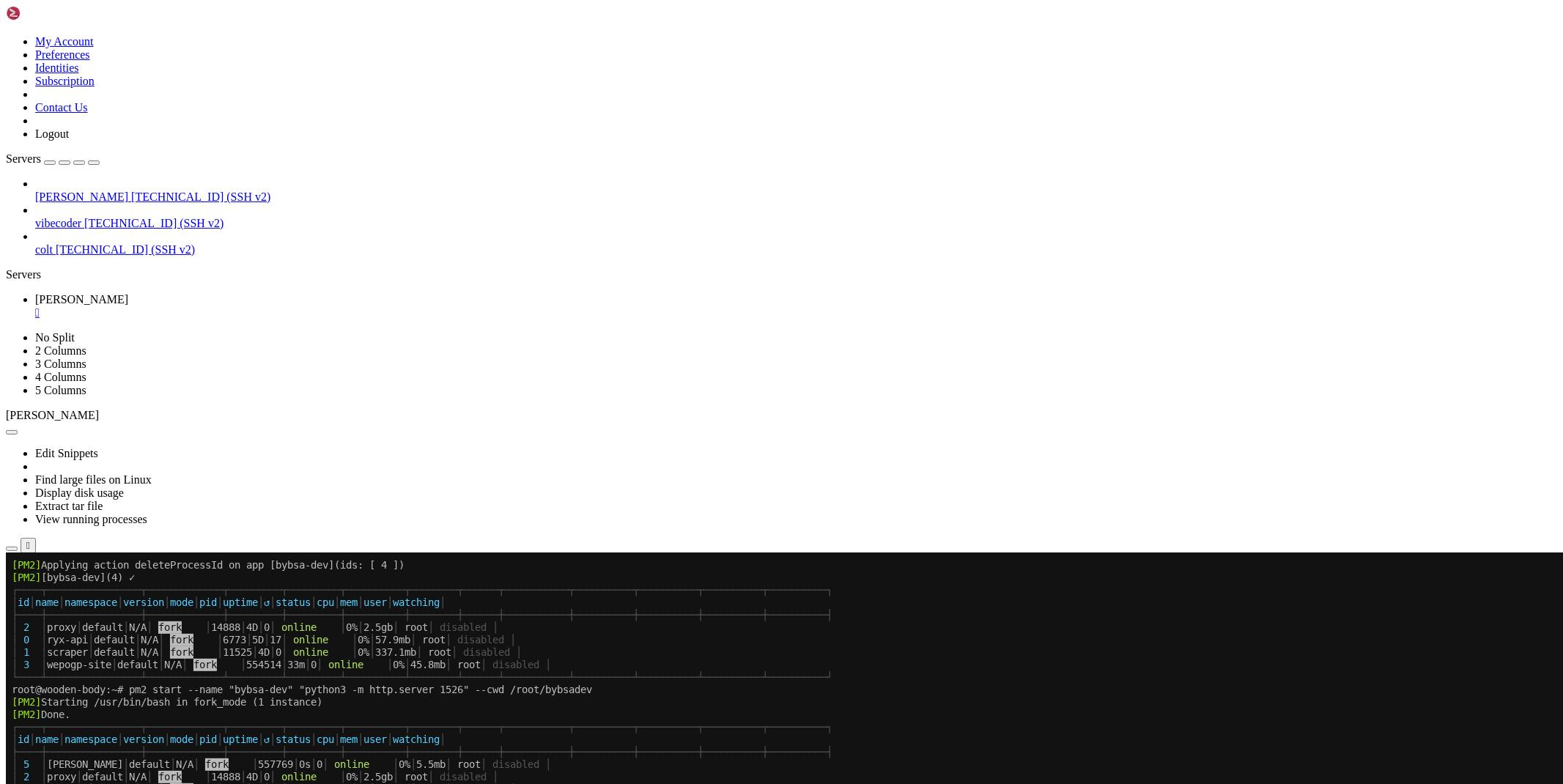
drag, startPoint x: 370, startPoint y: 1213, endPoint x: 13, endPoint y: 991, distance: 420.4
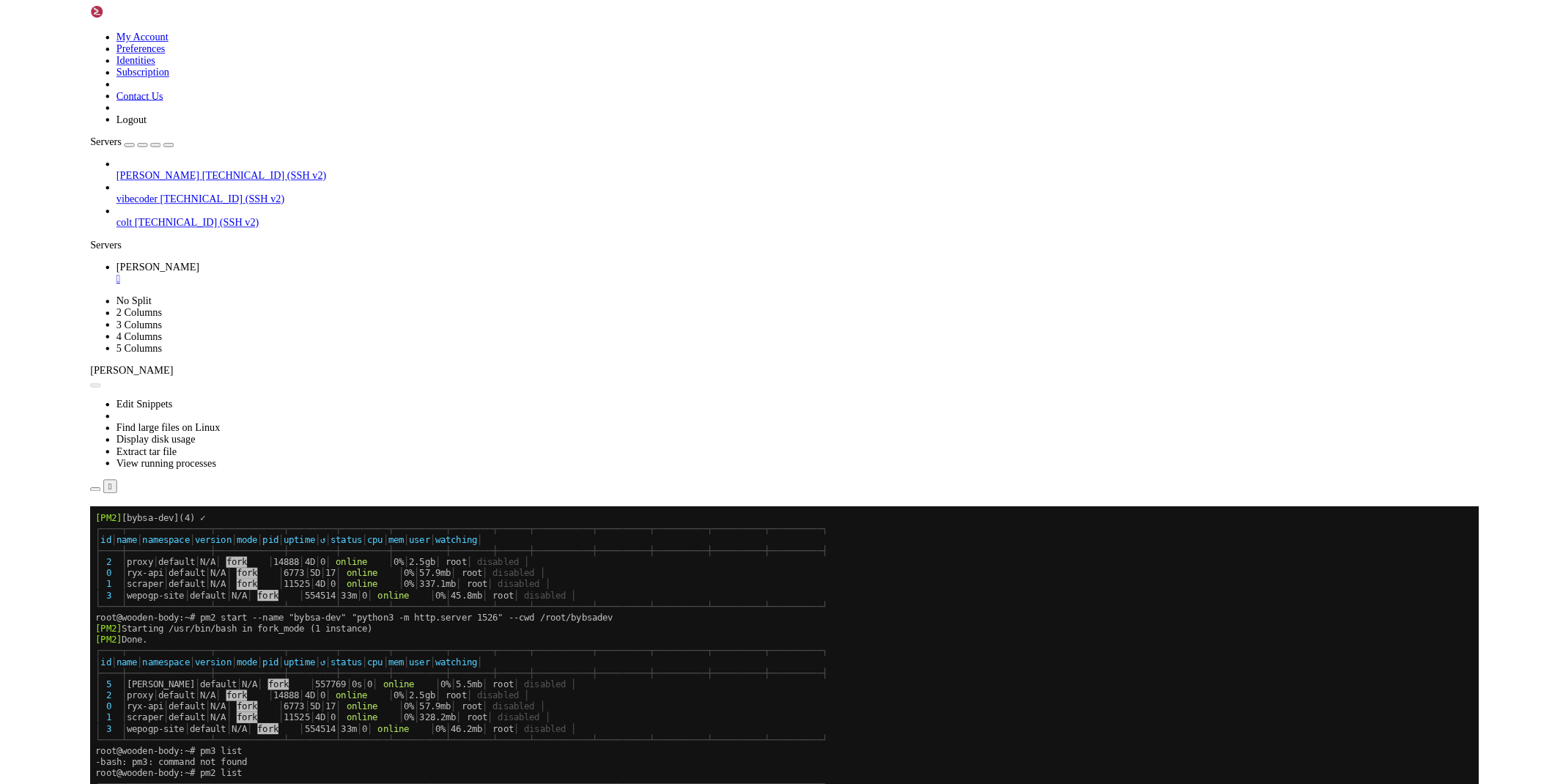
scroll to position [1506, 0]
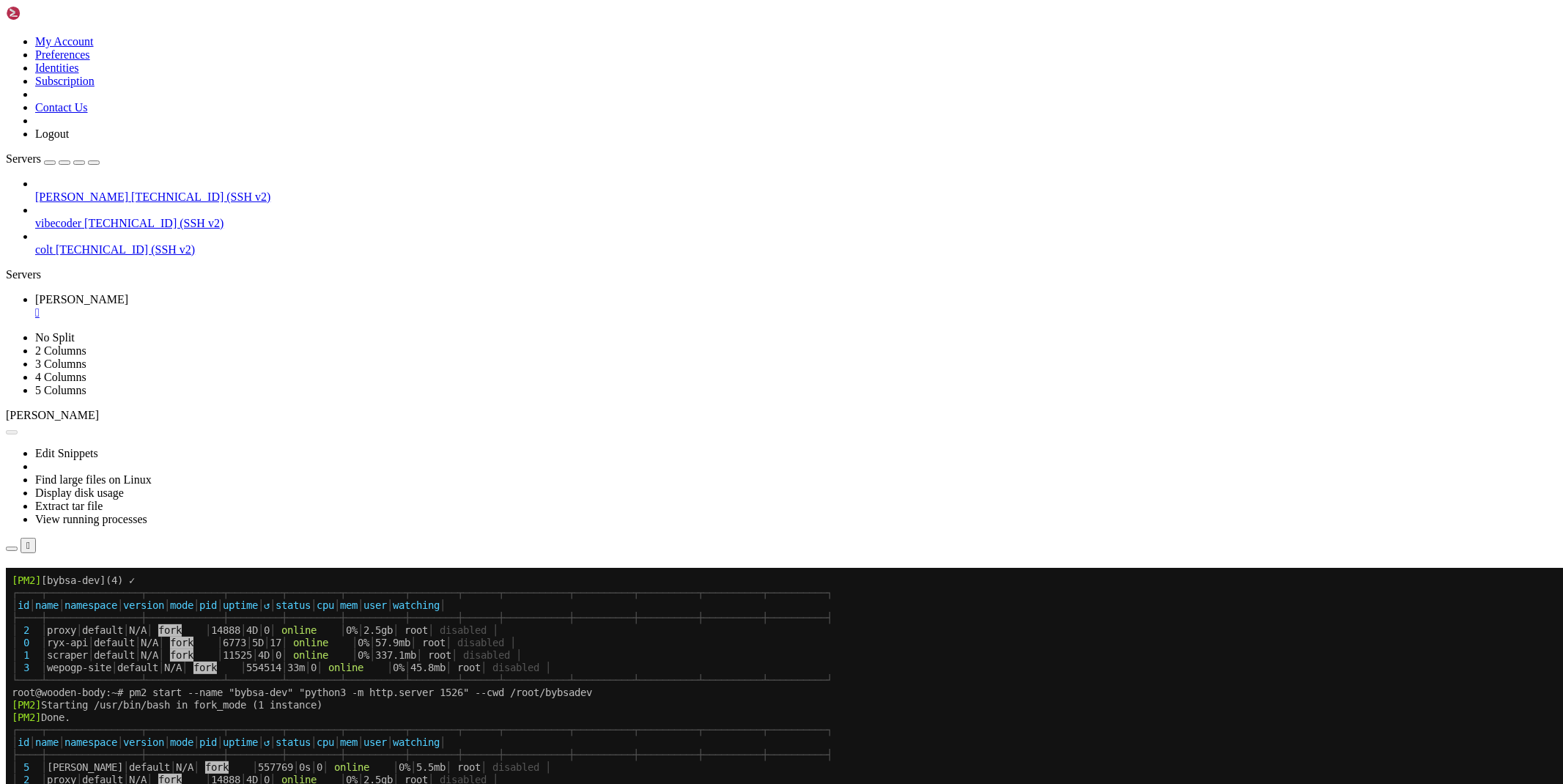
click at [249, 306] on div "" at bounding box center [796, 313] width 1522 height 13
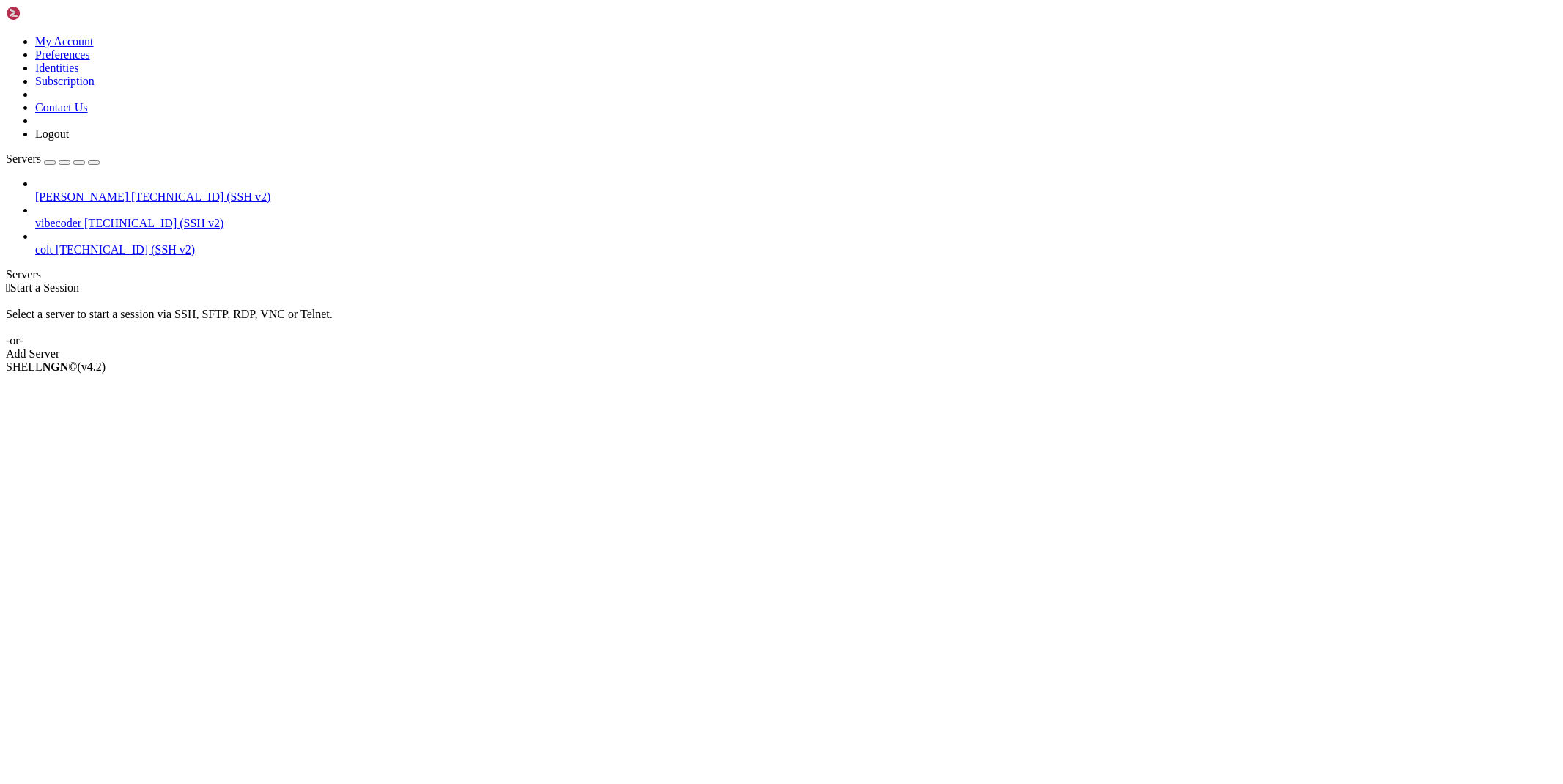
click at [131, 191] on span "[TECHNICAL_ID] (SSH v2)" at bounding box center [201, 196] width 139 height 13
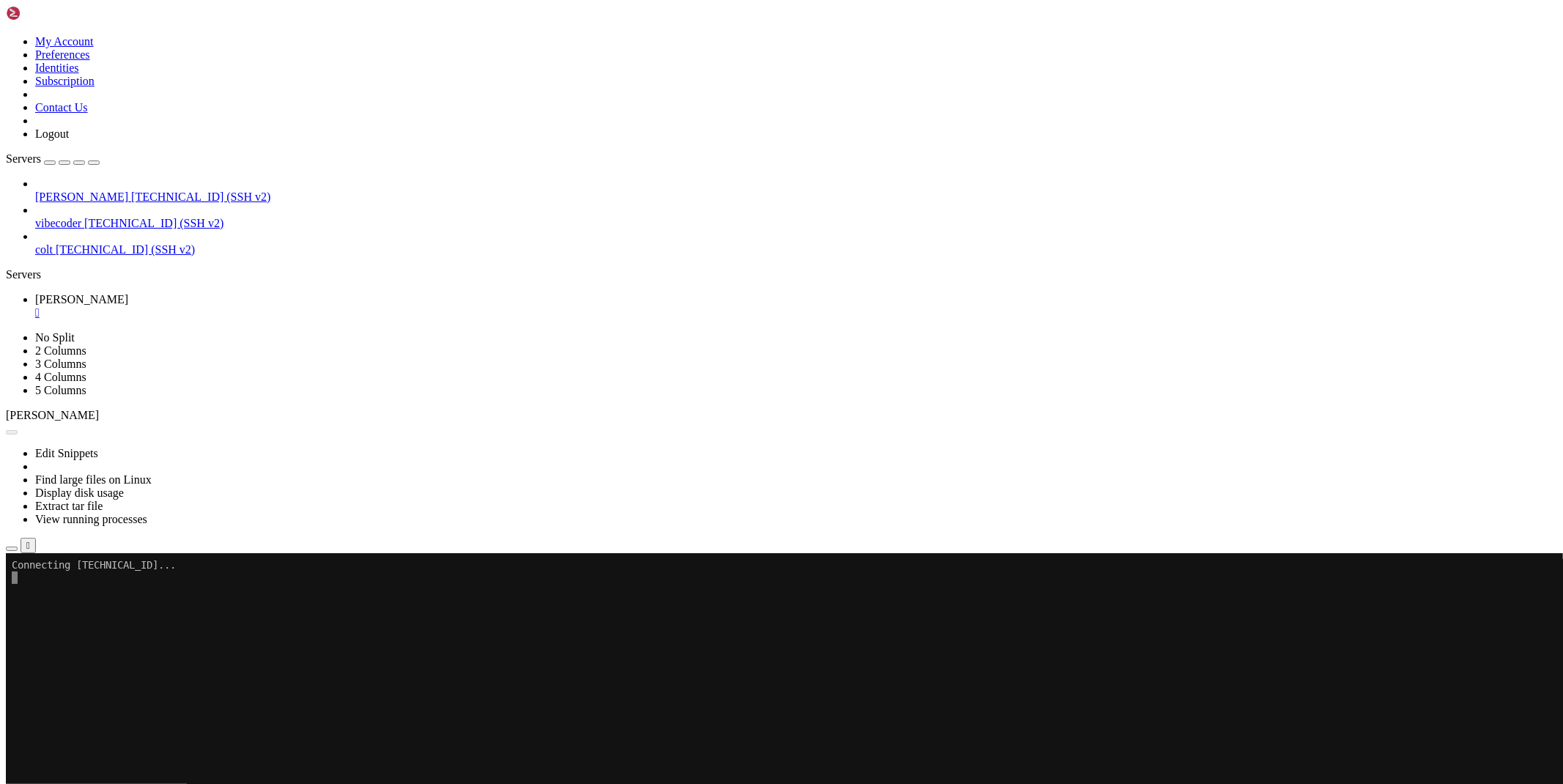
scroll to position [0, 0]
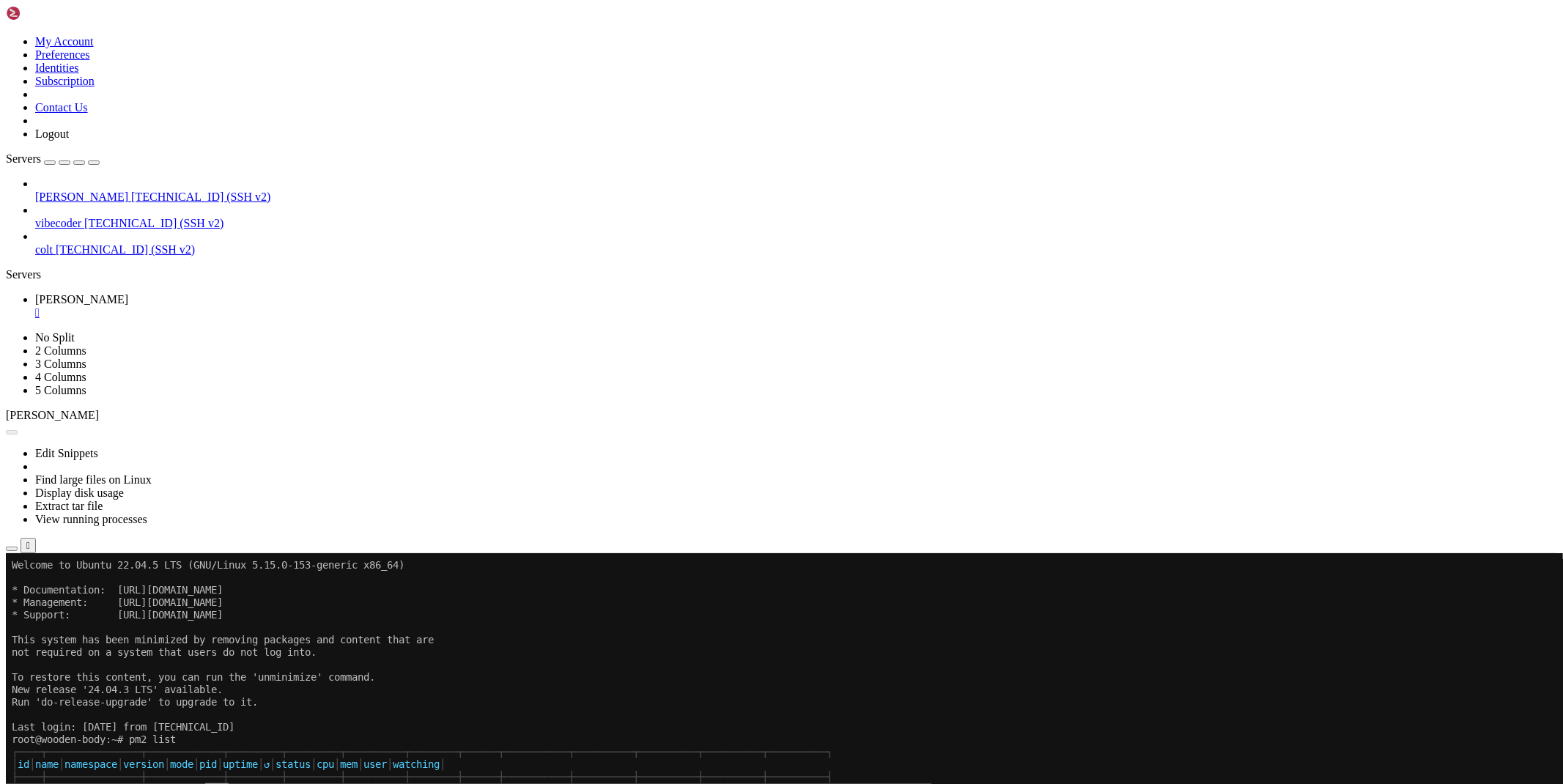
click at [65, 594] on button "Reconnect" at bounding box center [35, 602] width 59 height 15
click at [209, 781] on x-row at bounding box center [695, 776] width 1366 height 13
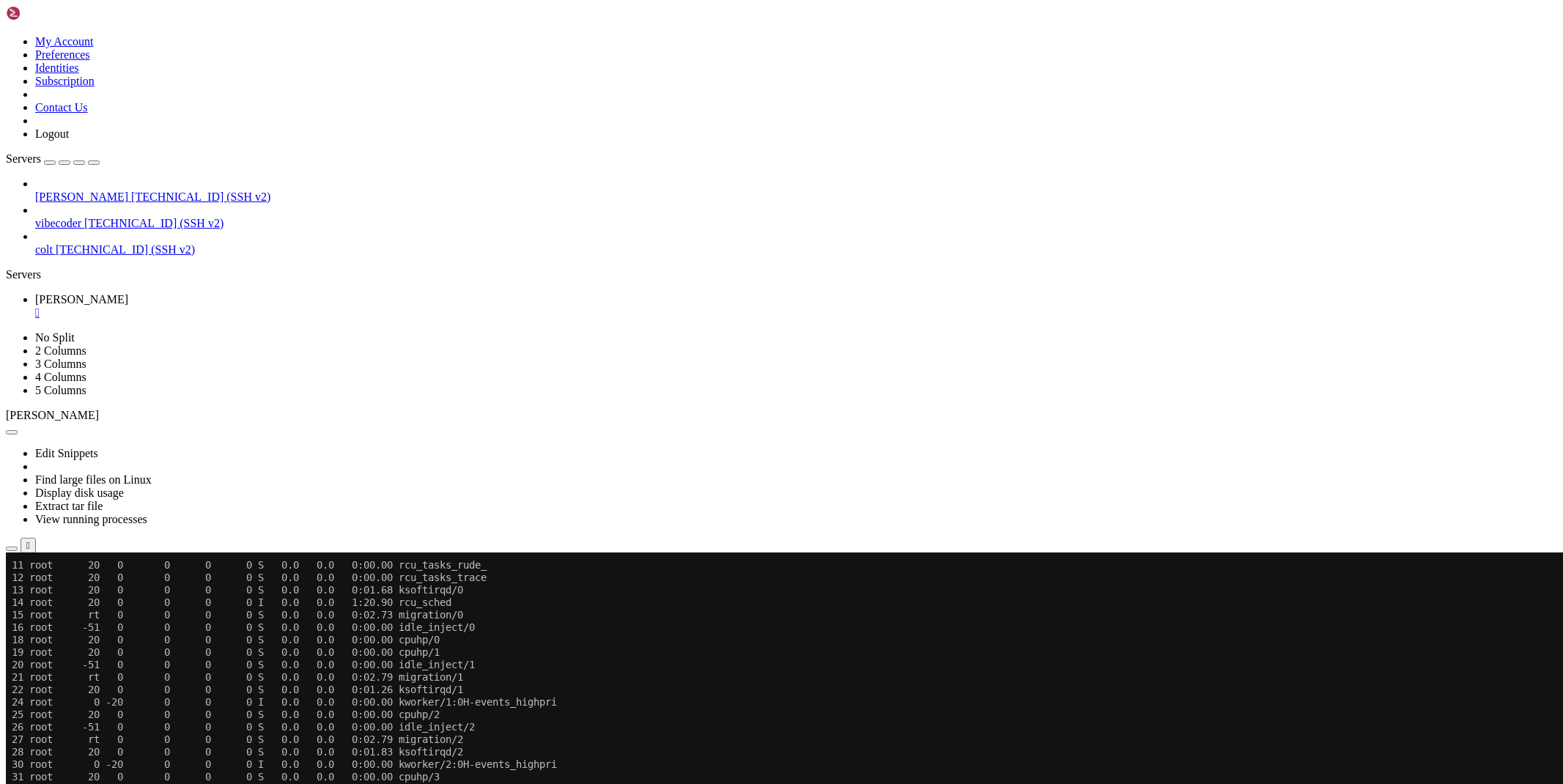
scroll to position [422, 0]
click at [246, 306] on div "" at bounding box center [796, 313] width 1522 height 13
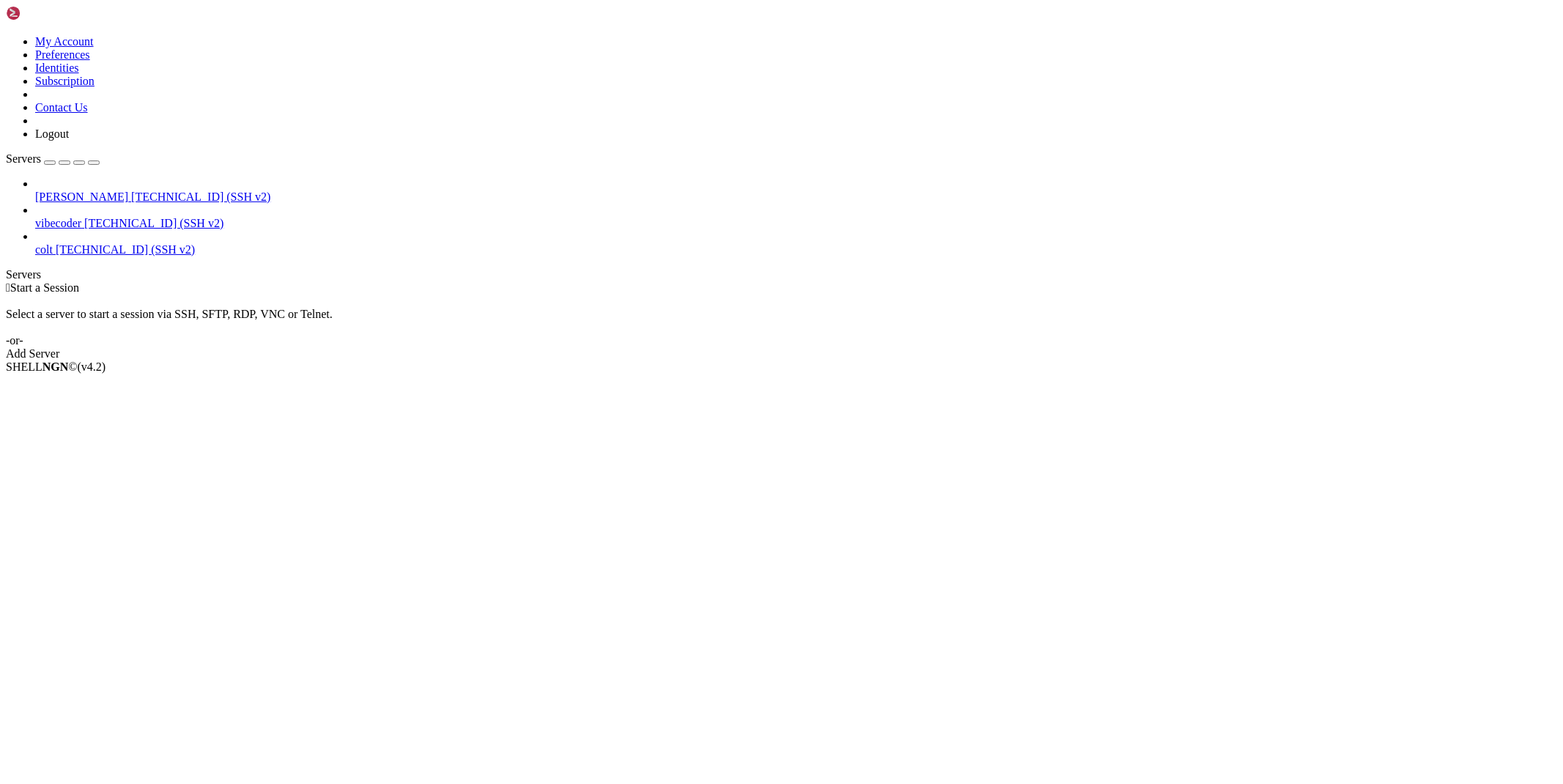
click at [101, 191] on span "[PERSON_NAME]" at bounding box center [81, 196] width 93 height 13
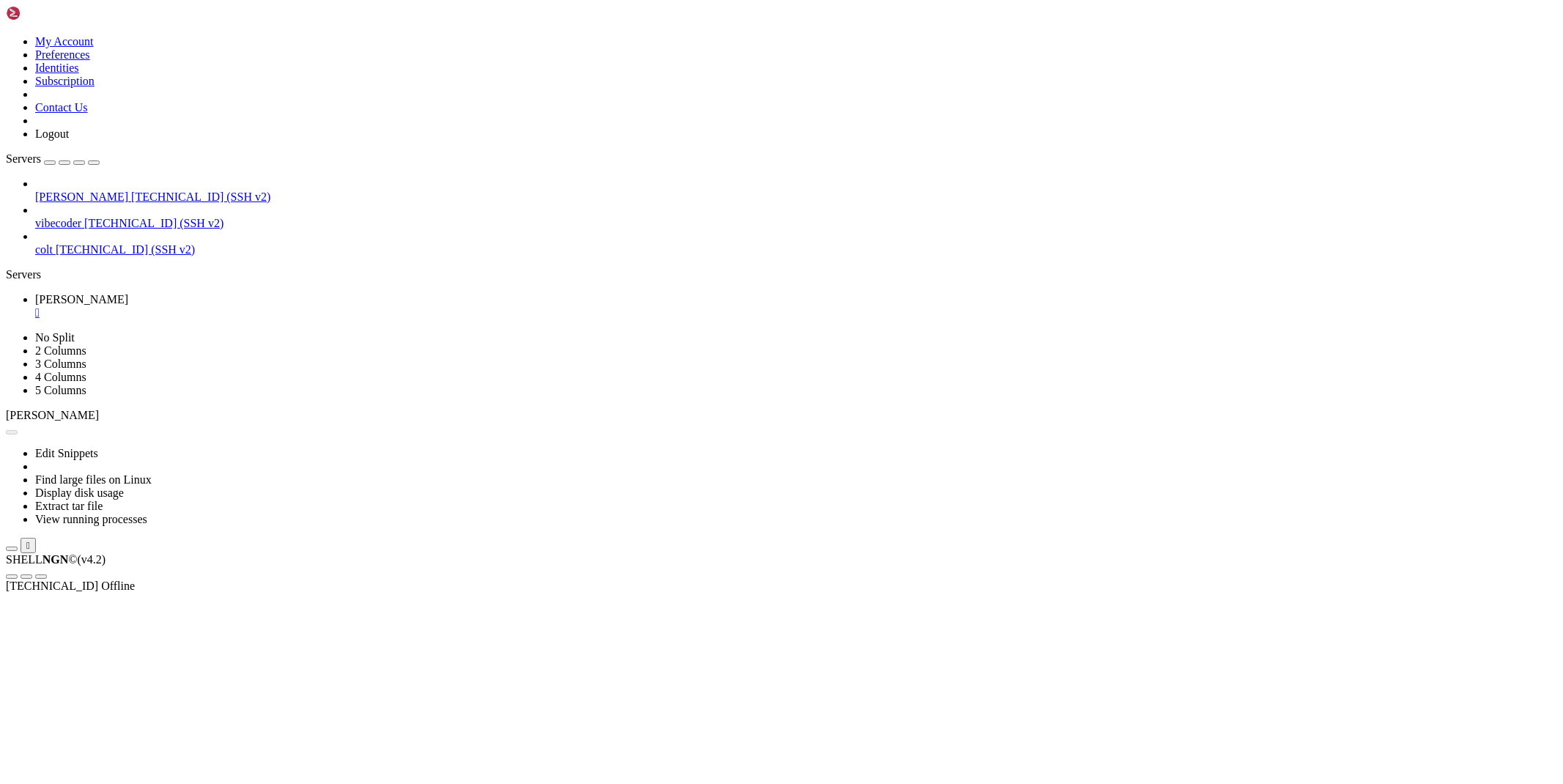
scroll to position [0, 0]
